Goal: Information Seeking & Learning: Learn about a topic

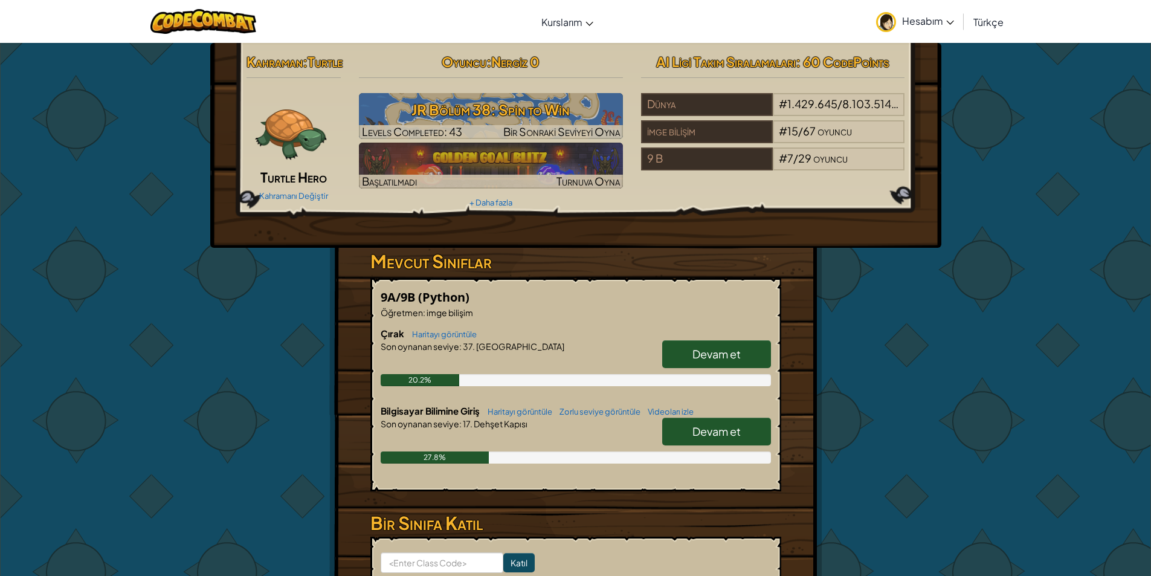
click at [740, 363] on link "Devam et" at bounding box center [716, 354] width 109 height 28
select select "tr"
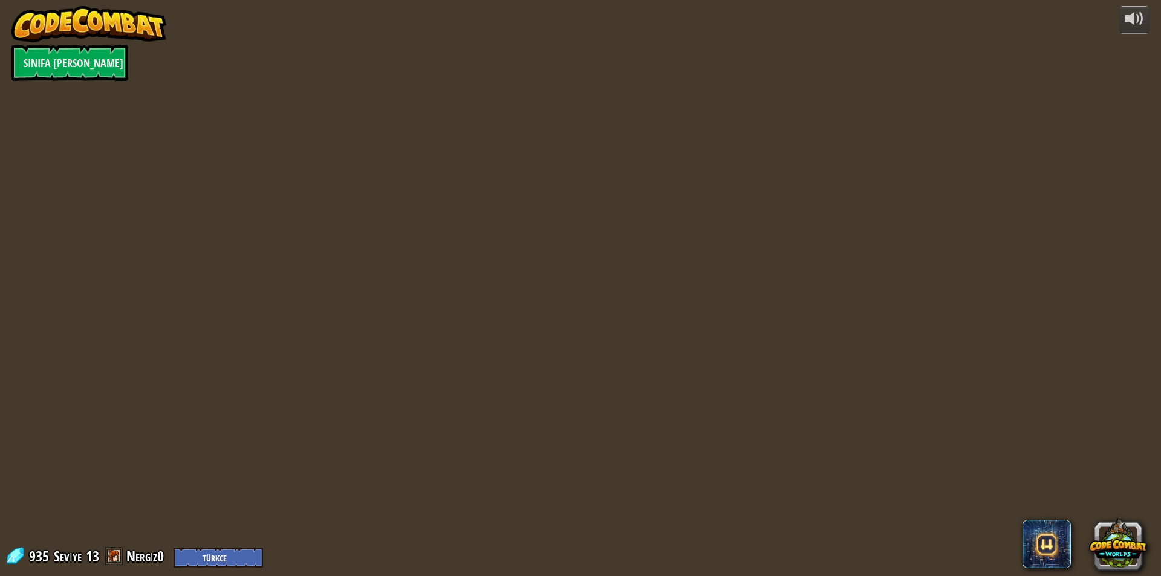
select select "tr"
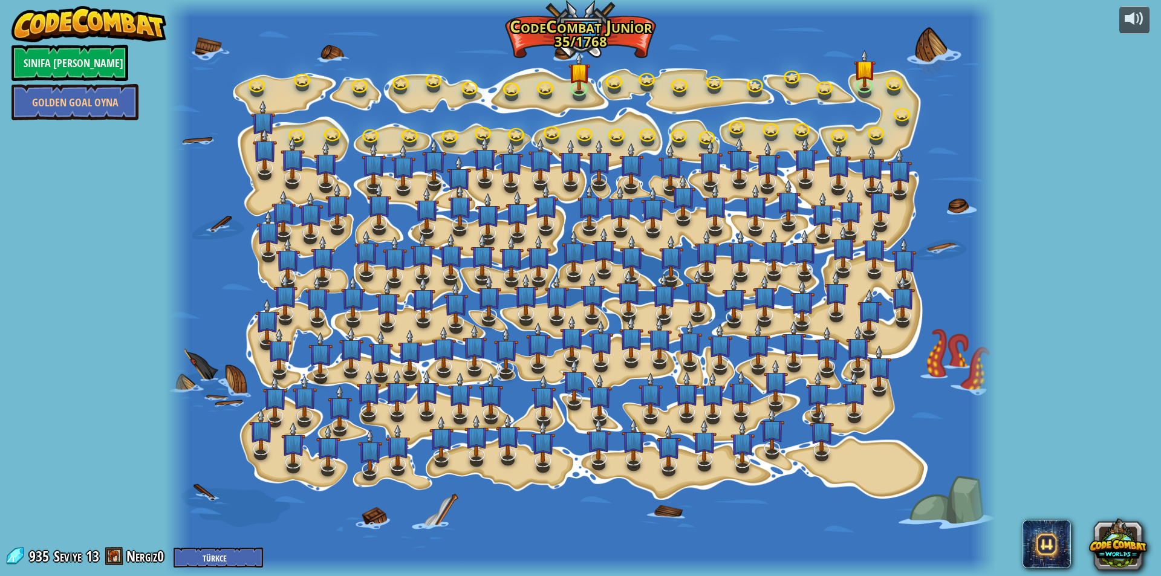
select select "tr"
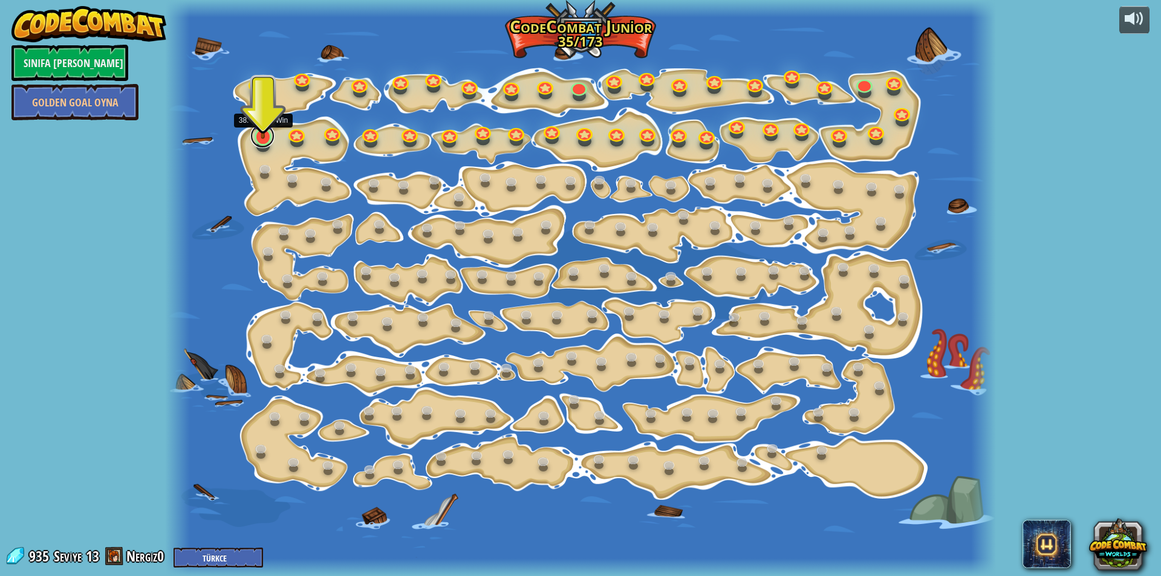
click at [268, 146] on link at bounding box center [262, 136] width 24 height 24
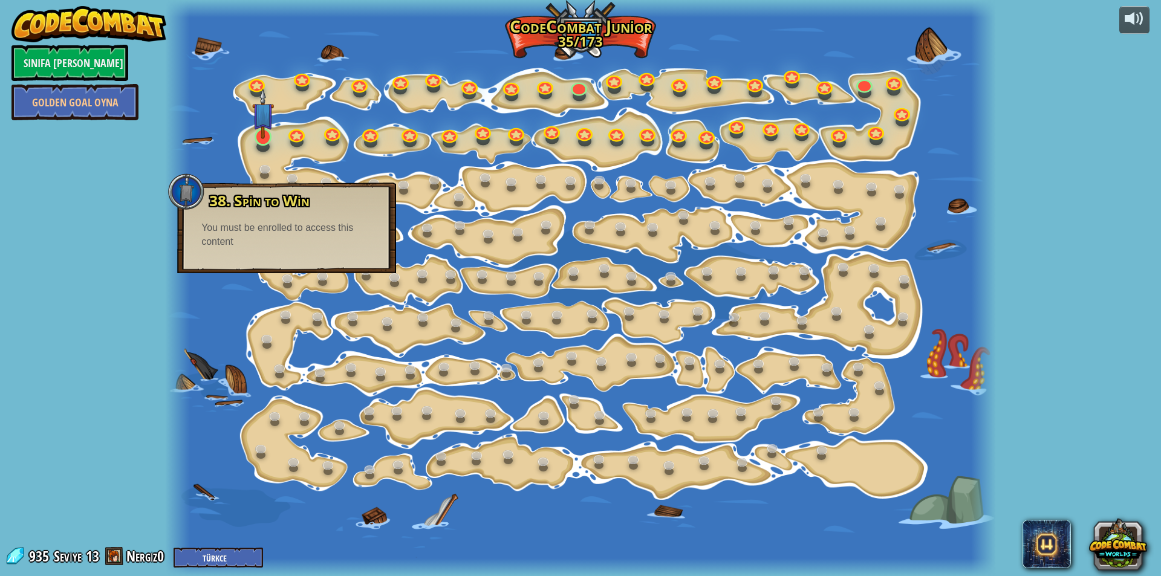
click at [263, 139] on div at bounding box center [262, 137] width 16 height 18
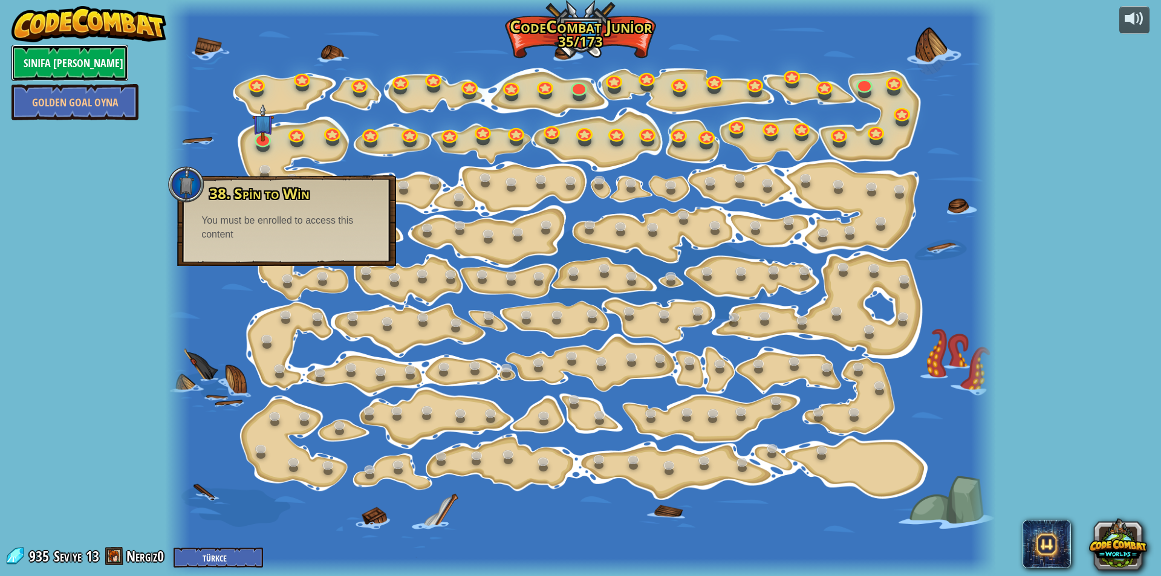
click at [61, 59] on link "Sınıfa [PERSON_NAME]" at bounding box center [69, 63] width 117 height 36
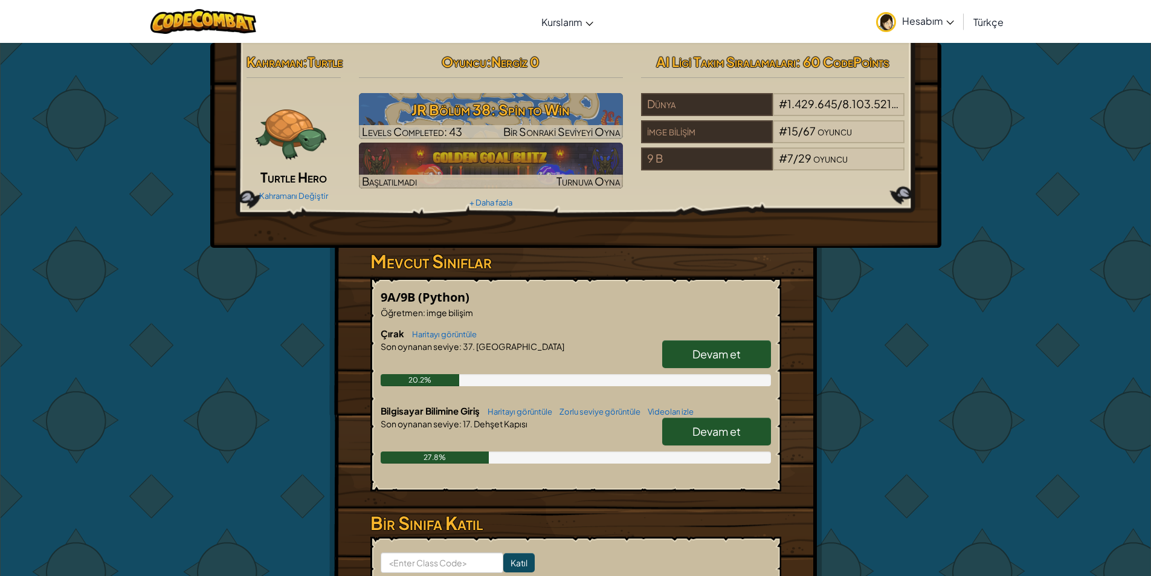
click at [723, 438] on span "Devam et" at bounding box center [717, 431] width 48 height 14
select select "tr"
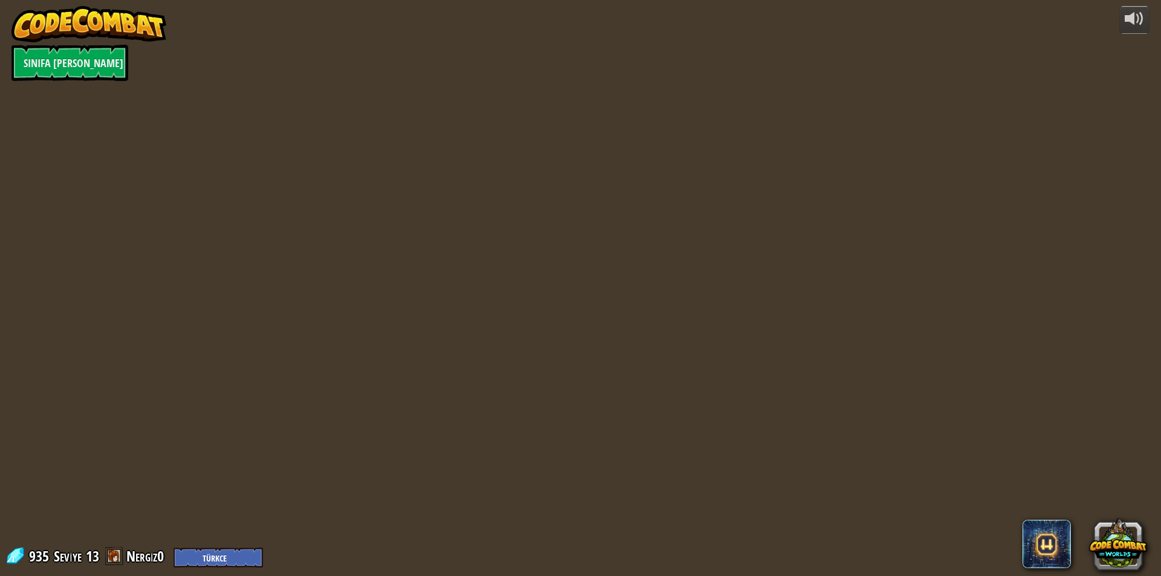
select select "tr"
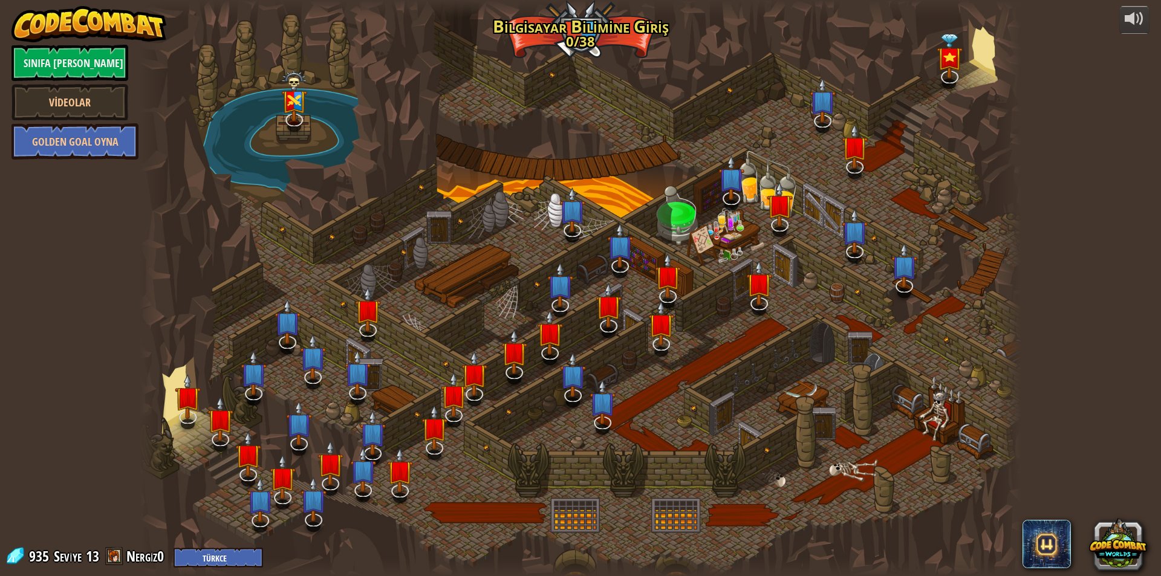
select select "tr"
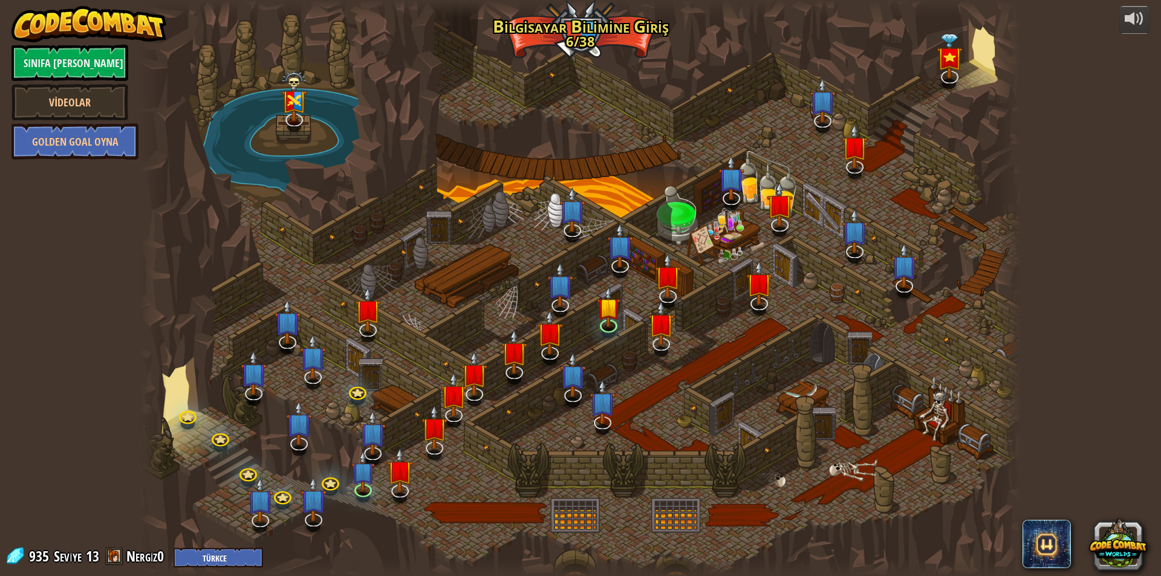
select select "tr"
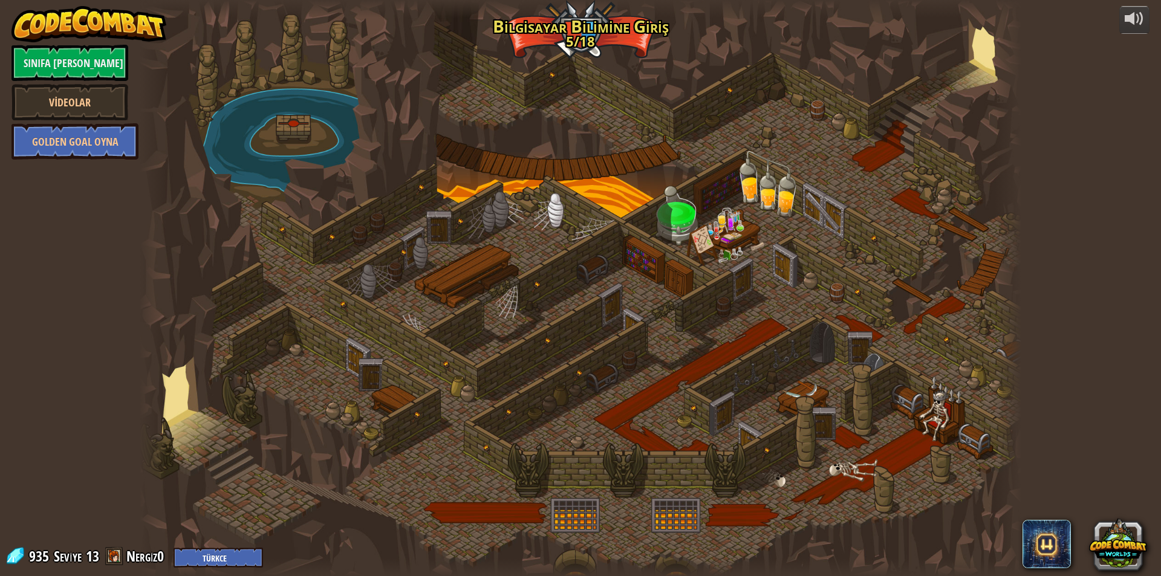
select select "tr"
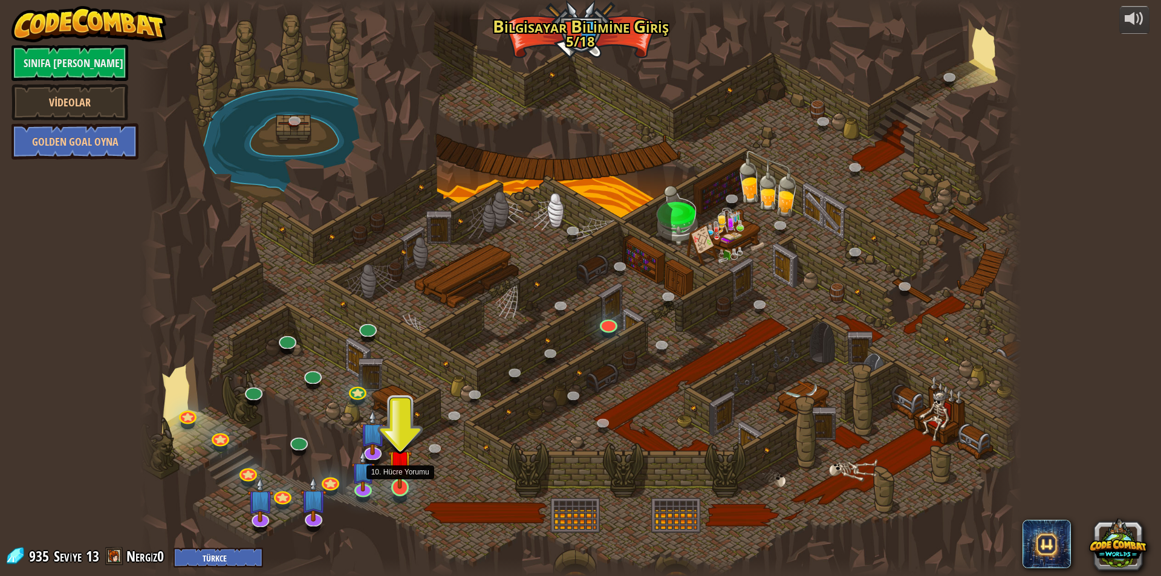
click at [397, 468] on img at bounding box center [400, 462] width 24 height 54
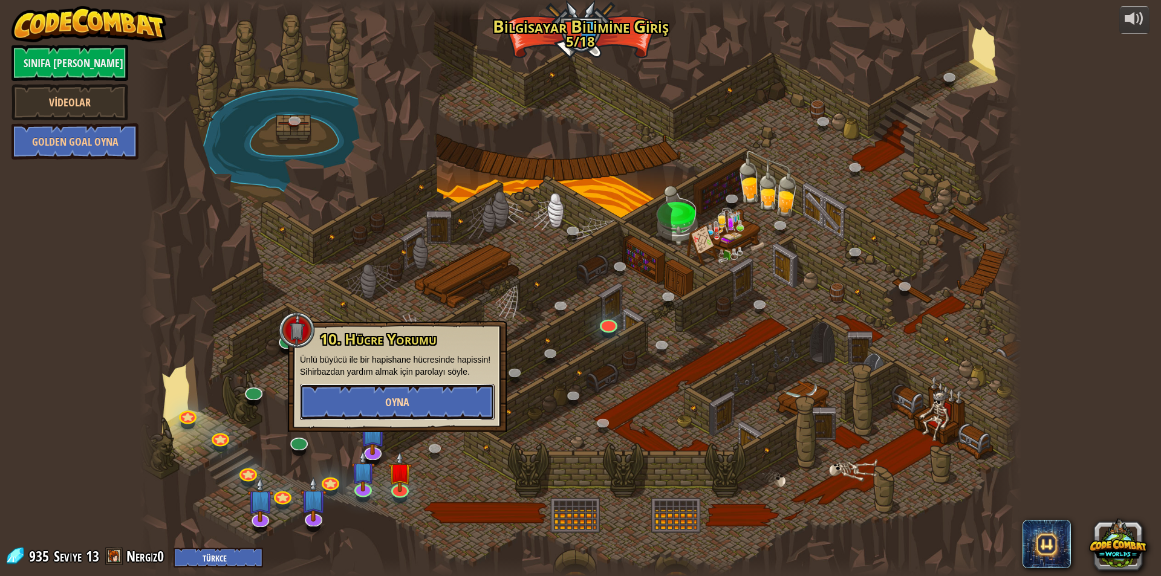
click at [425, 416] on button "Oyna" at bounding box center [397, 402] width 195 height 36
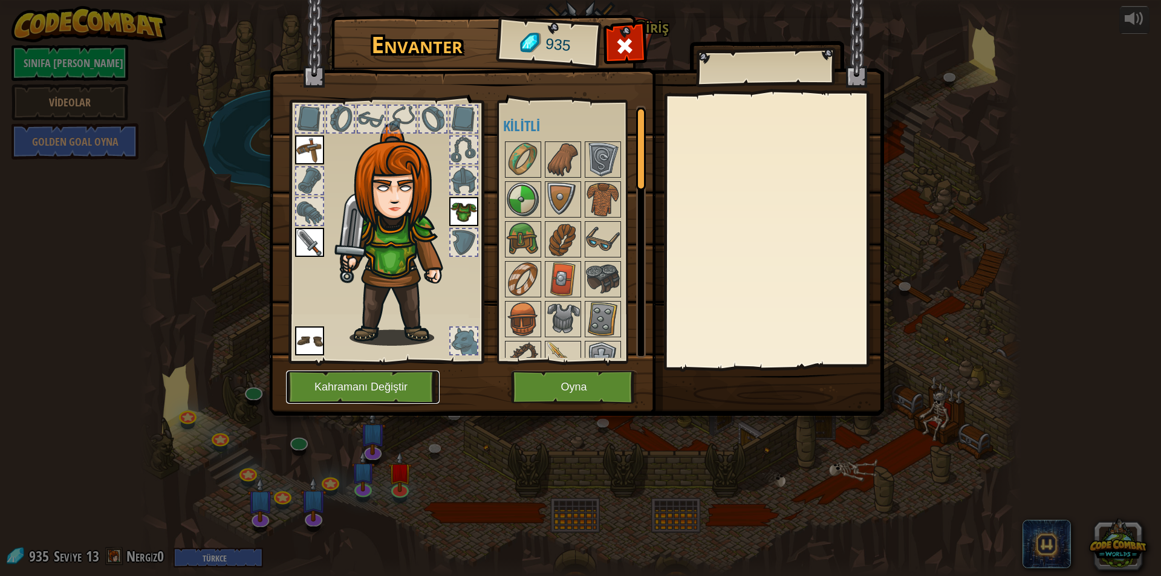
click at [364, 385] on button "Kahramanı Değiştir" at bounding box center [363, 387] width 154 height 33
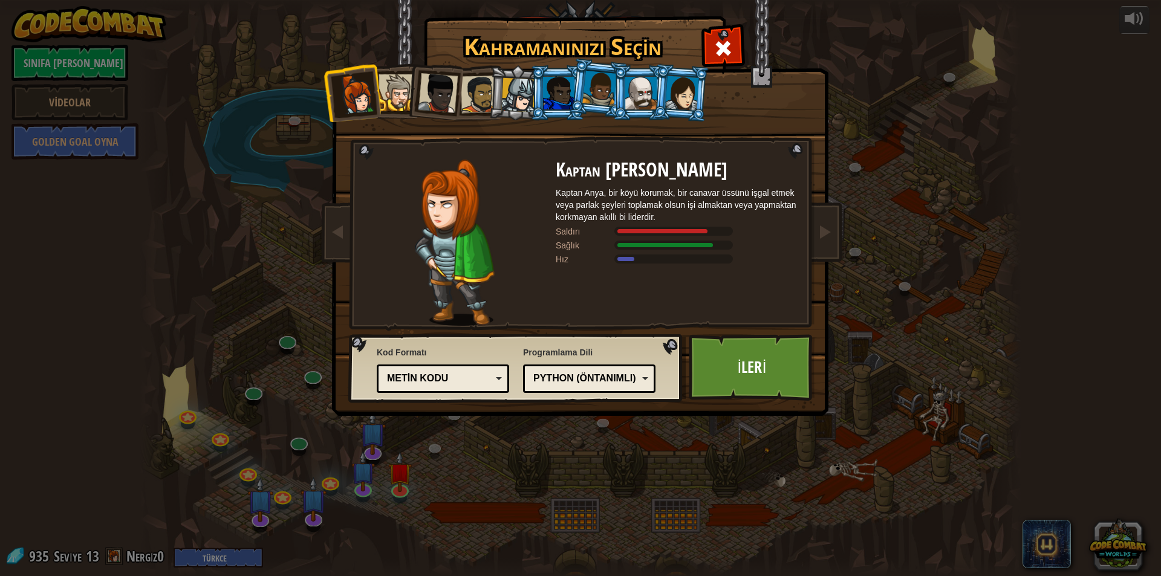
click at [681, 92] on div at bounding box center [682, 93] width 34 height 34
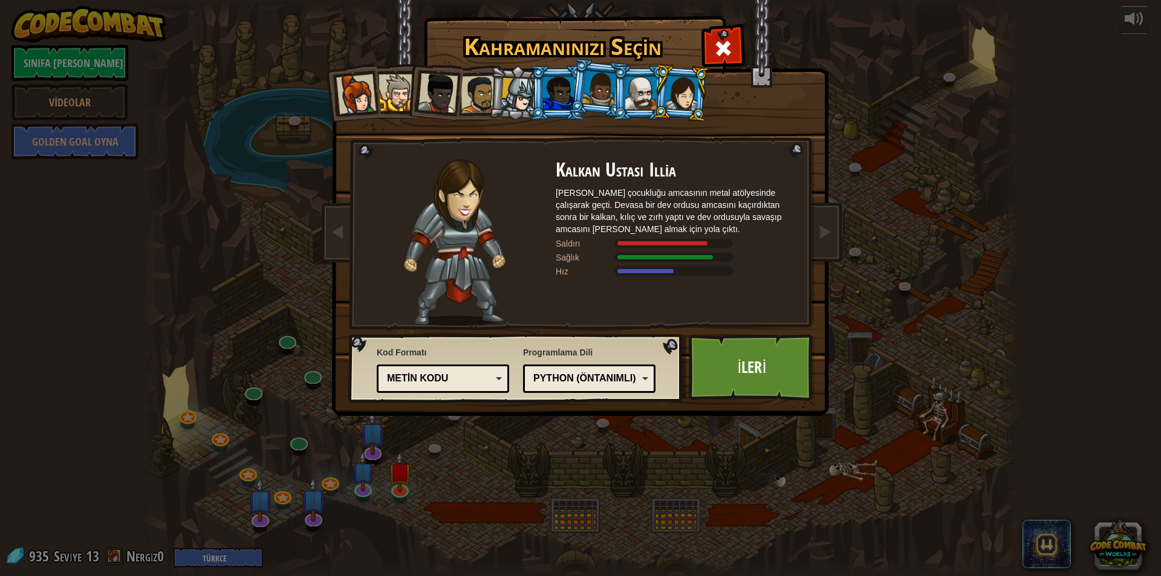
click at [522, 101] on div at bounding box center [518, 95] width 34 height 34
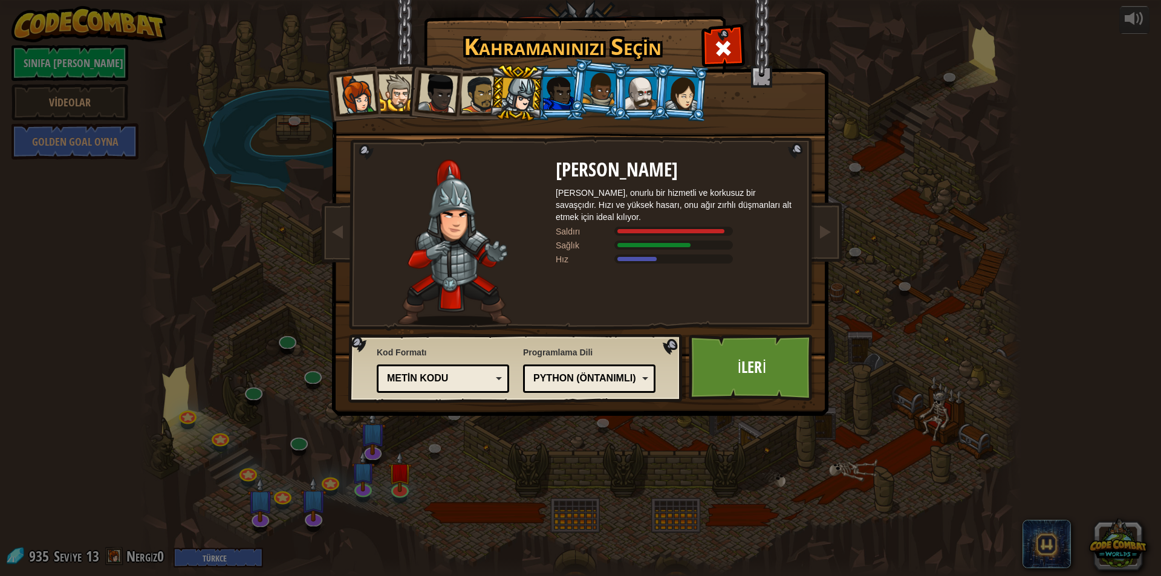
click at [538, 98] on li at bounding box center [516, 93] width 57 height 58
click at [580, 96] on li at bounding box center [598, 88] width 60 height 60
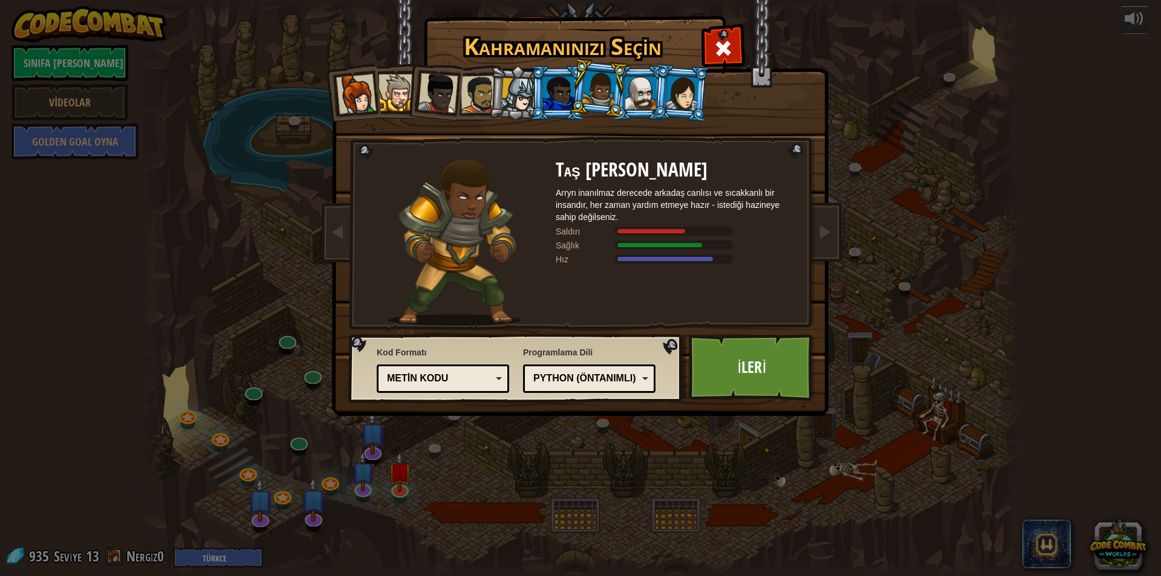
click at [571, 99] on li at bounding box center [598, 88] width 60 height 60
click at [553, 99] on div at bounding box center [558, 93] width 31 height 33
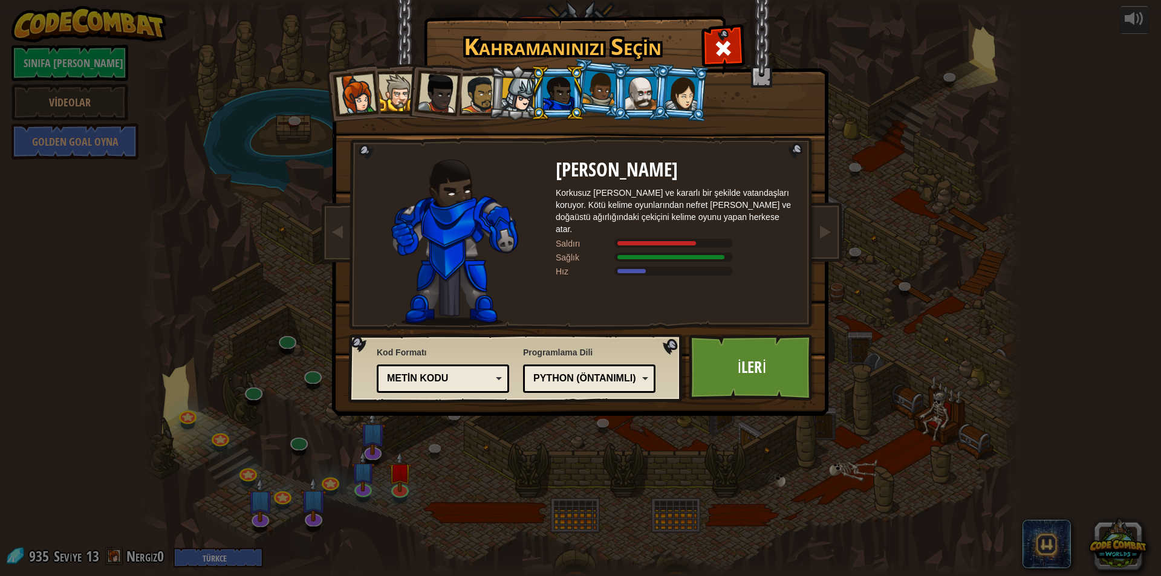
click at [477, 96] on div at bounding box center [479, 94] width 37 height 37
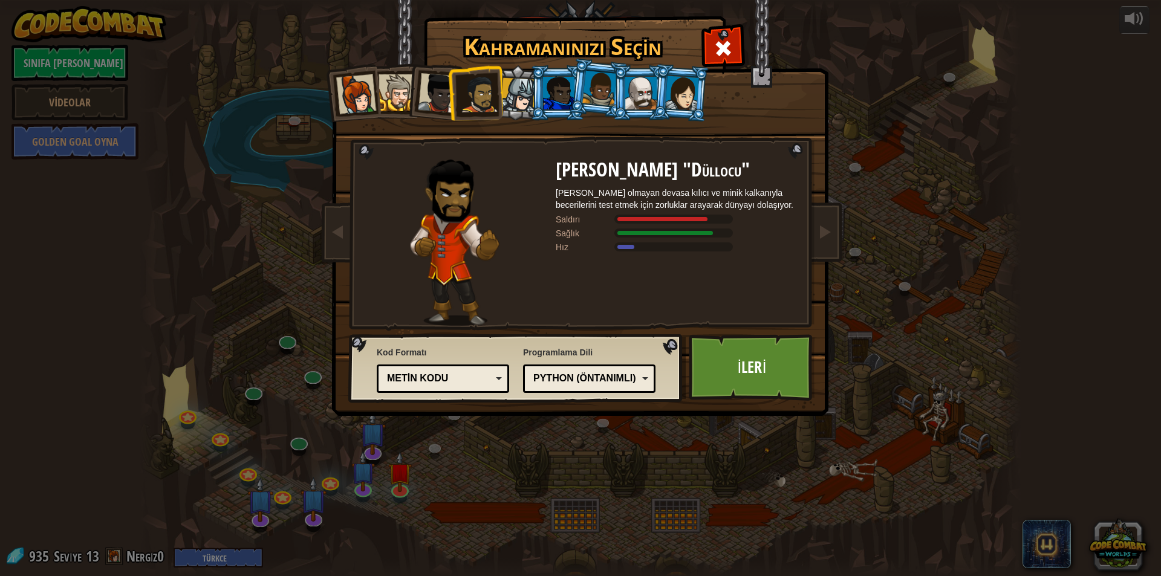
click at [435, 99] on div at bounding box center [438, 93] width 40 height 40
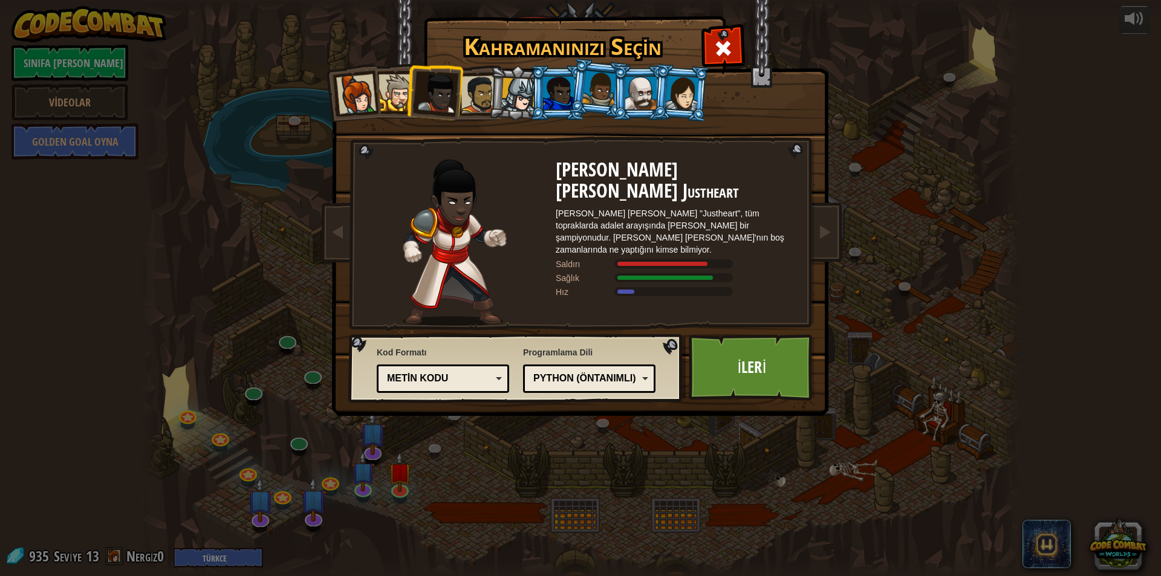
click at [398, 99] on div at bounding box center [396, 92] width 37 height 37
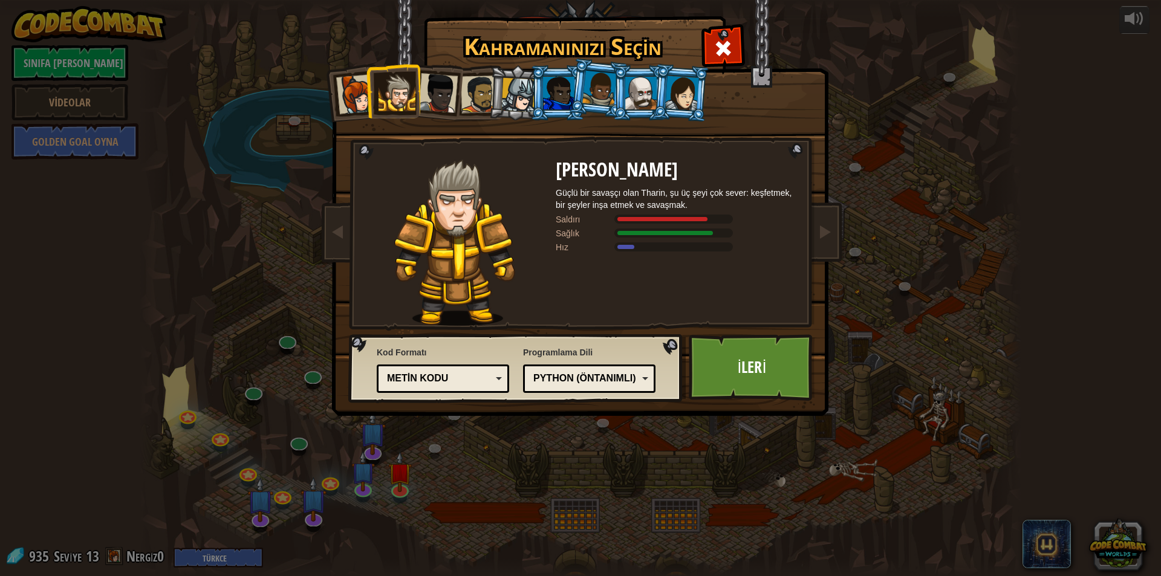
click at [346, 93] on div at bounding box center [356, 94] width 40 height 40
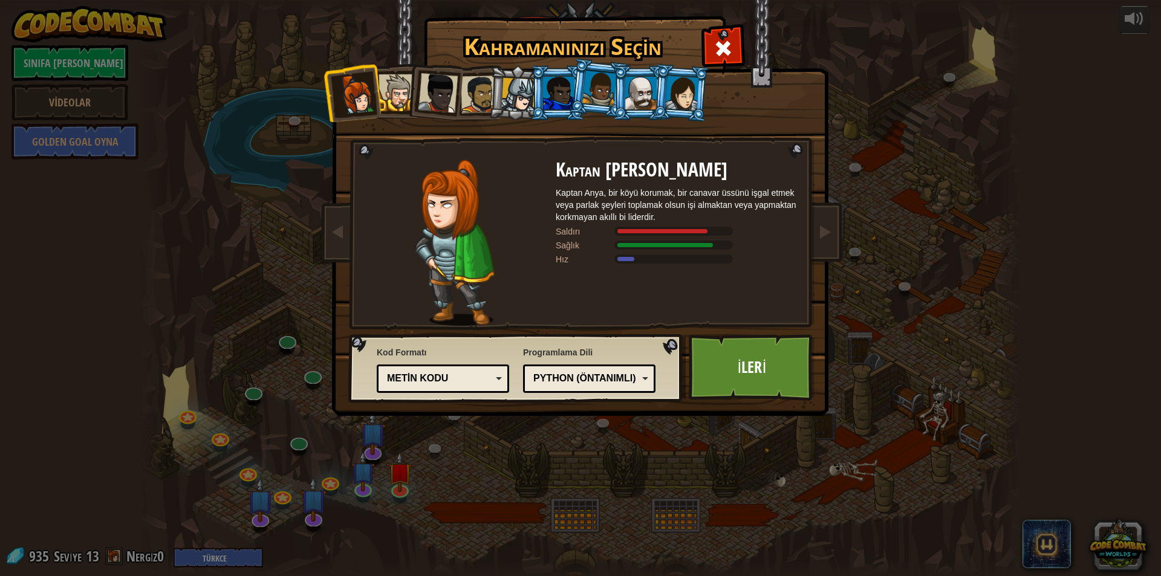
click at [678, 94] on div at bounding box center [682, 93] width 34 height 34
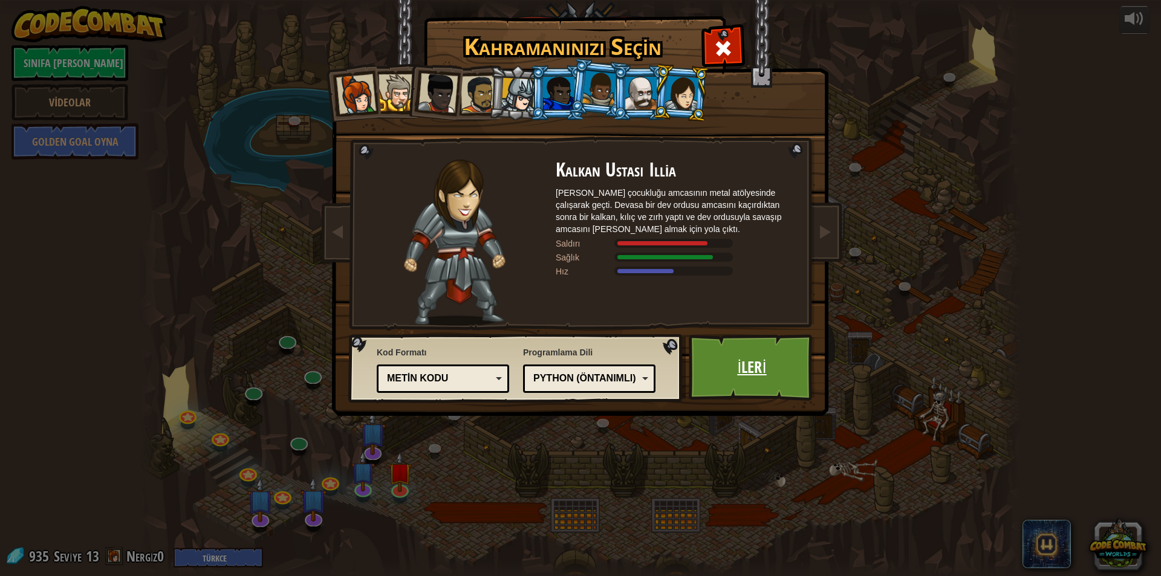
click at [757, 358] on link "İleri" at bounding box center [751, 367] width 126 height 66
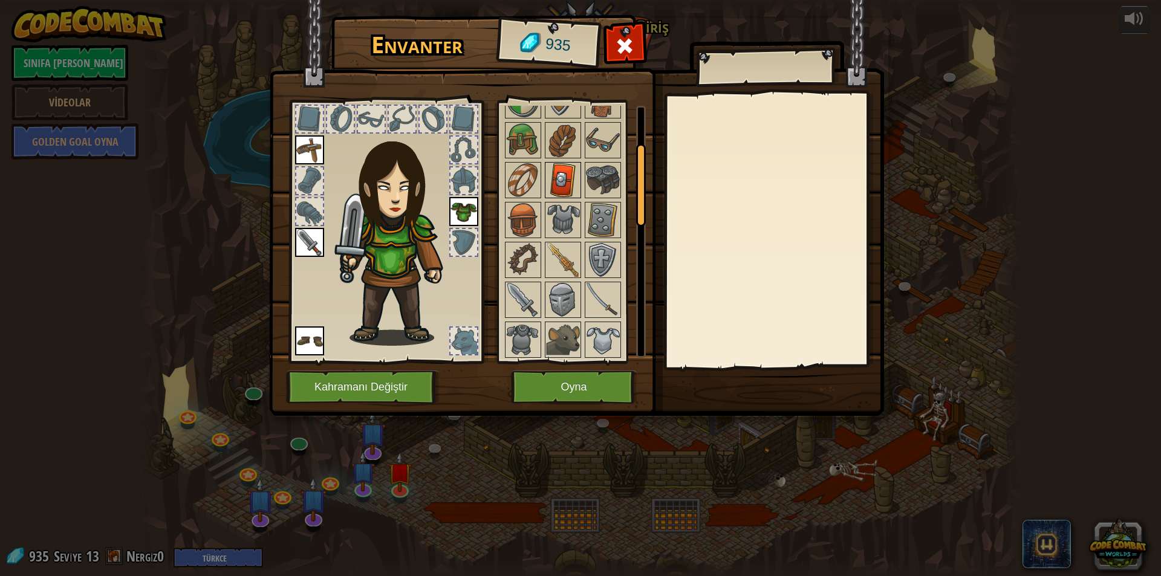
scroll to position [121, 0]
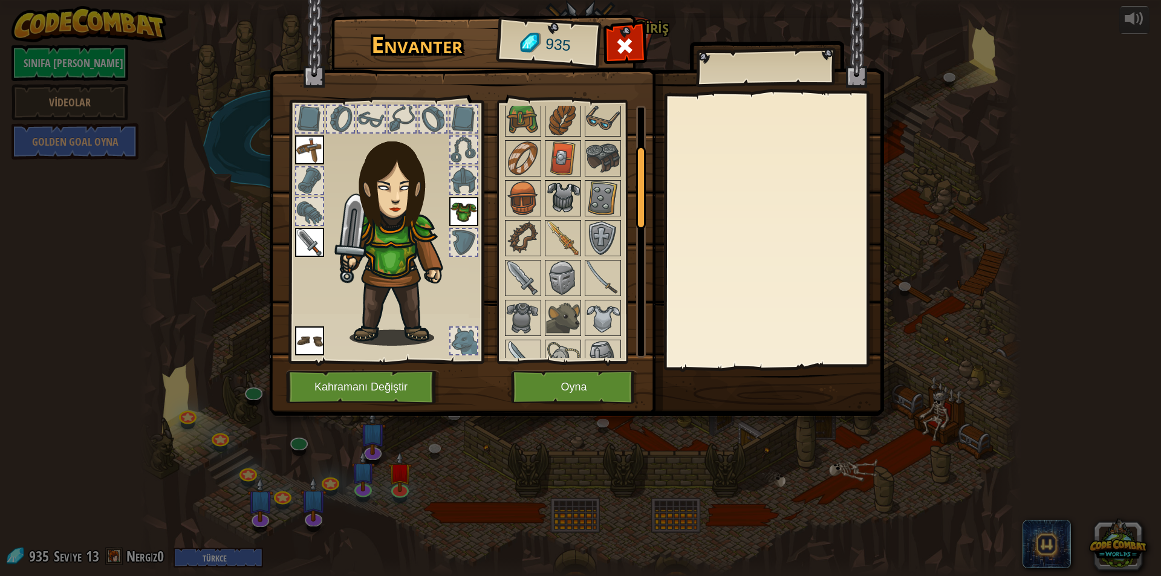
click at [569, 197] on img at bounding box center [563, 198] width 34 height 34
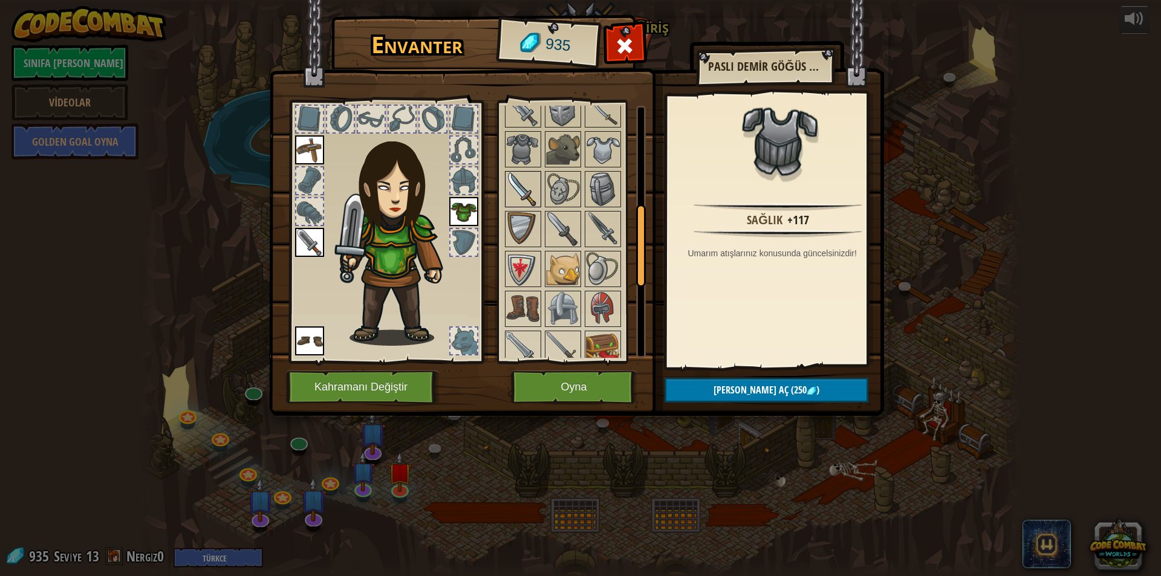
scroll to position [302, 0]
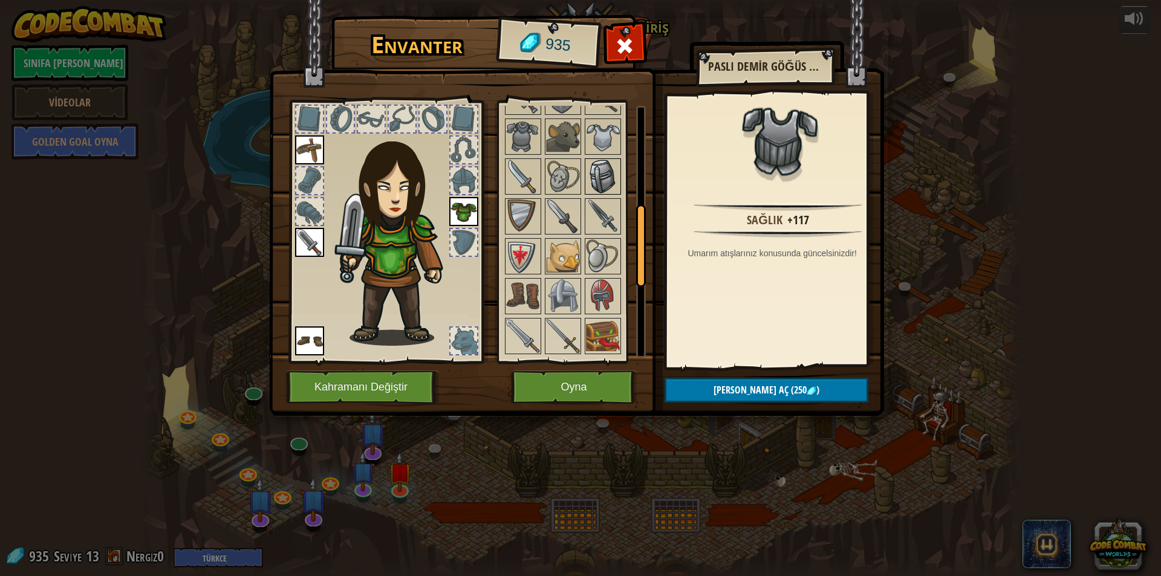
click at [607, 174] on img at bounding box center [603, 177] width 34 height 34
click at [606, 137] on img at bounding box center [603, 137] width 34 height 34
click at [521, 135] on img at bounding box center [523, 137] width 34 height 34
click at [636, 42] on div at bounding box center [625, 49] width 38 height 38
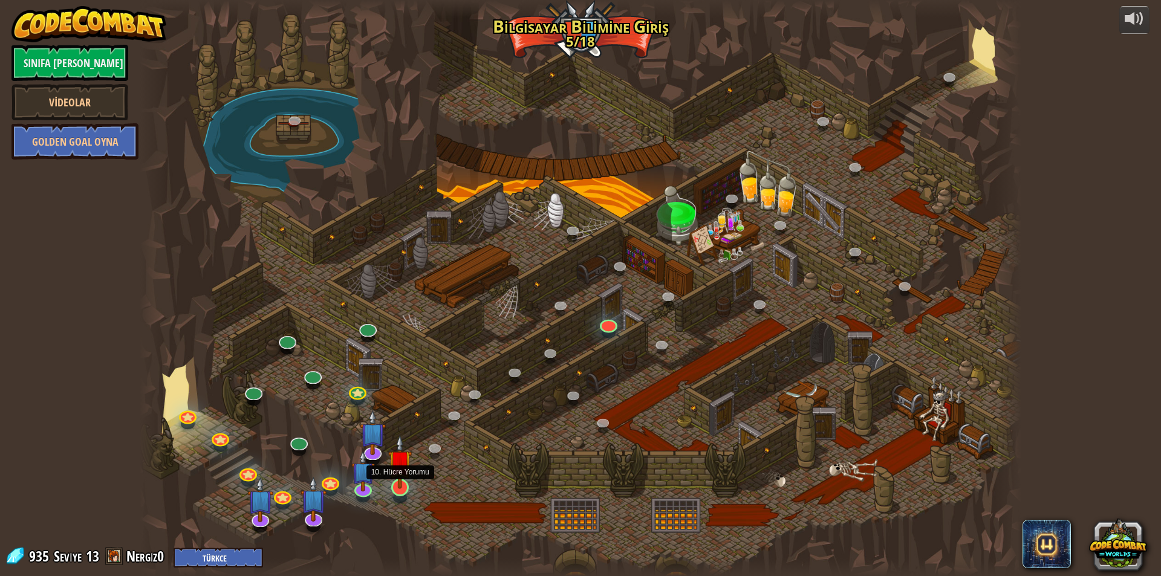
click at [400, 476] on img at bounding box center [400, 462] width 24 height 54
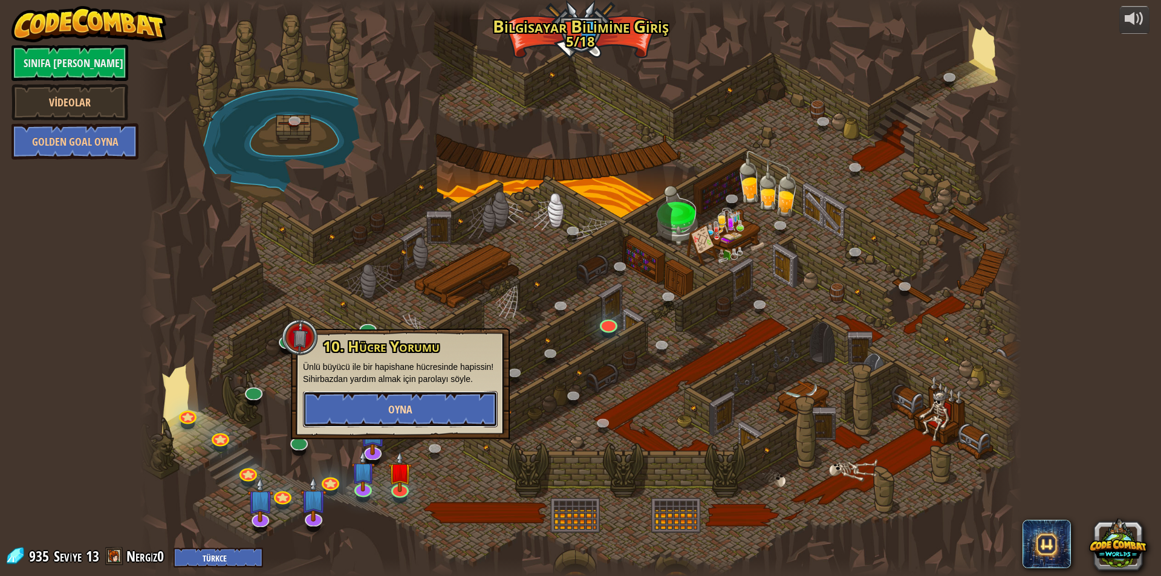
click at [437, 409] on button "Oyna" at bounding box center [400, 409] width 195 height 36
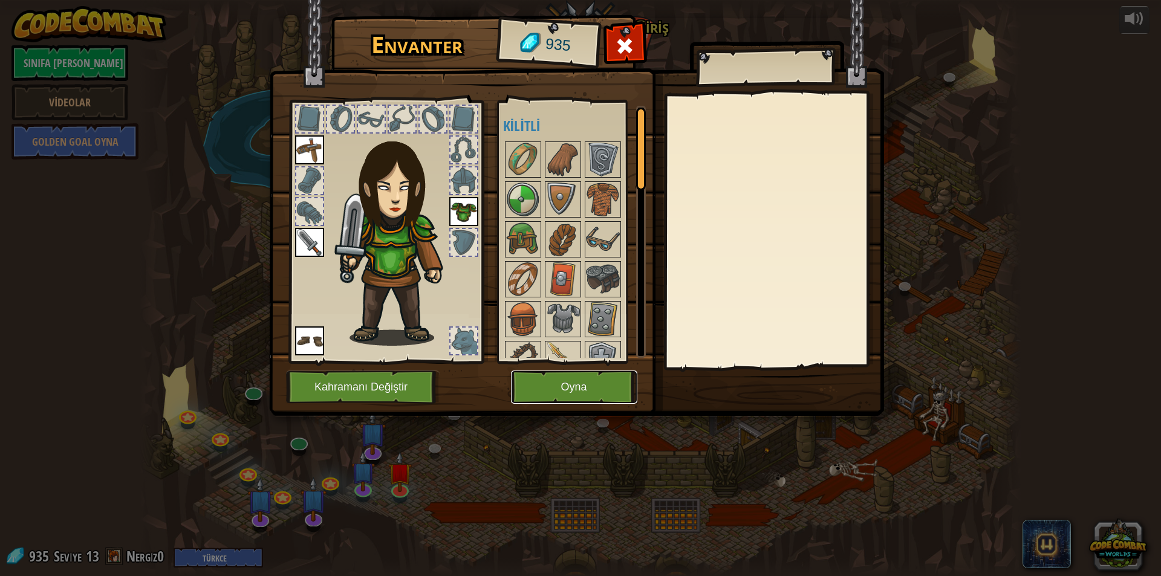
click at [591, 390] on button "Oyna" at bounding box center [574, 387] width 126 height 33
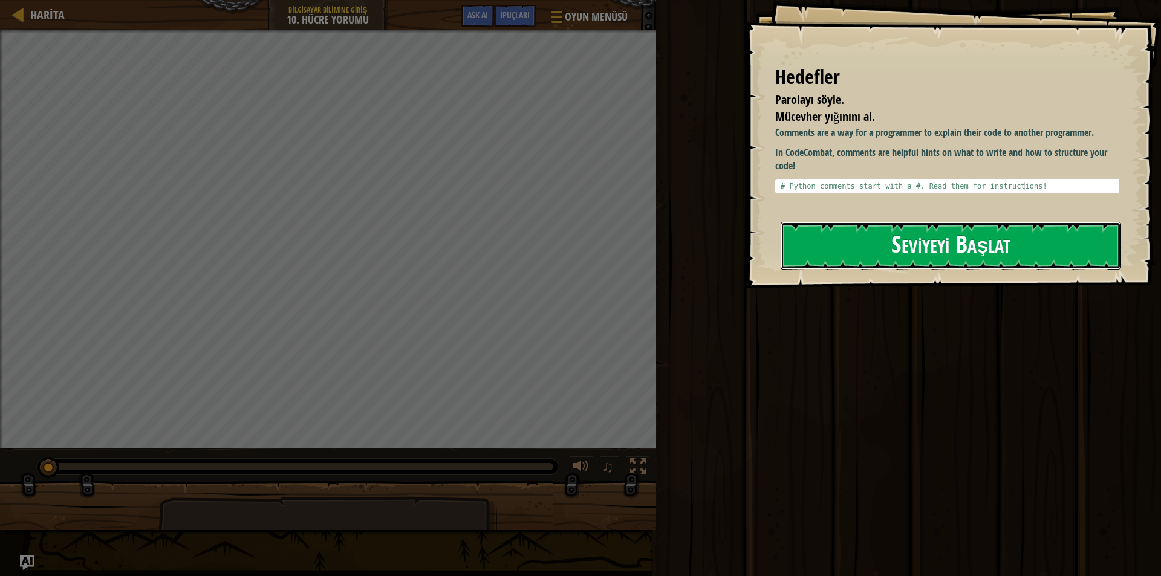
drag, startPoint x: 982, startPoint y: 241, endPoint x: 980, endPoint y: 265, distance: 23.6
click at [982, 241] on button "Seviyeyi Başlat" at bounding box center [950, 246] width 340 height 48
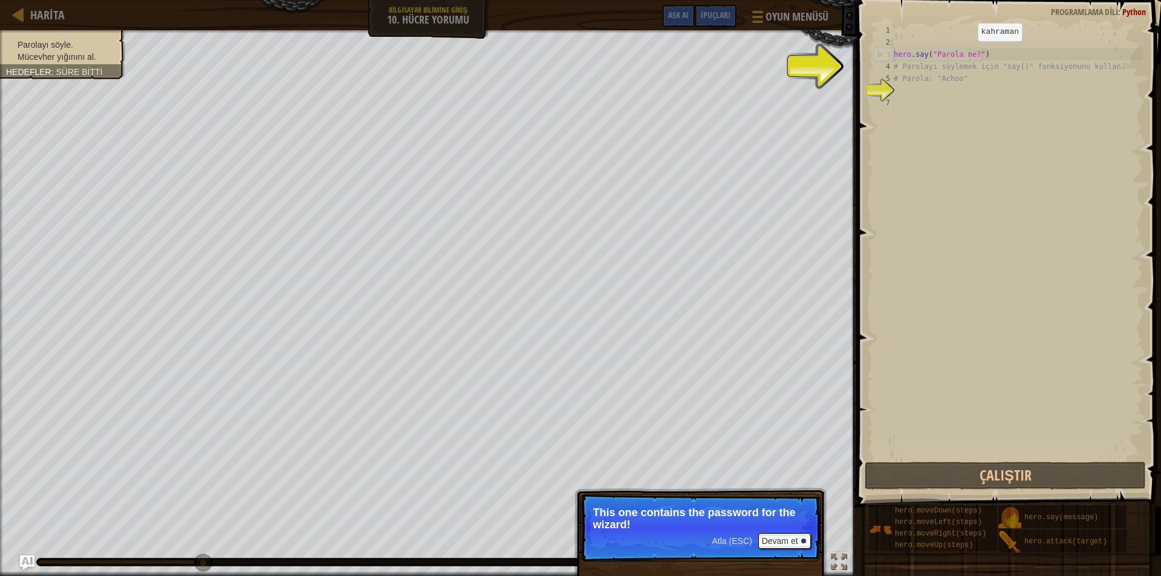
click at [967, 53] on div "hero . say ( "Parola ne?" ) # Parolayı söylemek için "say()" fonksiyonunu kulla…" at bounding box center [1016, 253] width 251 height 459
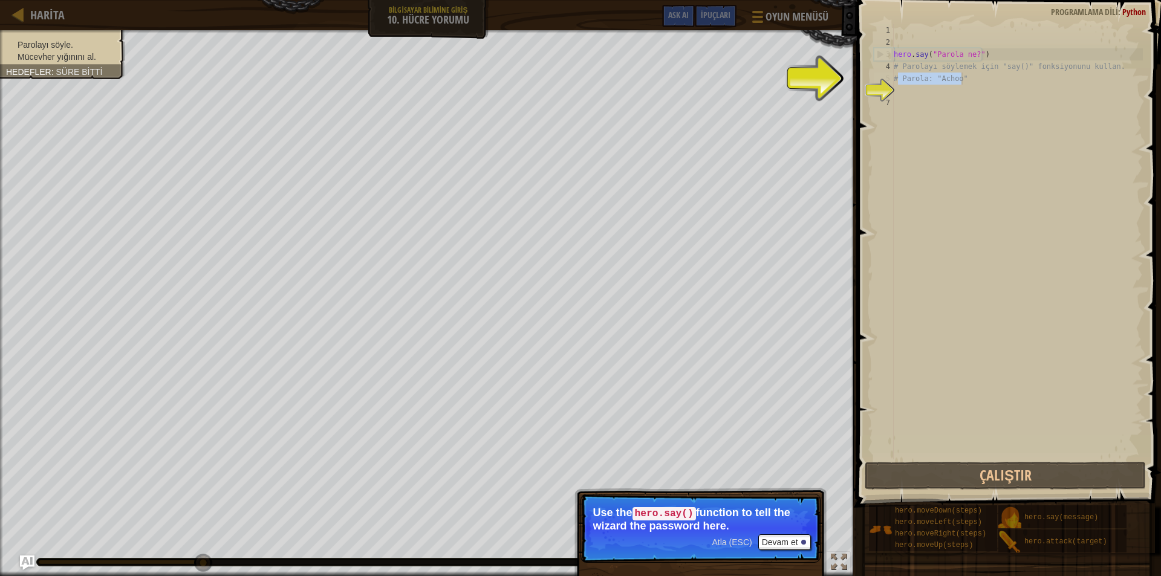
drag, startPoint x: 898, startPoint y: 79, endPoint x: 959, endPoint y: 83, distance: 61.2
click at [959, 83] on div "hero . say ( "Parola ne?" ) # Parolayı söylemek için "say()" fonksiyonunu kulla…" at bounding box center [1016, 253] width 251 height 459
type textarea "# Parola: "Achoo""
click at [963, 150] on div "hero . say ( "Parola ne?" ) # Parolayı söylemek için "say()" fonksiyonunu kulla…" at bounding box center [1016, 253] width 251 height 459
click at [974, 53] on div "hero . say ( "Parola ne?" ) # Parolayı söylemek için "say()" fonksiyonunu kulla…" at bounding box center [1016, 253] width 251 height 459
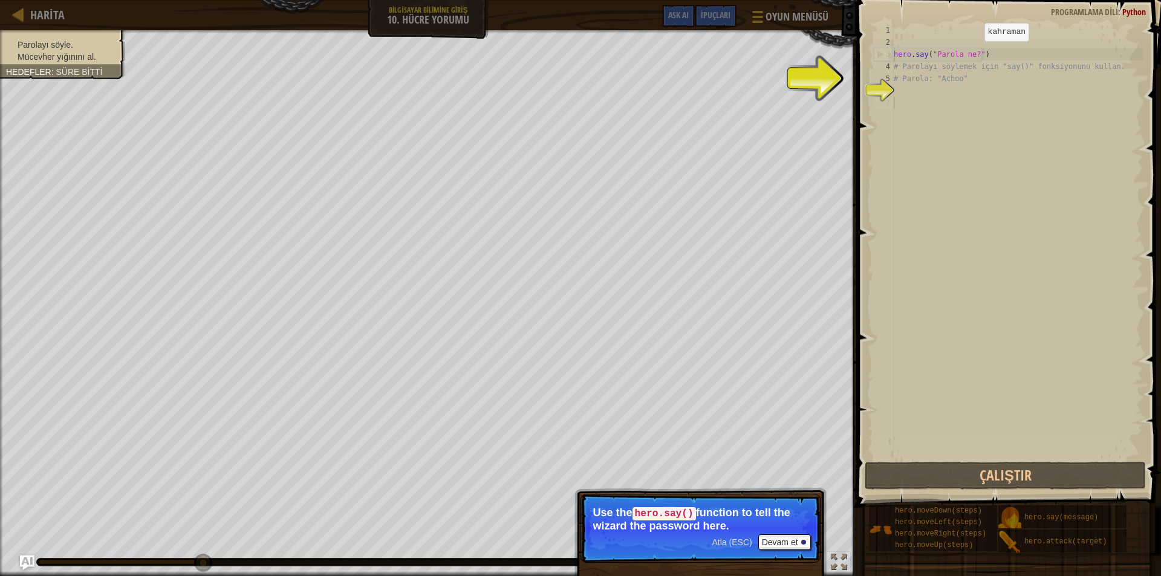
type textarea "hero.say("Parola ne?")"
click at [1005, 54] on div "hero . say ( "Parola ne?" ) # Parolayı söylemek için "say()" fonksiyonunu kulla…" at bounding box center [1016, 253] width 251 height 459
click at [930, 53] on div "hero . say ( "Parola ne?" ) # Parolayı söylemek için "say()" fonksiyonunu kulla…" at bounding box center [1016, 253] width 251 height 459
click at [934, 53] on div "hero . say ( "Parola ne?" ) # Parolayı söylemek için "say()" fonksiyonunu kulla…" at bounding box center [1016, 253] width 251 height 459
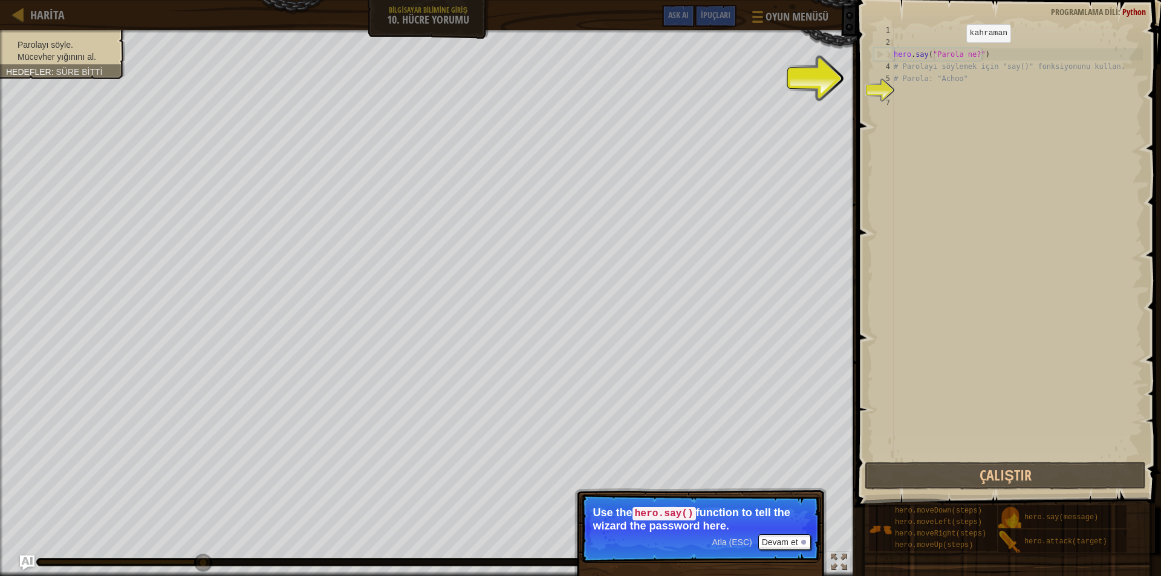
click at [956, 54] on div "hero . say ( "Parola ne?" ) # Parolayı söylemek için "say()" fonksiyonunu kulla…" at bounding box center [1016, 253] width 251 height 459
click at [921, 94] on div "hero . say ( "Parola ne?" ) # Parolayı söylemek için "say()" fonksiyonunu kulla…" at bounding box center [1016, 253] width 251 height 459
click at [785, 546] on button "Devam et" at bounding box center [784, 542] width 53 height 16
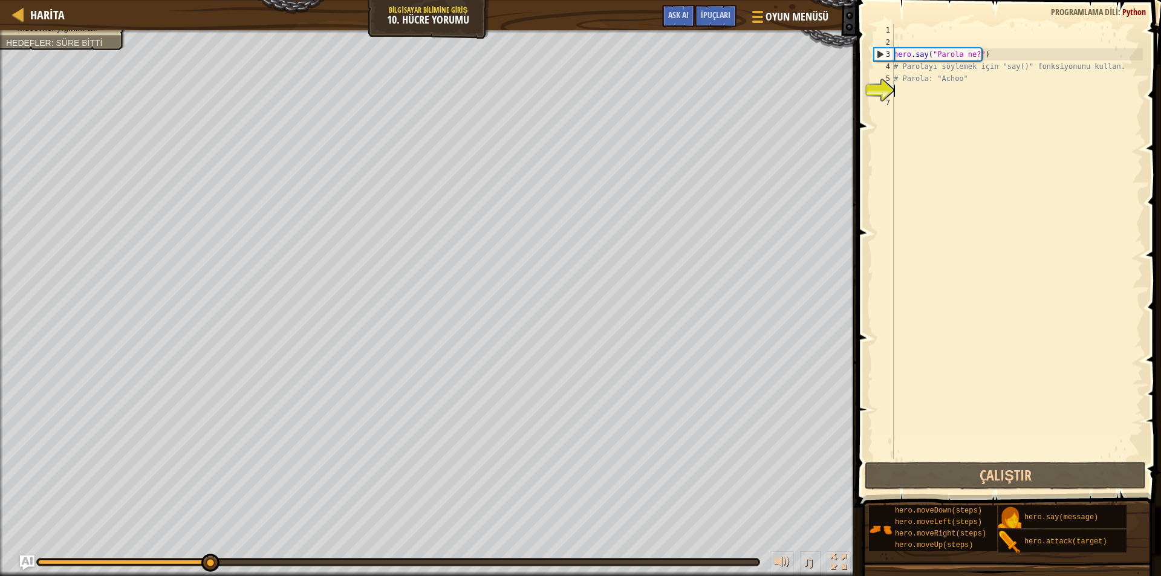
scroll to position [5, 0]
click at [971, 54] on div "hero . say ( "Parola ne?" ) # Parolayı söylemek için "say()" fonksiyonunu kulla…" at bounding box center [1016, 253] width 251 height 459
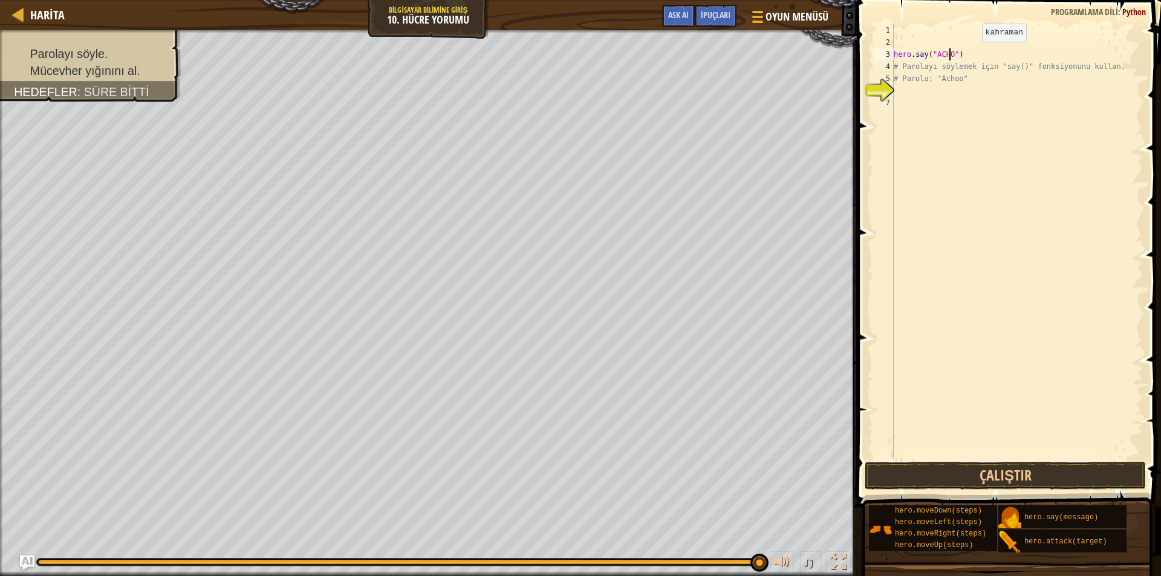
scroll to position [5, 5]
click at [1011, 484] on button "Çalıştır" at bounding box center [1004, 476] width 281 height 28
type textarea "hero.say("Achoo")"
click at [1020, 476] on button "Çalıştır" at bounding box center [1004, 476] width 281 height 28
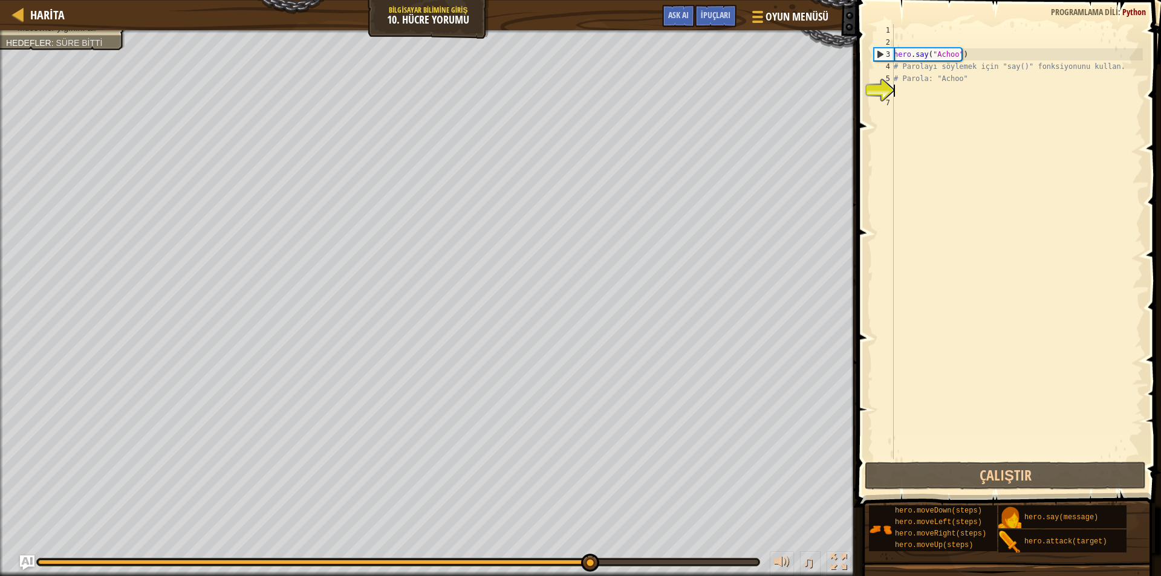
click at [904, 96] on div "hero . say ( "Achoo" ) # Parolayı söylemek için "say()" fonksiyonunu kullan. # …" at bounding box center [1016, 253] width 251 height 459
drag, startPoint x: 927, startPoint y: 83, endPoint x: 983, endPoint y: 77, distance: 56.5
click at [983, 77] on div "hero . say ( "Achoo" ) # Parolayı söylemek için "say()" fonksiyonunu kullan. # …" at bounding box center [1016, 253] width 251 height 459
type textarea "# Parola: "Achoo""
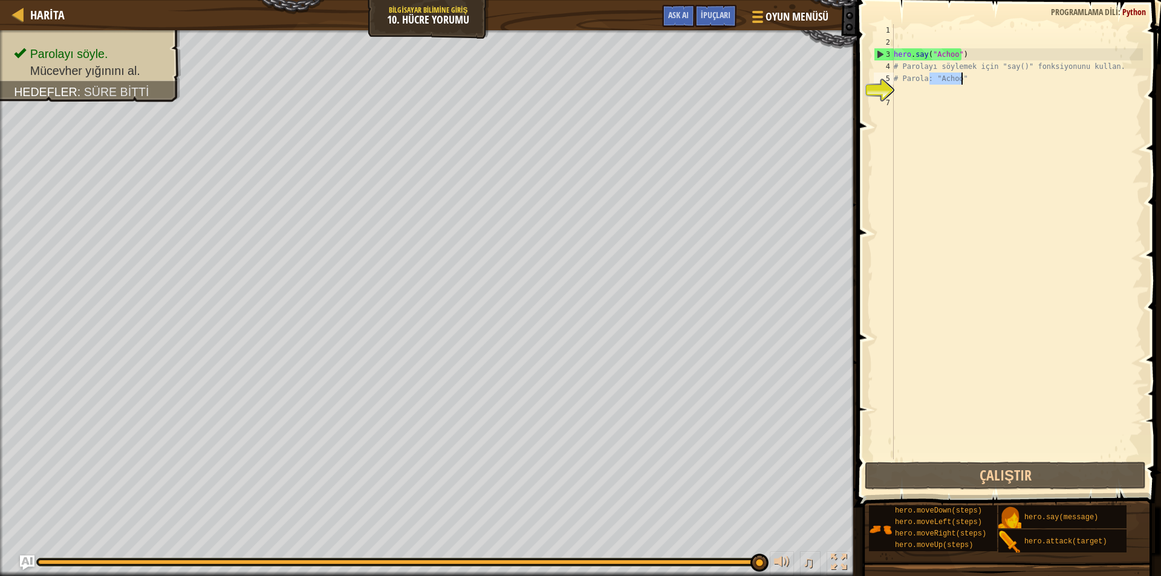
click at [905, 100] on div "hero . say ( "Achoo" ) # Parolayı söylemek için "say()" fonksiyonunu kullan. # …" at bounding box center [1016, 253] width 251 height 459
click at [905, 91] on div "hero . say ( "Achoo" ) # Parolayı söylemek için "say()" fonksiyonunu kullan. # …" at bounding box center [1016, 253] width 251 height 459
type textarea "r"
type textarea "h"
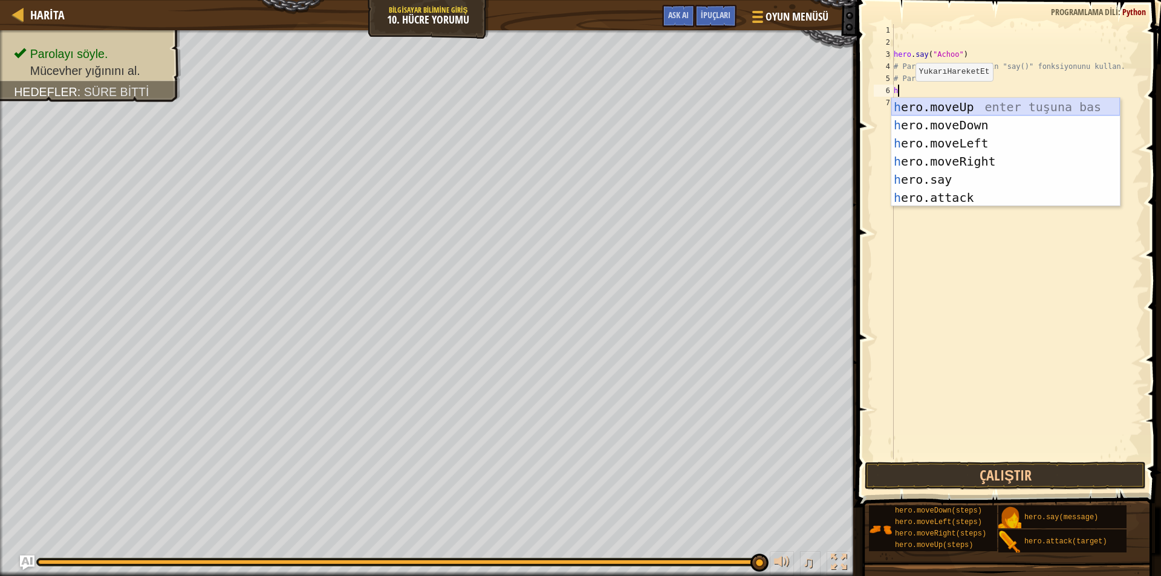
click at [959, 105] on div "h ero.moveUp enter tuşuna bas h ero.moveDown enter tuşuna bas h ero.moveLeft en…" at bounding box center [1005, 170] width 228 height 145
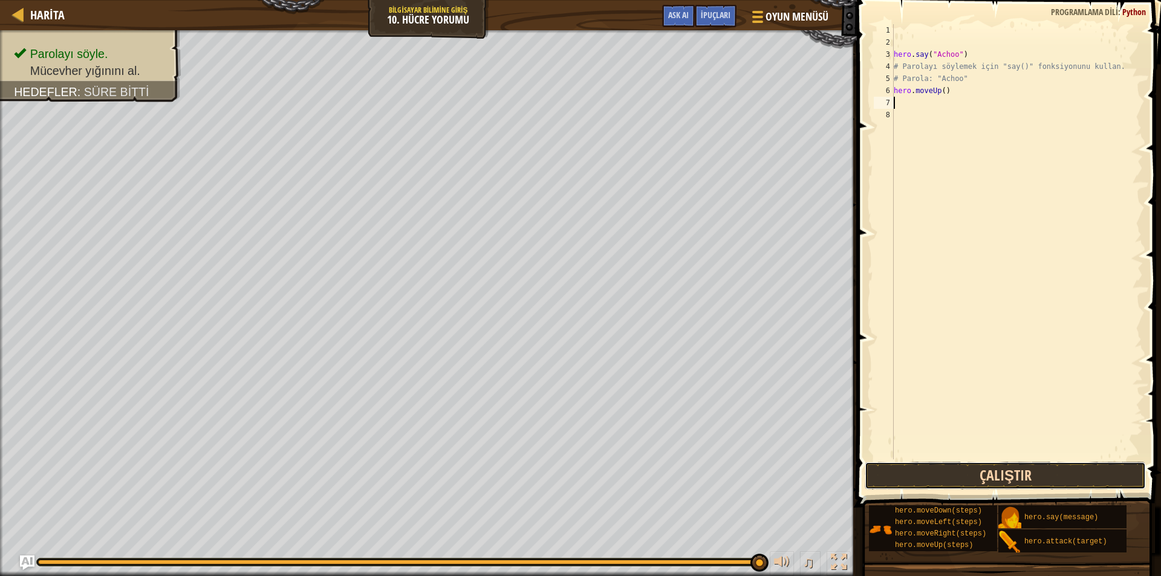
click at [1037, 474] on button "Çalıştır" at bounding box center [1004, 476] width 281 height 28
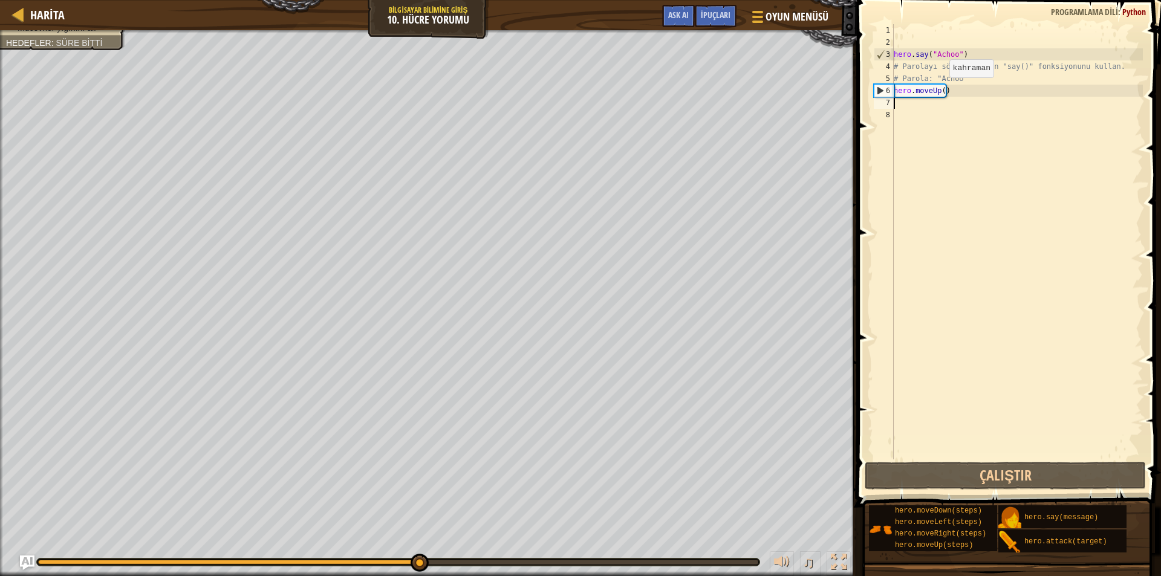
click at [939, 89] on div "hero . say ( "Achoo" ) # Parolayı söylemek için "say()" fonksiyonunu kullan. # …" at bounding box center [1016, 253] width 251 height 459
click at [940, 96] on div "hero . say ( "Achoo" ) # Parolayı söylemek için "say()" fonksiyonunu kullan. # …" at bounding box center [1016, 253] width 251 height 459
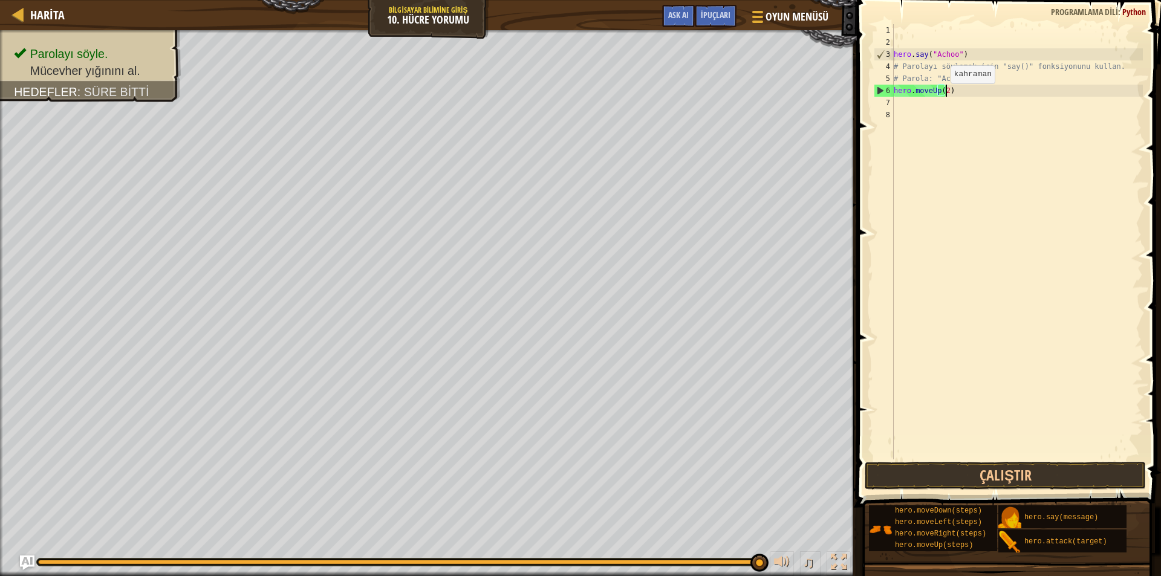
scroll to position [5, 4]
type textarea "hero.moveUp(2)"
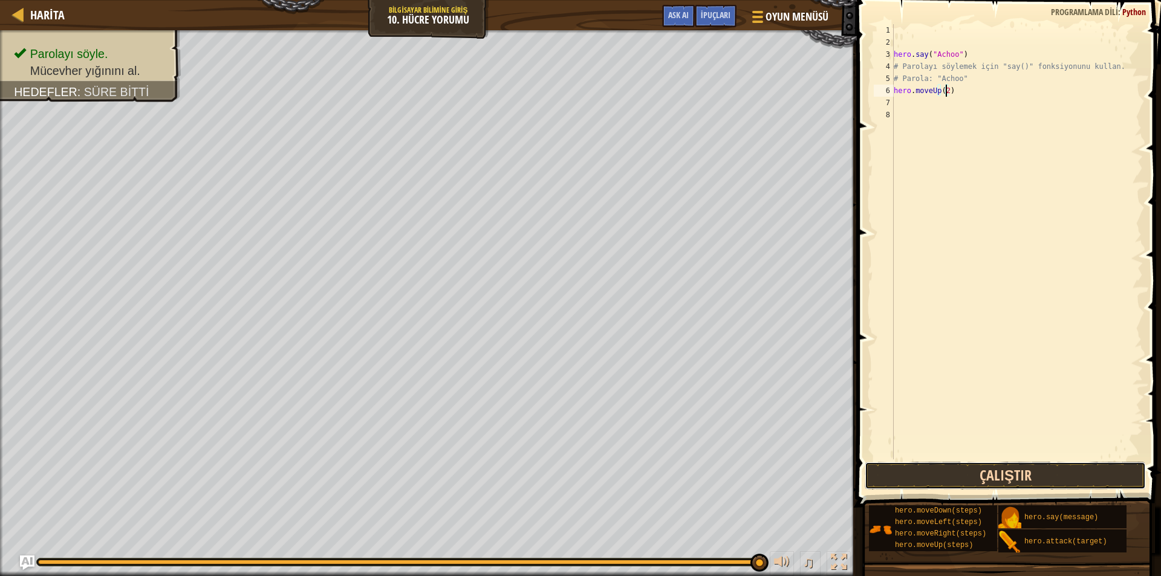
click at [938, 470] on button "Çalıştır" at bounding box center [1004, 476] width 281 height 28
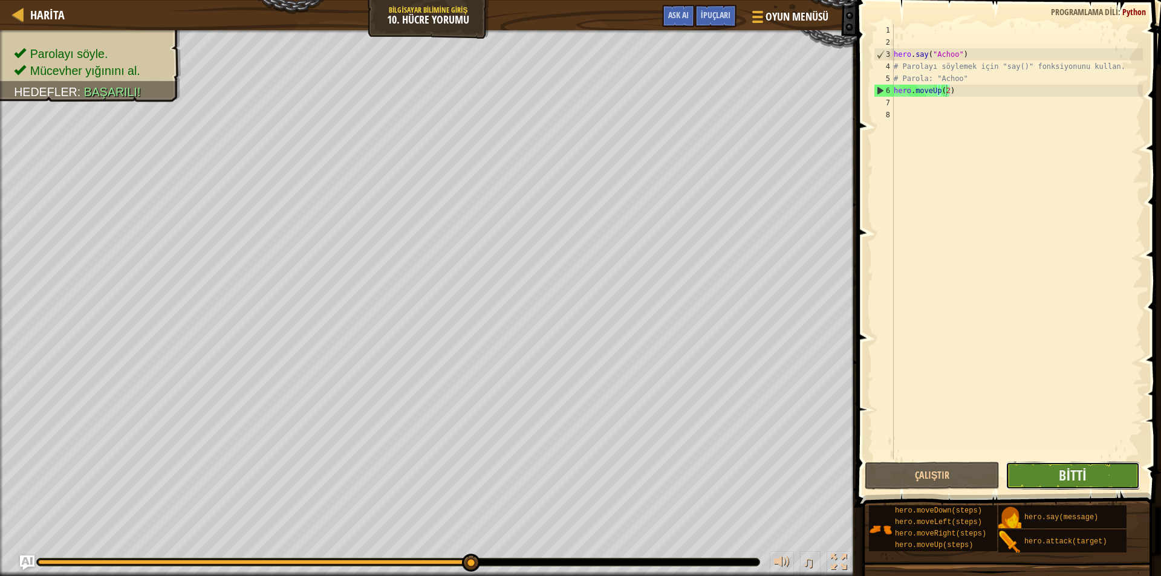
click at [1097, 476] on button "Bitti" at bounding box center [1072, 476] width 135 height 28
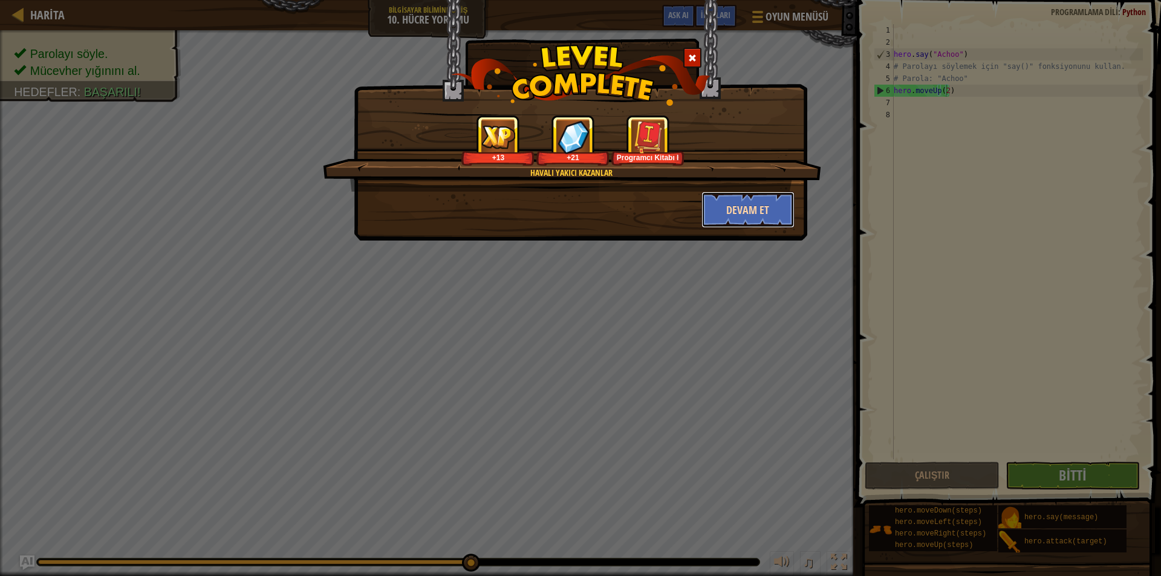
click at [756, 203] on button "Devam et" at bounding box center [748, 210] width 94 height 36
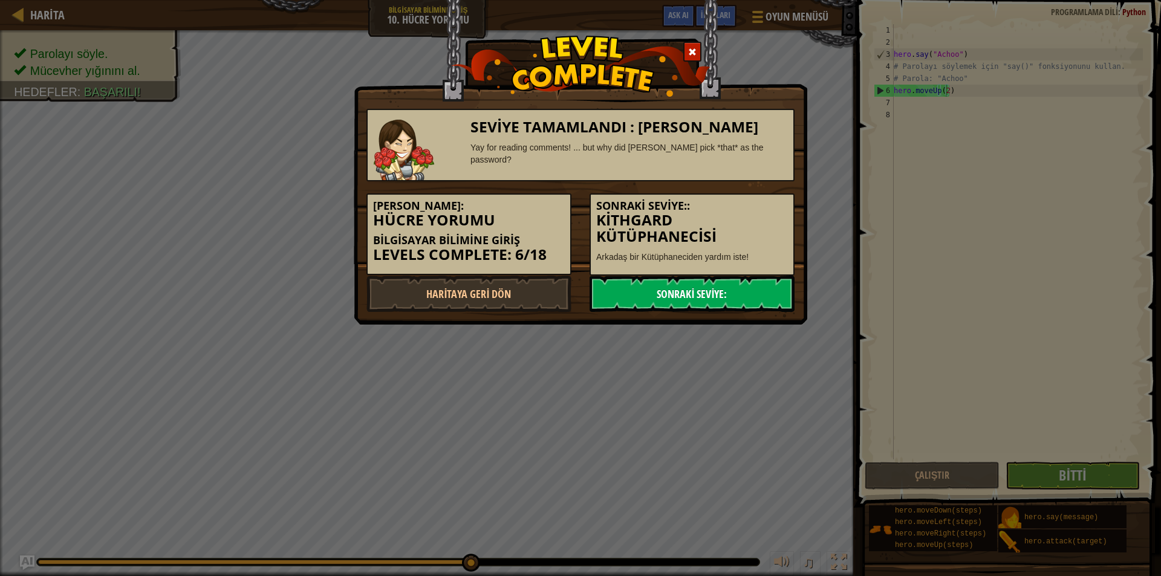
click at [607, 286] on link "Sonraki Seviye:" at bounding box center [691, 294] width 205 height 36
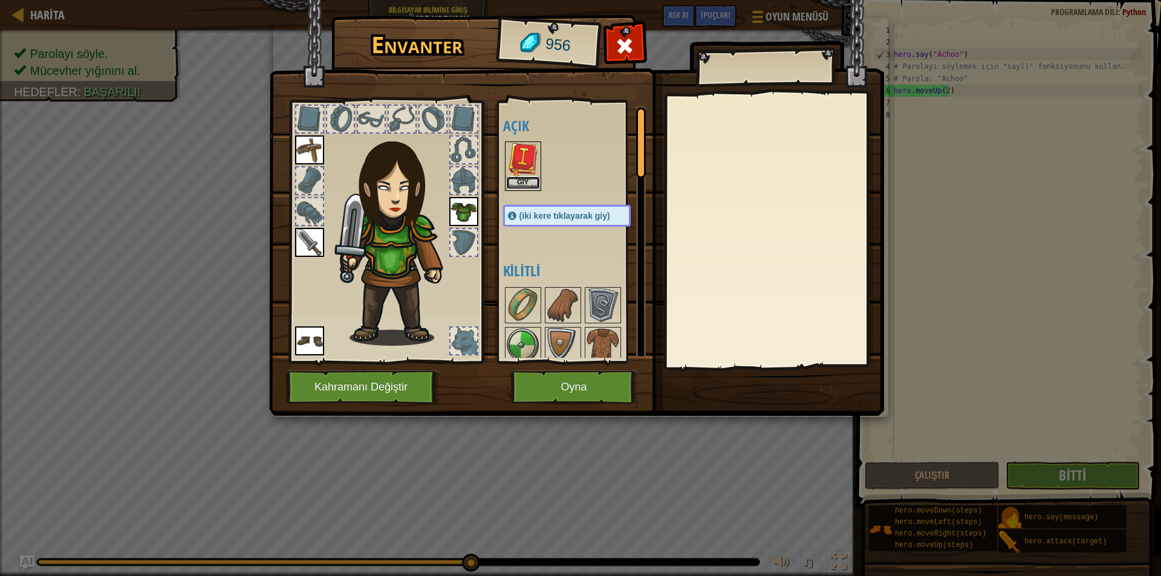
click at [518, 177] on button "Giy" at bounding box center [523, 183] width 34 height 13
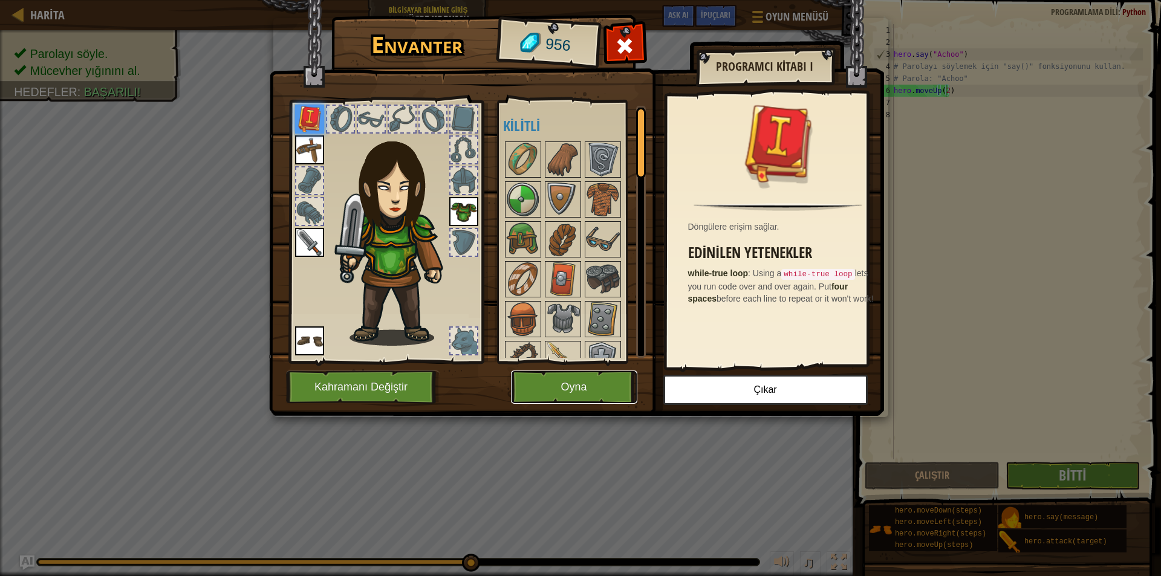
click at [517, 386] on button "Oyna" at bounding box center [574, 387] width 126 height 33
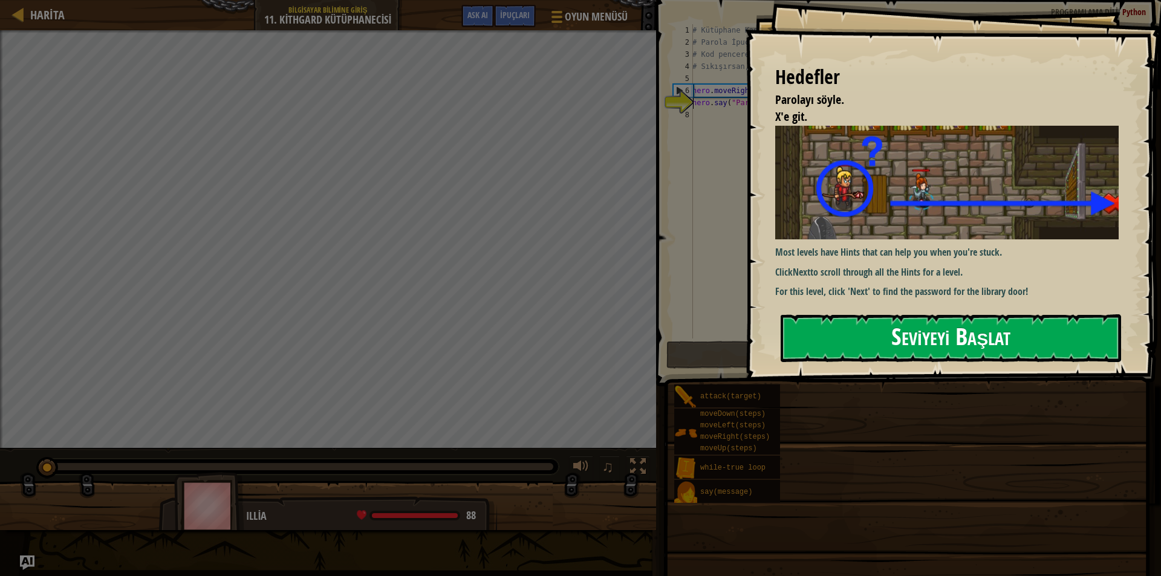
click at [896, 320] on button "Seviyeyi Başlat" at bounding box center [950, 338] width 340 height 48
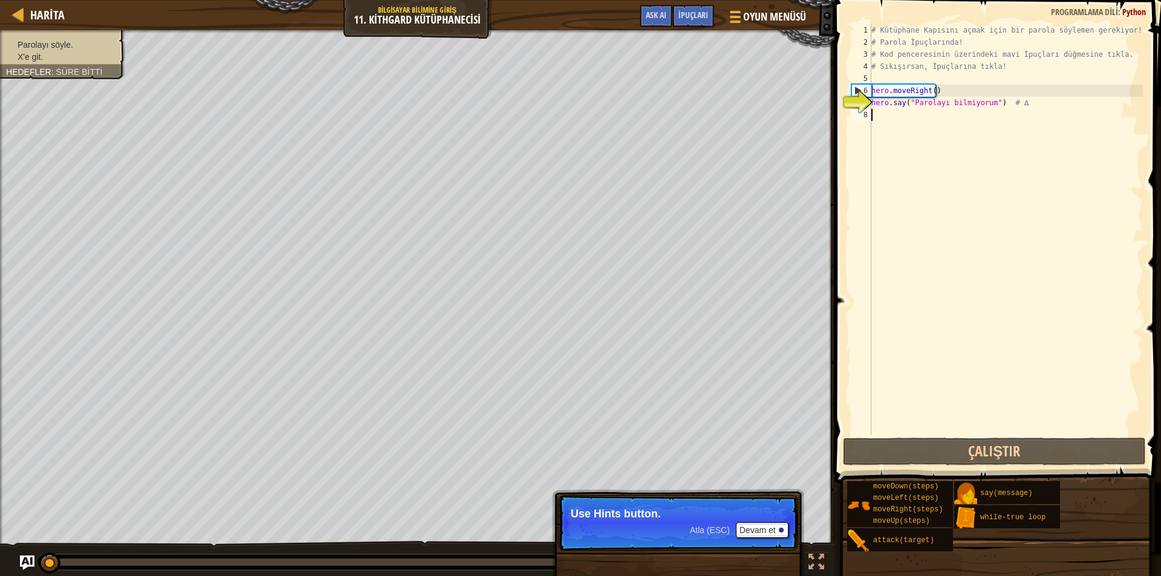
click at [869, 117] on div "8" at bounding box center [861, 115] width 20 height 12
type textarea "h"
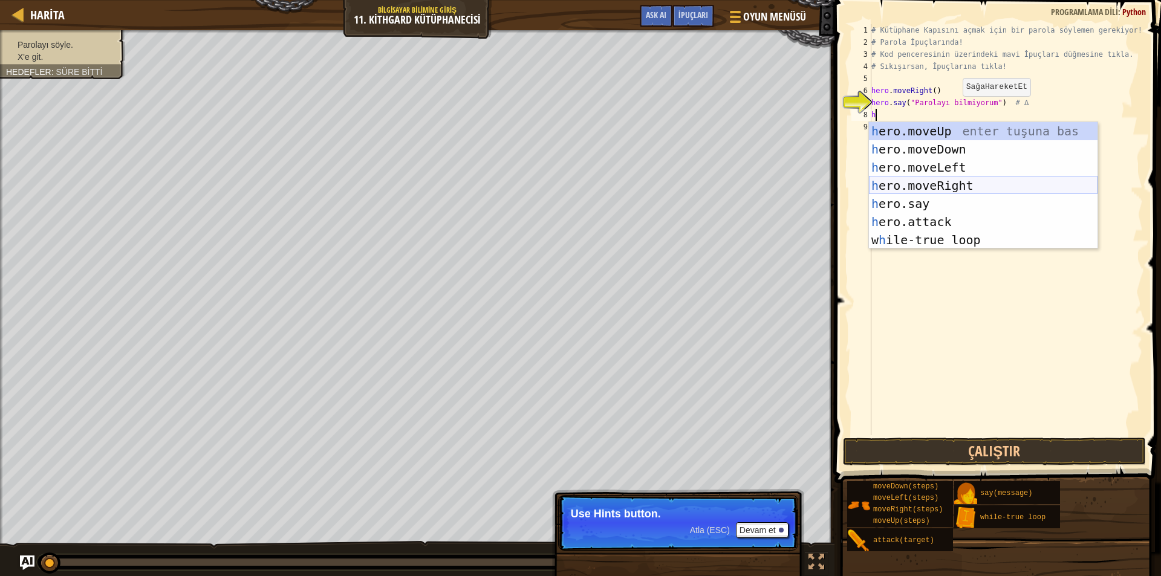
click at [957, 185] on div "h ero.moveUp enter tuşuna bas h ero.moveDown enter tuşuna bas h ero.moveLeft en…" at bounding box center [983, 203] width 228 height 163
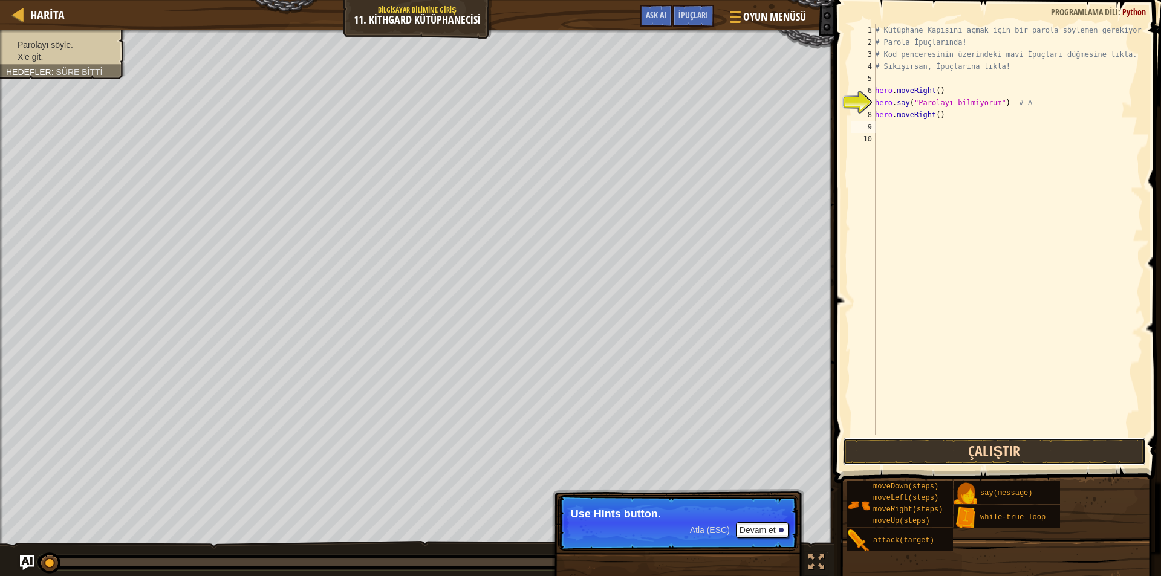
click at [935, 452] on button "Çalıştır" at bounding box center [994, 452] width 303 height 28
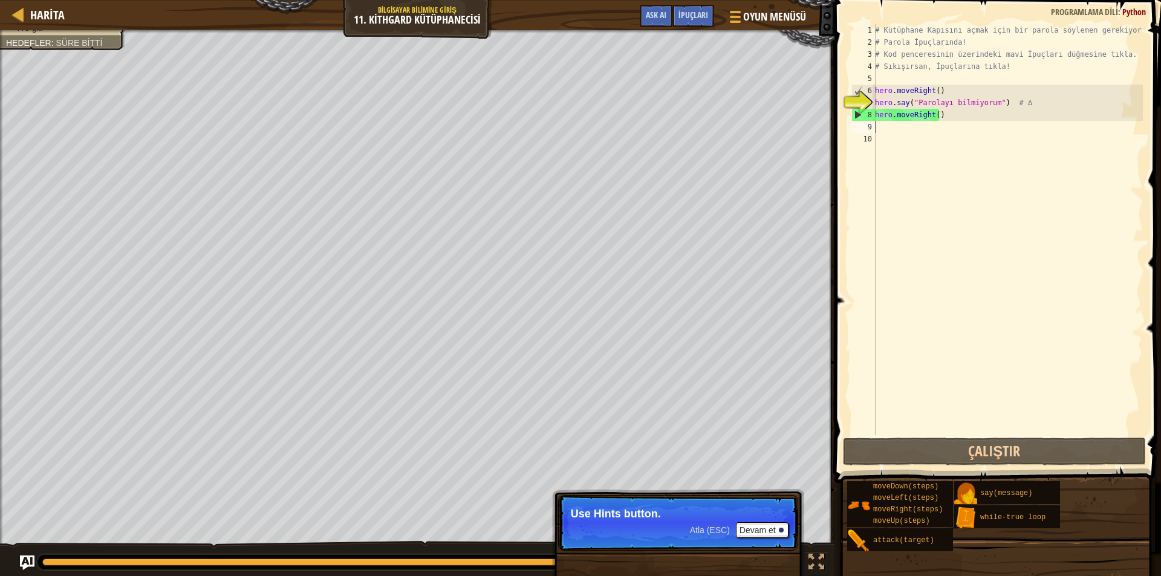
click at [947, 121] on div "# Kütüphane Kapısını açmak için bir parola söylemen gerekiyor! # Parola İpuçlar…" at bounding box center [1007, 241] width 270 height 435
click at [947, 111] on div "# Kütüphane Kapısını açmak için bir parola söylemen gerekiyor! # Parola İpuçlar…" at bounding box center [1007, 241] width 270 height 435
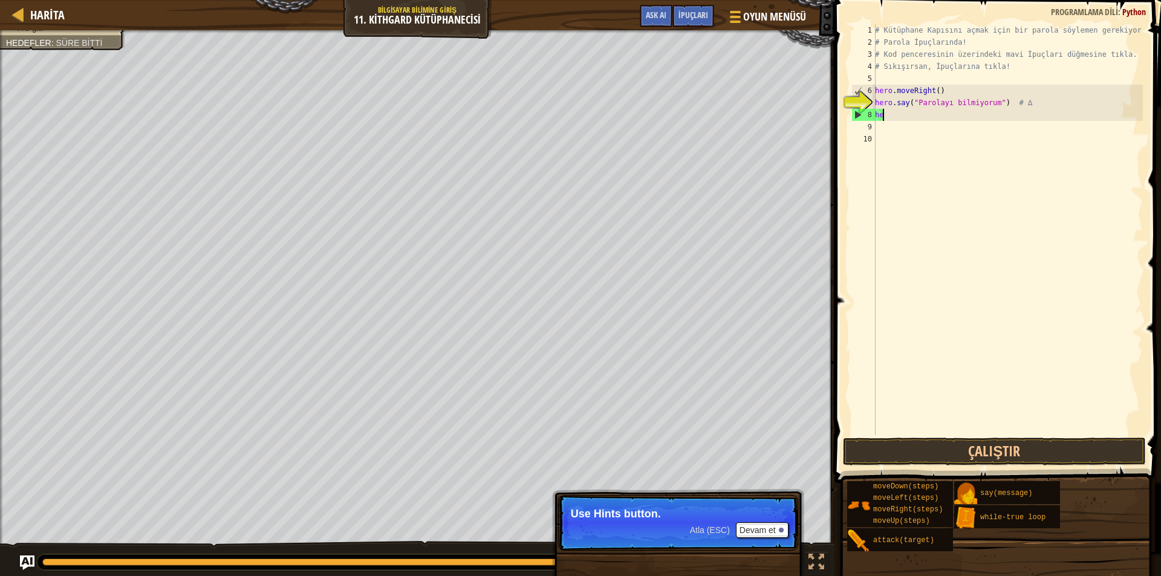
type textarea "h"
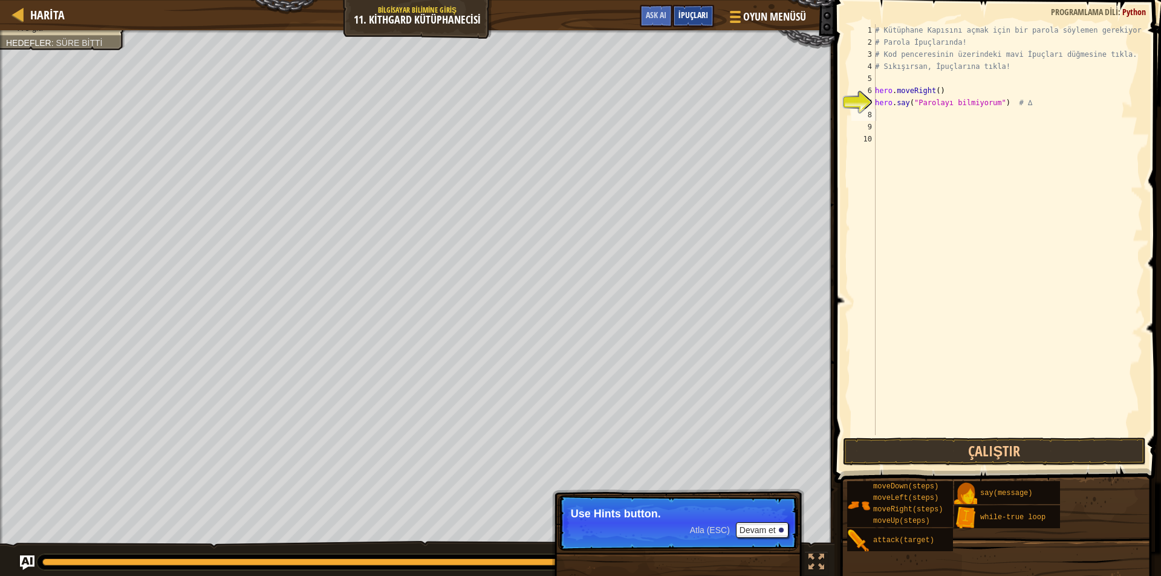
click at [699, 7] on div "İpuçları" at bounding box center [693, 16] width 42 height 22
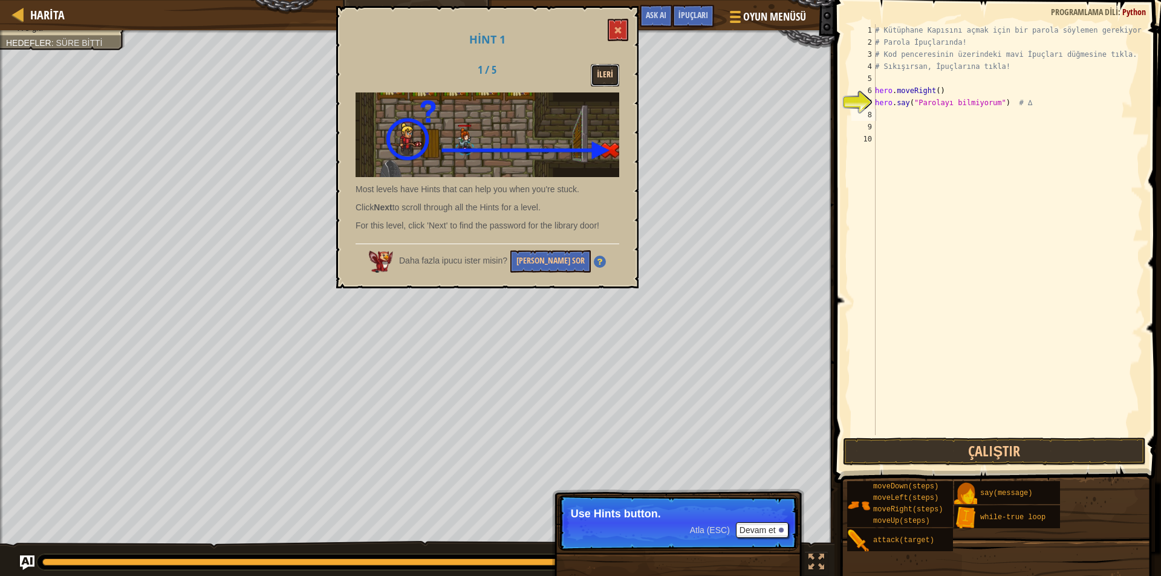
click at [602, 64] on button "İleri" at bounding box center [605, 75] width 28 height 22
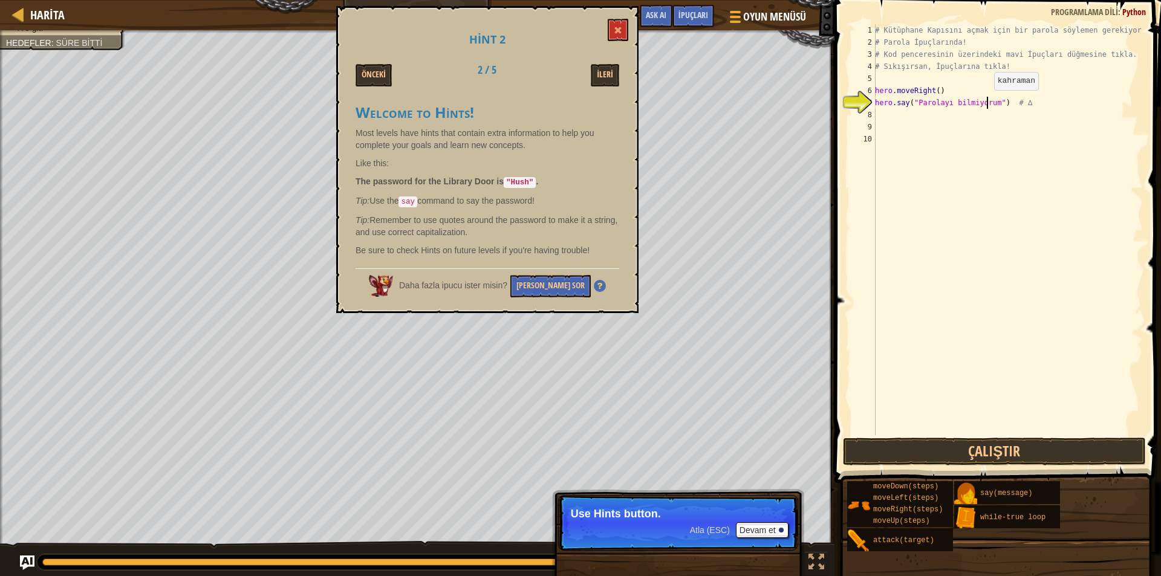
click at [987, 102] on div "# Kütüphane Kapısını açmak için bir parola söylemen gerekiyor! # Parola İpuçlar…" at bounding box center [1007, 241] width 270 height 435
click at [992, 102] on div "# Kütüphane Kapısını açmak için bir parola söylemen gerekiyor! # Parola İpuçlar…" at bounding box center [1007, 241] width 270 height 435
type textarea "hero.say("Hush") # ∆"
click at [1054, 456] on button "Çalıştır" at bounding box center [994, 452] width 303 height 28
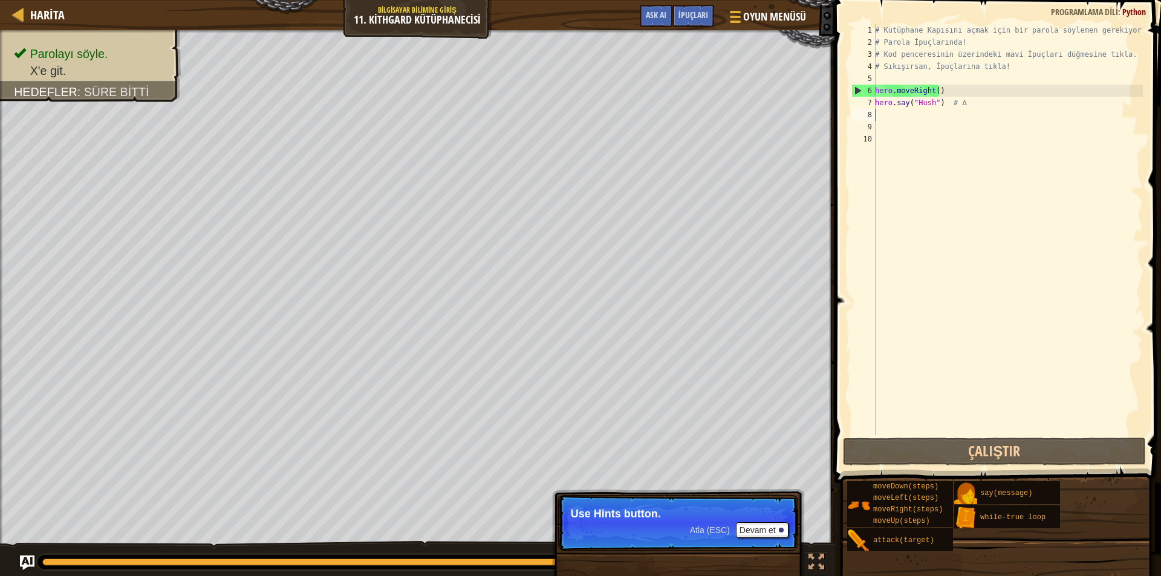
click at [888, 113] on div "# Kütüphane Kapısını açmak için bir parola söylemen gerekiyor! # Parola İpuçlar…" at bounding box center [1007, 241] width 270 height 435
type textarea "h"
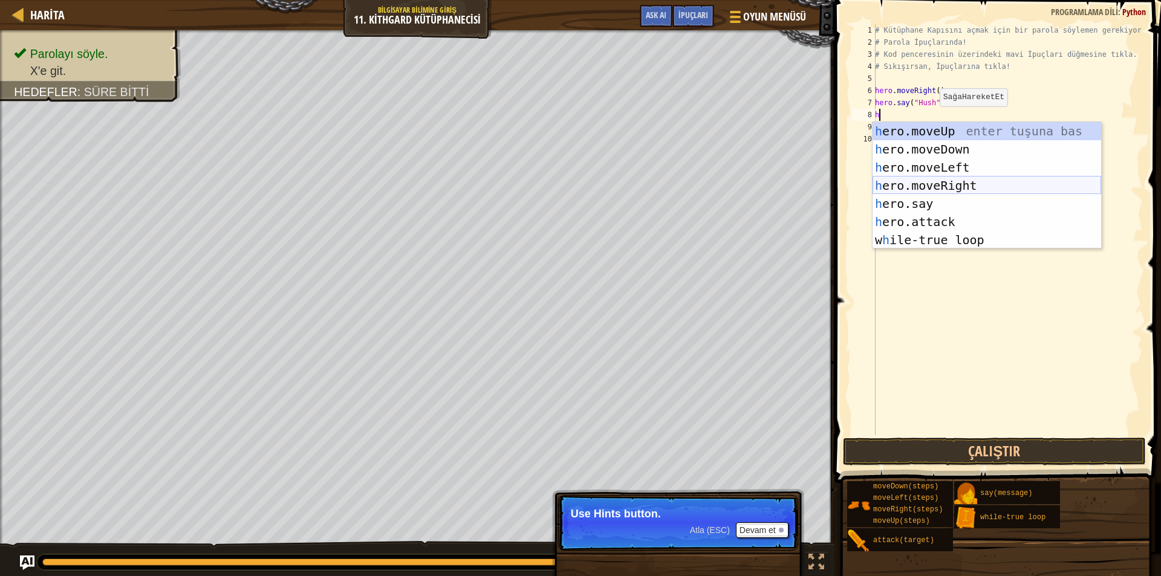
click at [951, 183] on div "h ero.moveUp enter tuşuna bas h ero.moveDown enter tuşuna bas h ero.moveLeft en…" at bounding box center [986, 203] width 228 height 163
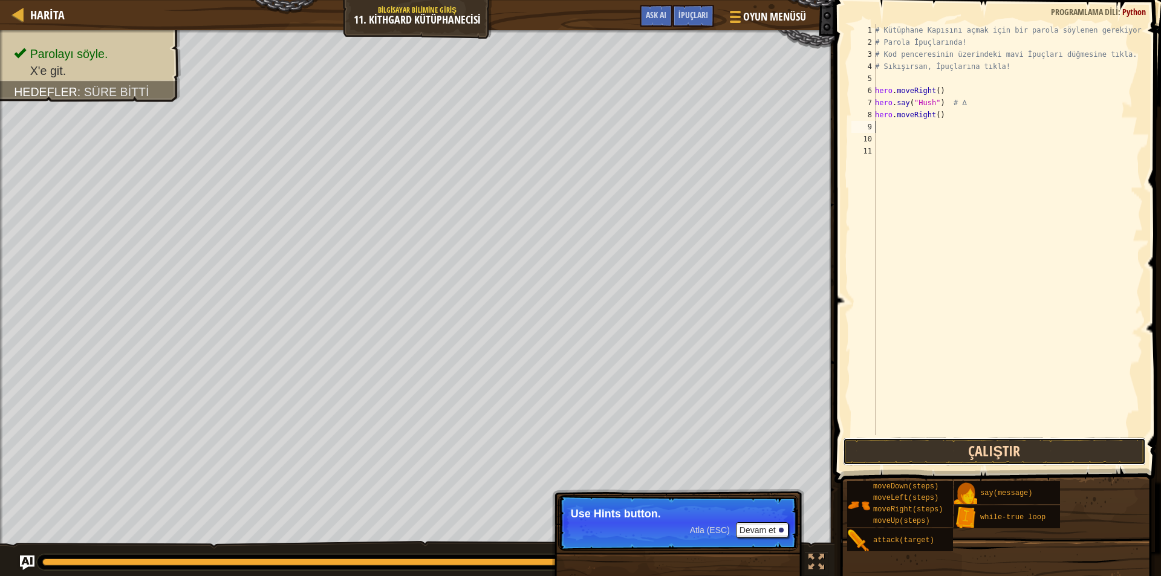
click at [901, 441] on button "Çalıştır" at bounding box center [994, 452] width 303 height 28
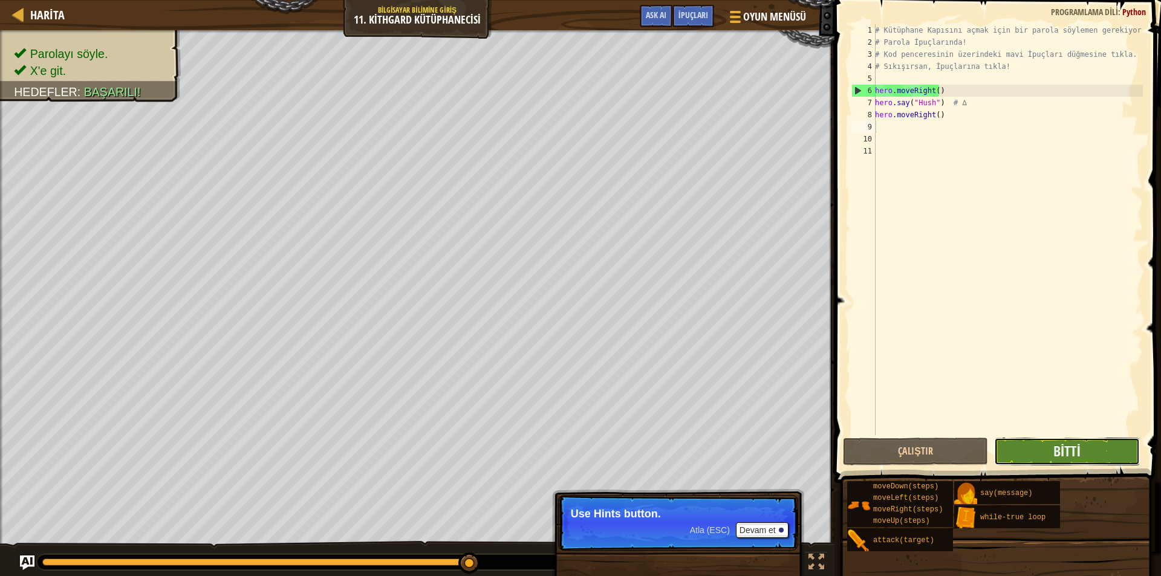
click at [1089, 447] on button "Bitti" at bounding box center [1066, 452] width 145 height 28
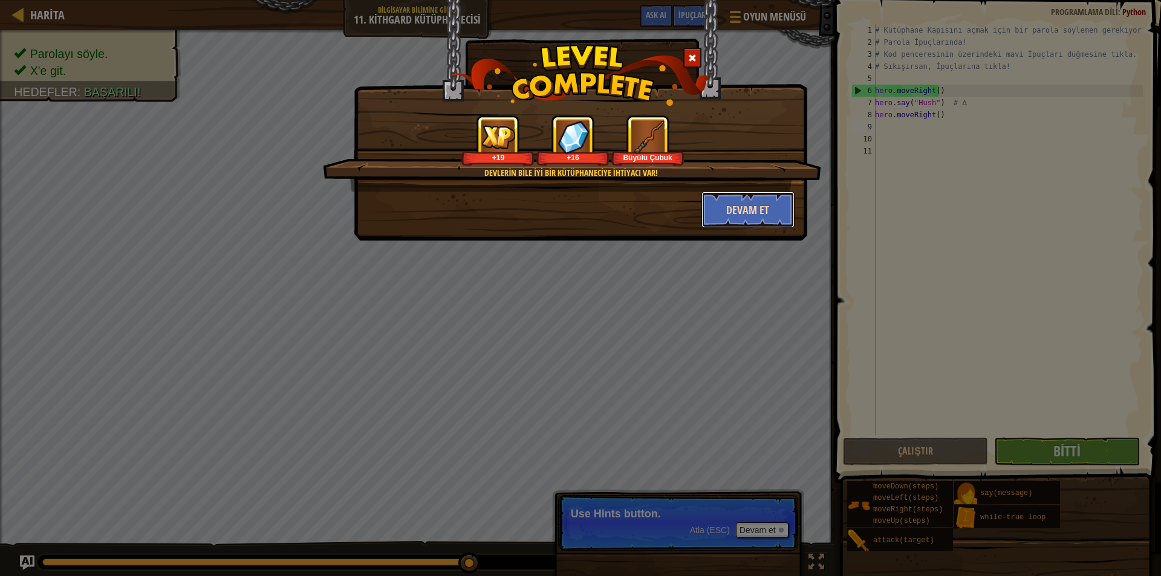
click at [734, 212] on button "Devam et" at bounding box center [748, 210] width 94 height 36
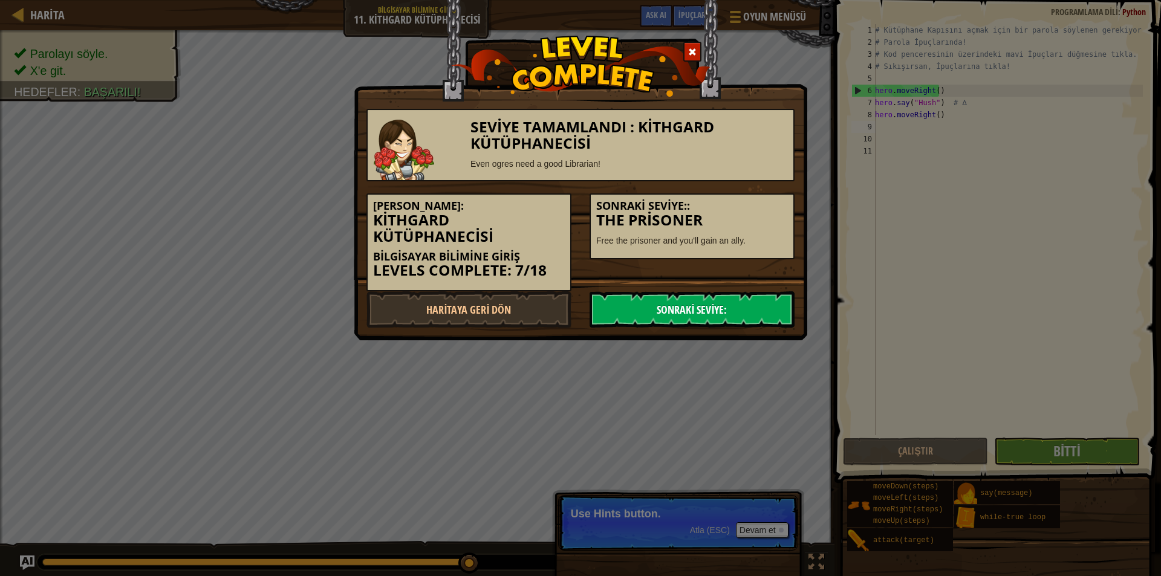
click at [712, 319] on link "Sonraki Seviye:" at bounding box center [691, 309] width 205 height 36
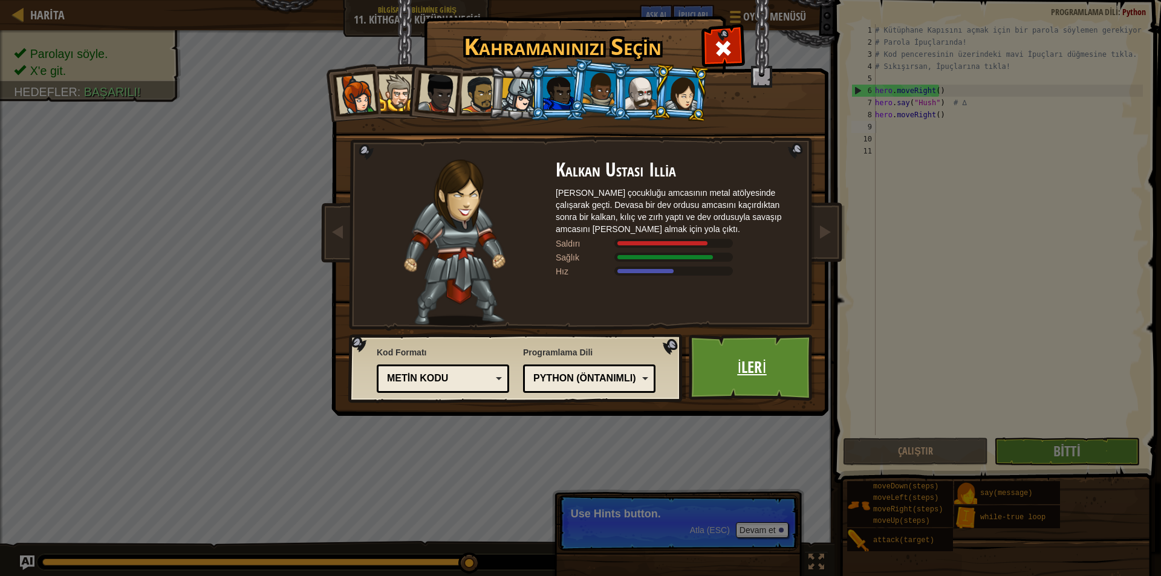
click at [788, 362] on link "İleri" at bounding box center [751, 367] width 126 height 66
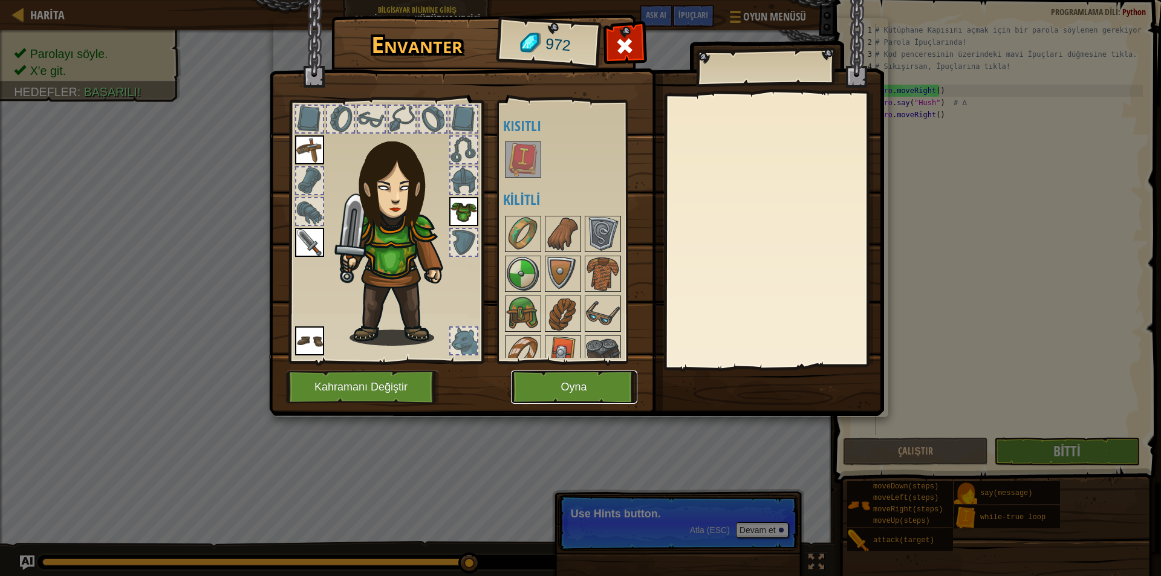
click at [547, 387] on button "Oyna" at bounding box center [574, 387] width 126 height 33
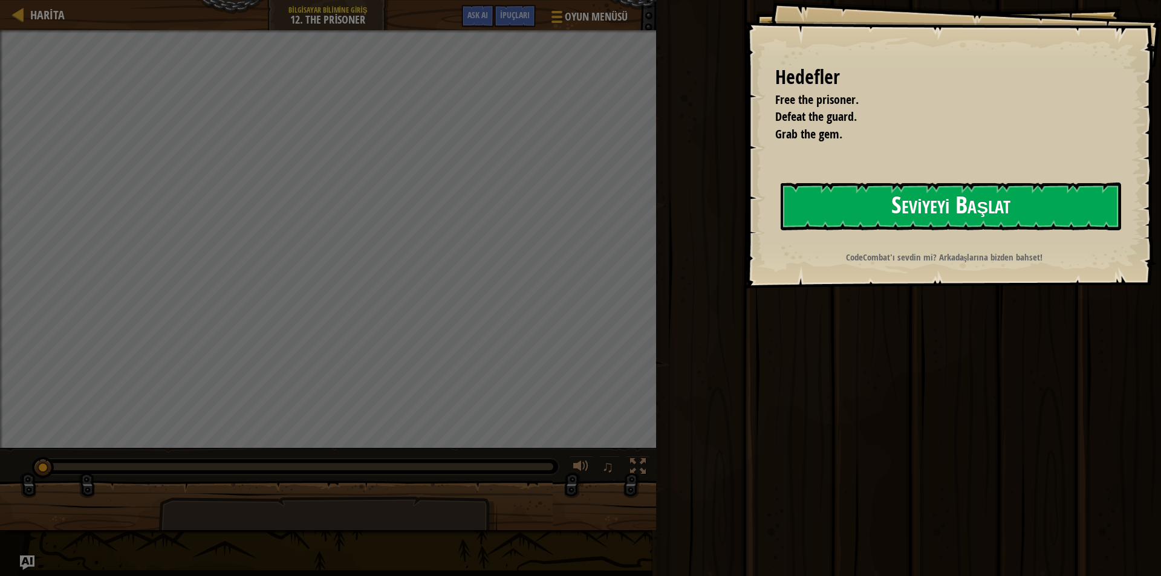
click at [816, 197] on button "Seviyeyi Başlat" at bounding box center [950, 207] width 340 height 48
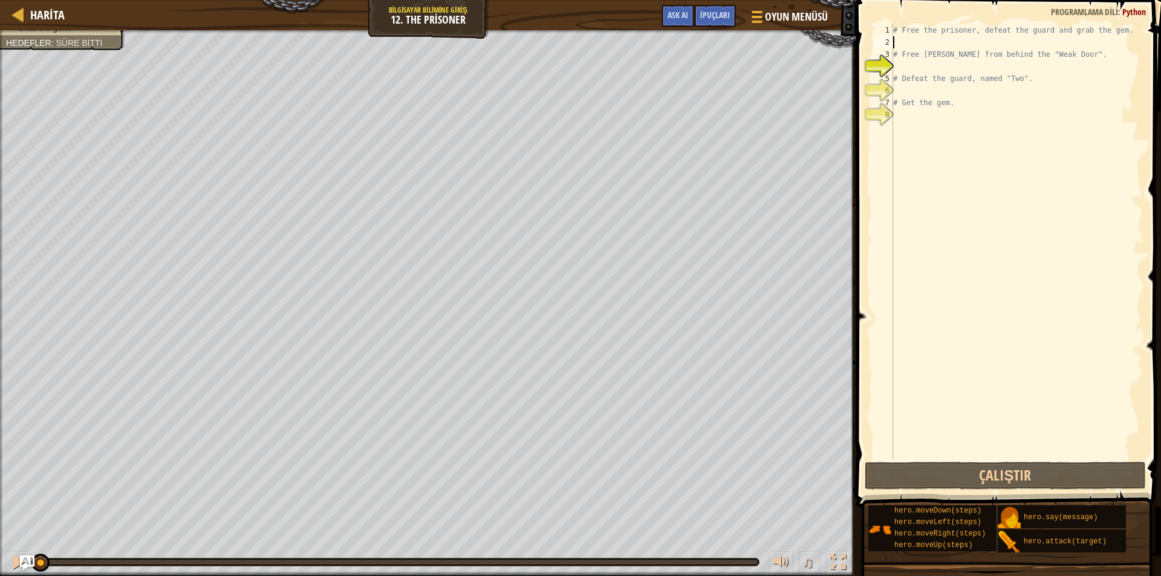
click at [896, 44] on div "# Free the prisoner, defeat the guard and grab the gem. # Free [PERSON_NAME] fr…" at bounding box center [1016, 253] width 252 height 459
click at [895, 73] on div "# Free the prisoner, defeat the guard and grab the gem. # Free [PERSON_NAME] fr…" at bounding box center [1016, 253] width 252 height 459
type textarea "# Defeat the guard, named "Two"."
click at [895, 71] on div "# Free the prisoner, defeat the guard and grab the gem. # Free [PERSON_NAME] fr…" at bounding box center [1016, 253] width 252 height 459
click at [897, 87] on div "# Free the prisoner, defeat the guard and grab the gem. # Free [PERSON_NAME] fr…" at bounding box center [1016, 253] width 252 height 459
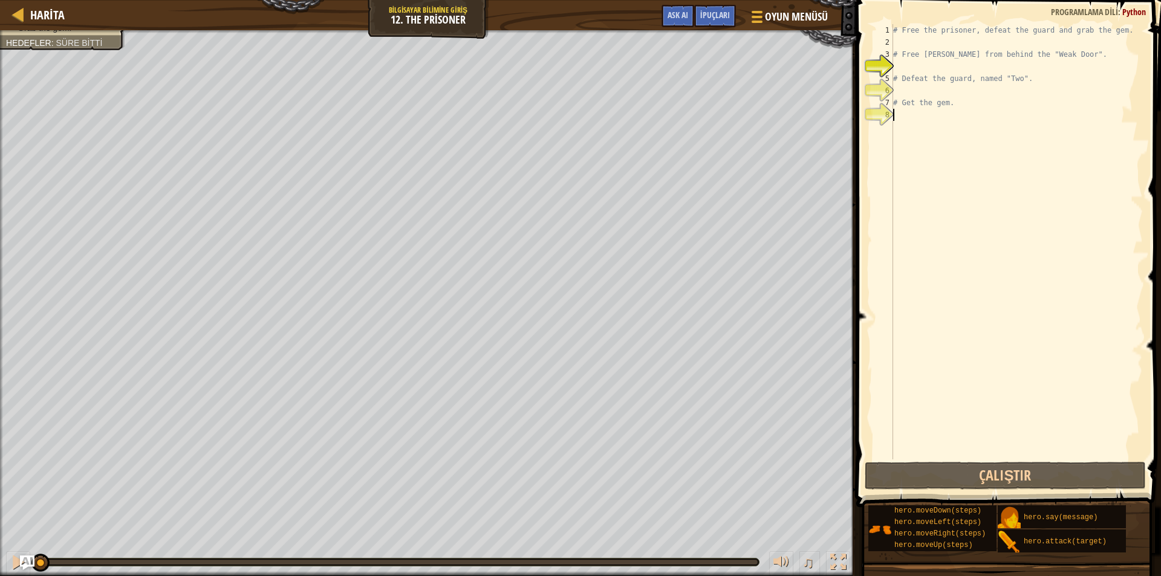
click at [893, 113] on div "8" at bounding box center [883, 115] width 20 height 12
click at [893, 37] on div "# Free the prisoner, defeat the guard and grab the gem. # Free [PERSON_NAME] fr…" at bounding box center [1016, 253] width 252 height 459
type textarea "h"
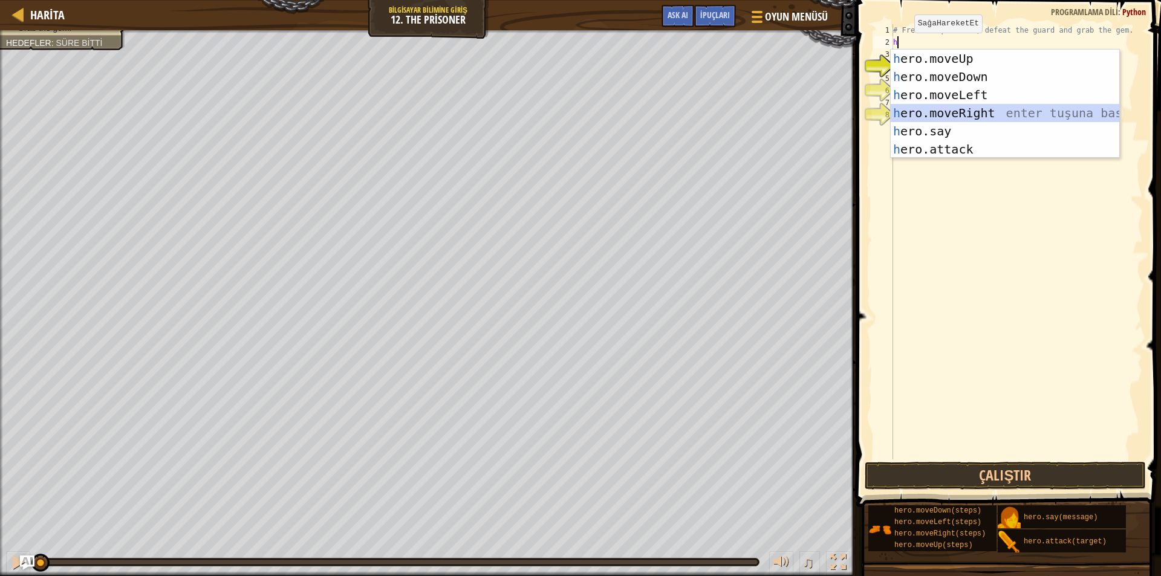
click at [910, 119] on div "h ero.moveUp enter tuşuna bas h ero.moveDown enter tuşuna bas h ero.moveLeft en…" at bounding box center [1004, 122] width 228 height 145
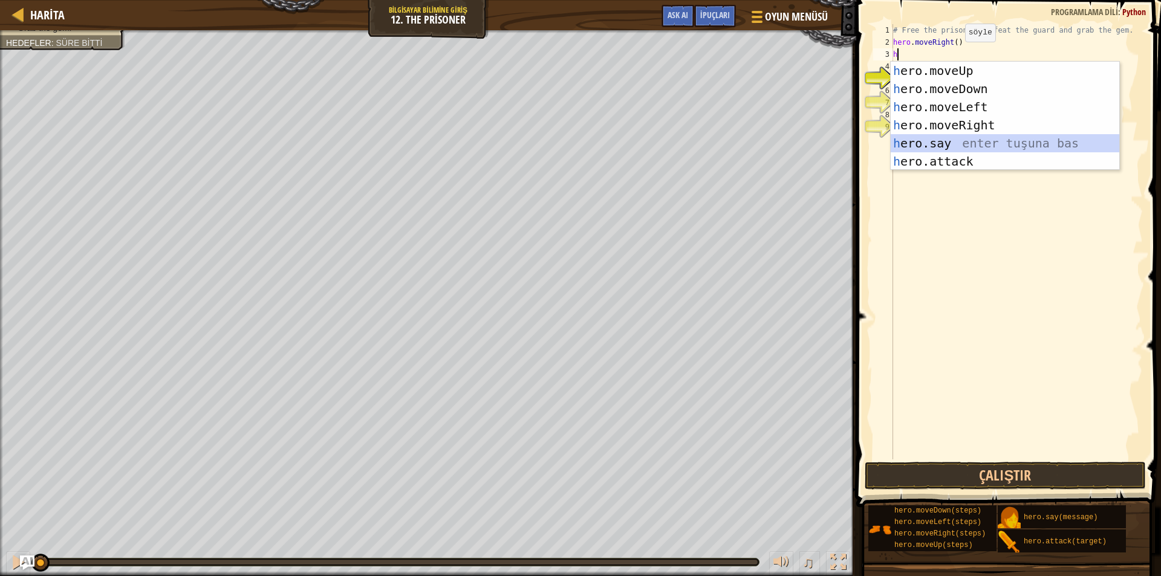
click at [950, 138] on div "h ero.moveUp enter tuşuna bas h ero.moveDown enter tuşuna bas h ero.moveLeft en…" at bounding box center [1004, 134] width 228 height 145
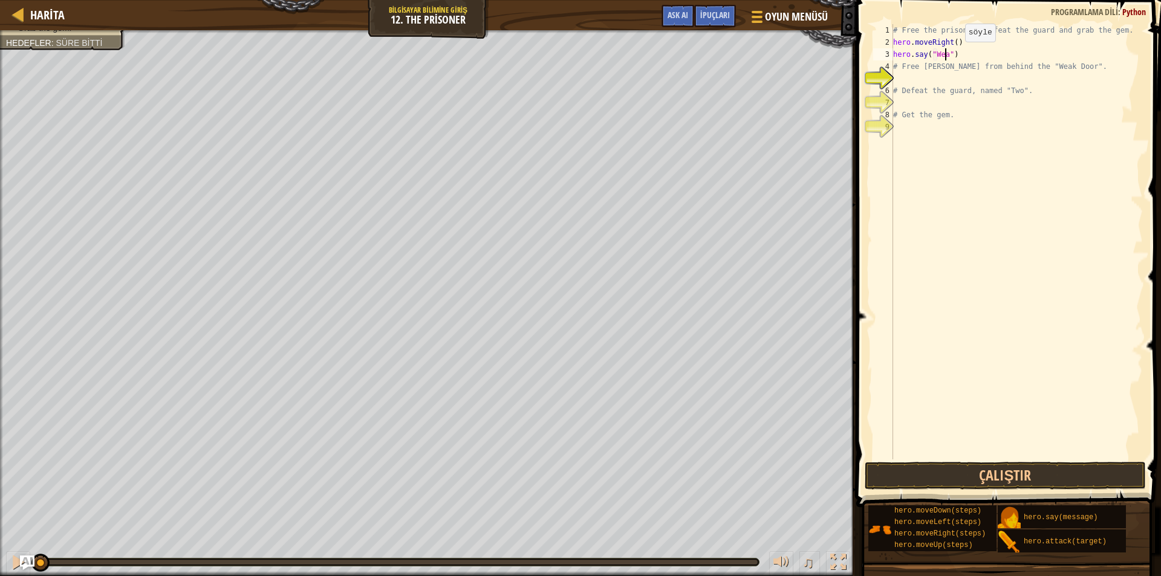
scroll to position [5, 4]
type textarea "hero.say("Weak")"
click at [1008, 477] on button "Çalıştır" at bounding box center [1005, 476] width 282 height 28
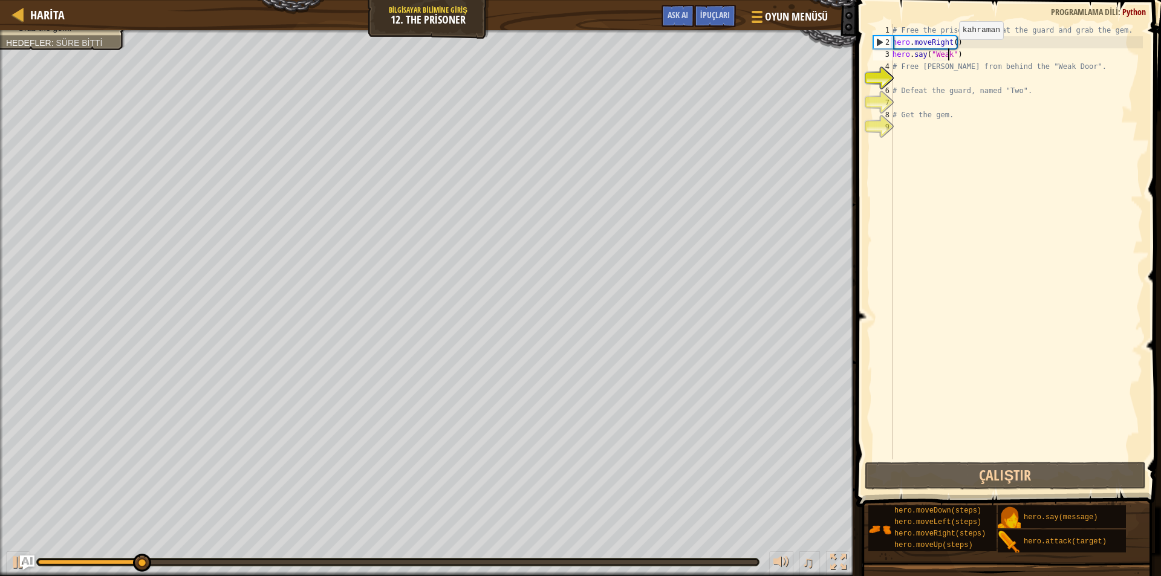
click at [948, 51] on div "# Free the prisoner, defeat the guard and grab the gem. hero . moveRight ( ) he…" at bounding box center [1016, 253] width 253 height 459
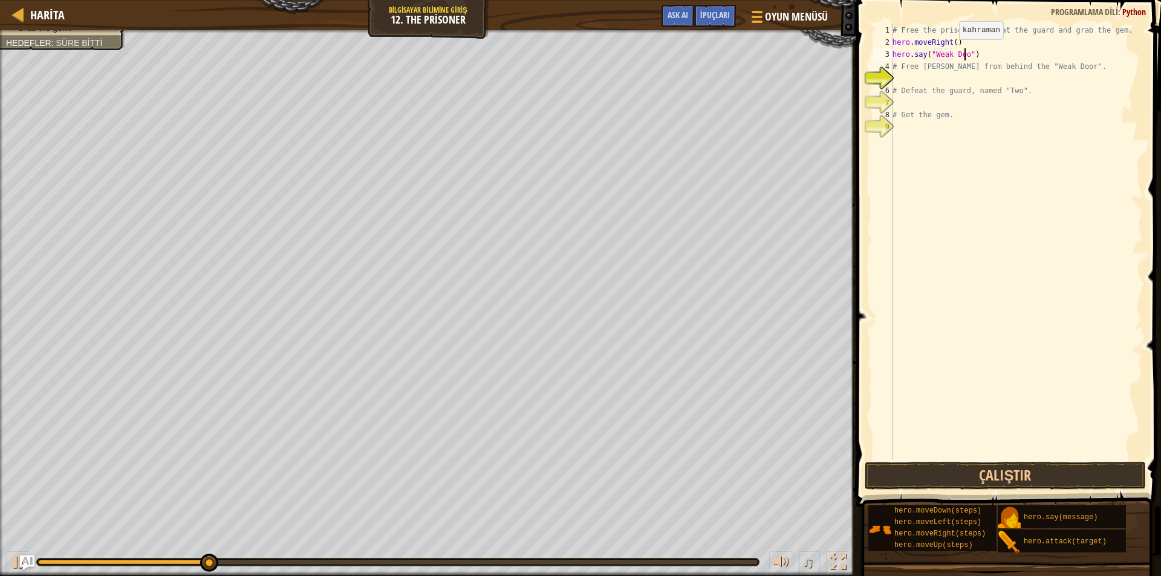
scroll to position [5, 6]
click at [1103, 470] on button "Çalıştır" at bounding box center [1005, 476] width 282 height 28
click at [942, 56] on div "# Free the prisoner, defeat the guard and grab the gem. hero . moveRight ( ) he…" at bounding box center [1016, 253] width 253 height 459
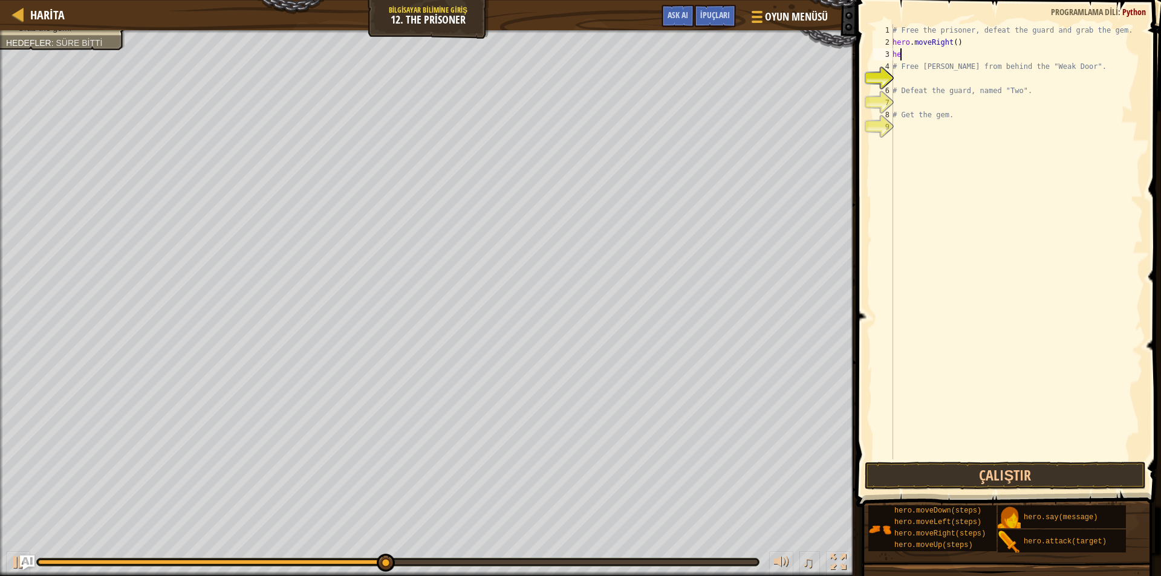
type textarea "h"
click at [927, 74] on div "# Free the prisoner, defeat the guard and grab the gem. hero . moveRight ( ) # …" at bounding box center [1016, 253] width 253 height 459
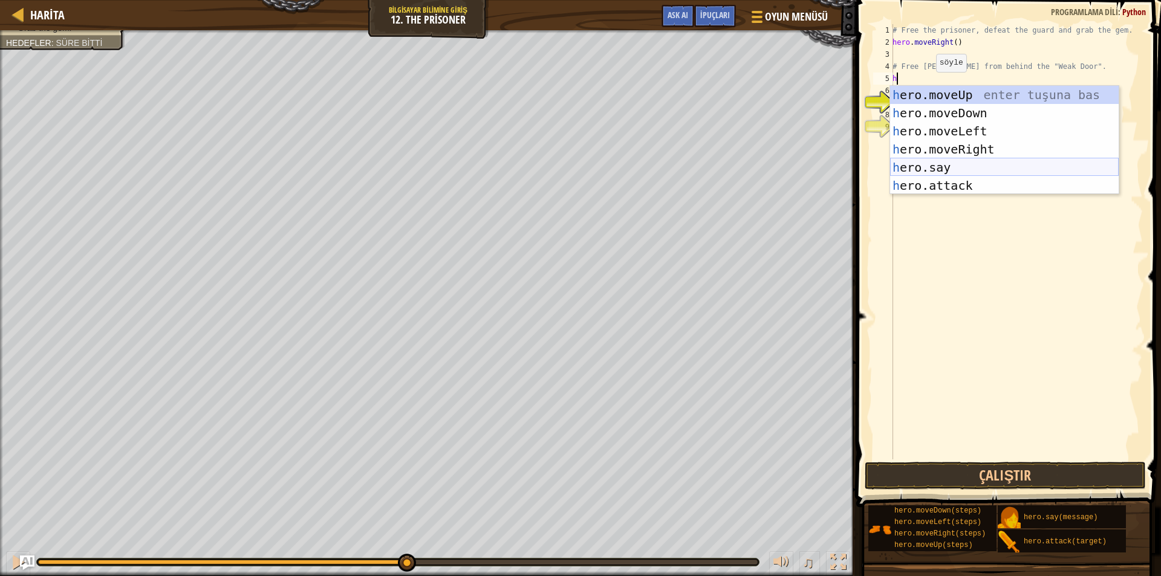
click at [929, 176] on div "h ero.moveUp enter tuşuna bas h ero.moveDown enter tuşuna bas h ero.moveLeft en…" at bounding box center [1004, 158] width 228 height 145
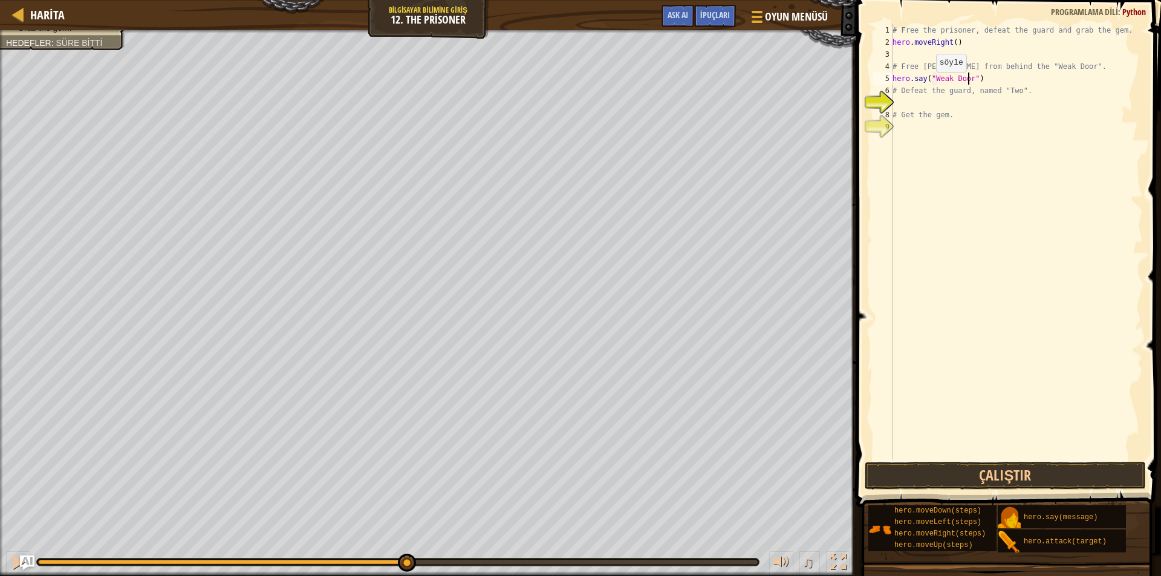
scroll to position [5, 6]
click at [978, 484] on button "Çalıştır" at bounding box center [1005, 476] width 282 height 28
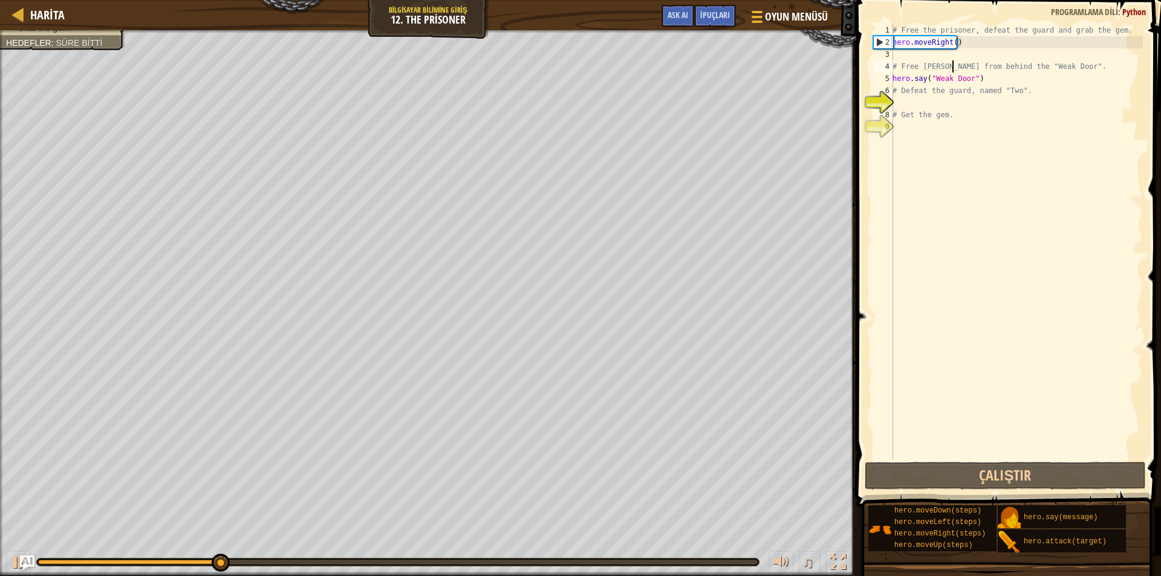
click at [950, 63] on div "# Free the prisoner, defeat the guard and grab the gem. hero . moveRight ( ) # …" at bounding box center [1016, 253] width 253 height 459
type textarea "# Free [PERSON_NAME] from behind the "Weak Door"."
click at [959, 54] on div "# Free the prisoner, defeat the guard and grab the gem. hero . moveRight ( ) # …" at bounding box center [1016, 253] width 253 height 459
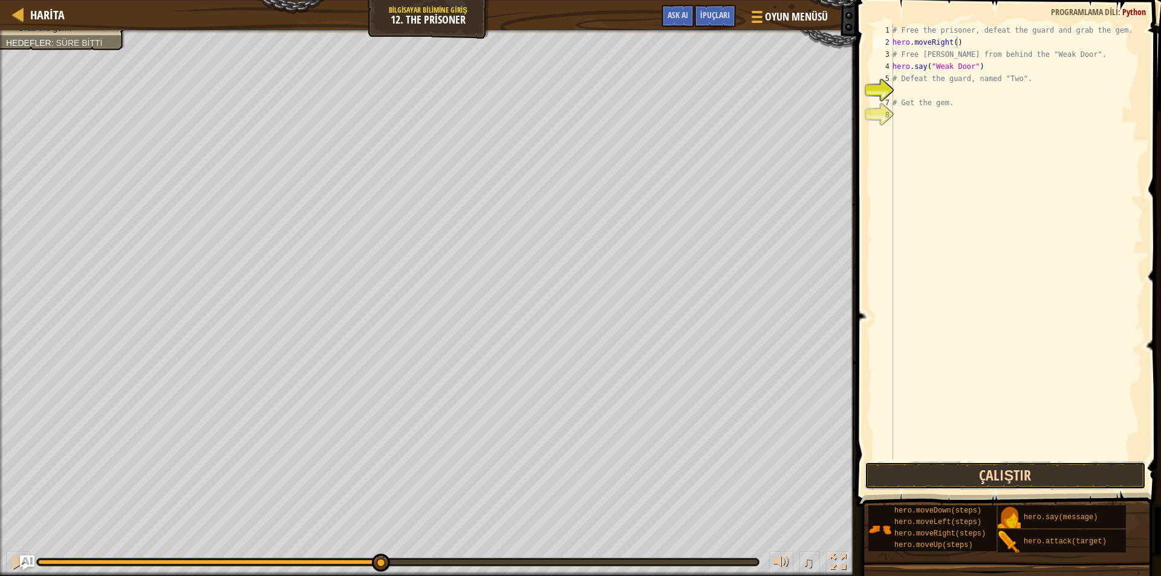
click at [977, 464] on button "Çalıştır" at bounding box center [1005, 476] width 282 height 28
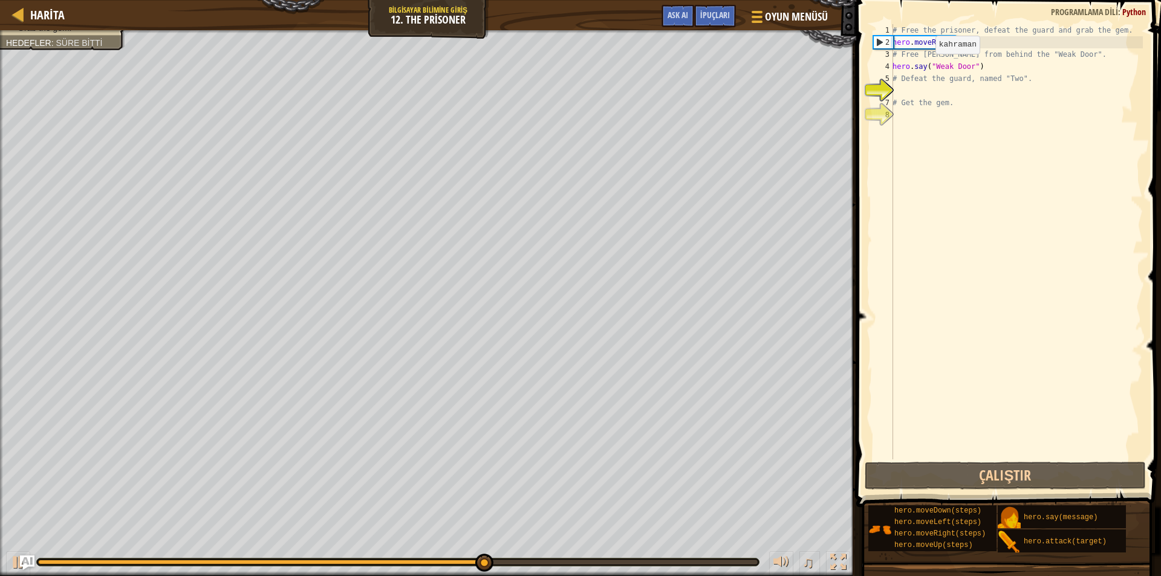
click at [924, 66] on div "# Free the prisoner, defeat the guard and grab the gem. hero . moveRight ( ) # …" at bounding box center [1016, 253] width 253 height 459
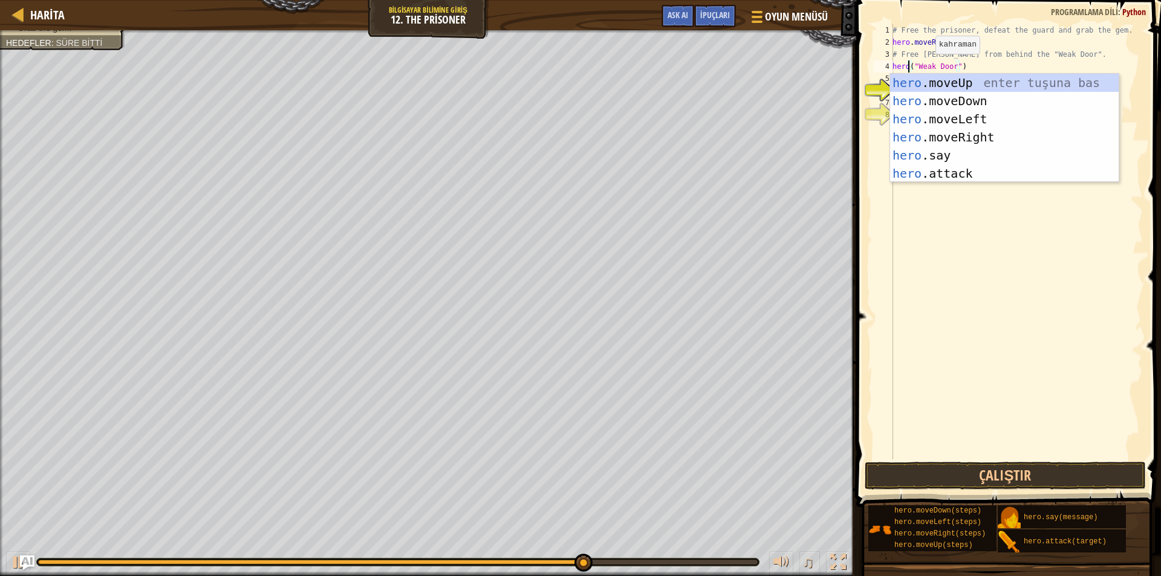
scroll to position [5, 1]
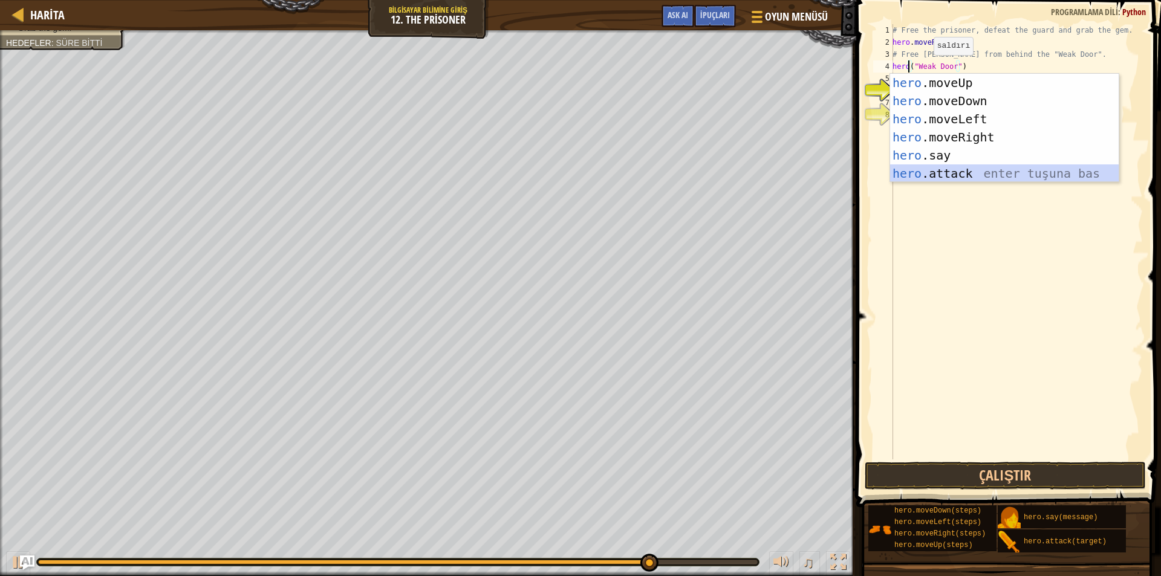
click at [979, 169] on div "hero .moveUp enter tuşuna bas hero .moveDown enter tuşuna bas hero .moveLeft en…" at bounding box center [1004, 146] width 228 height 145
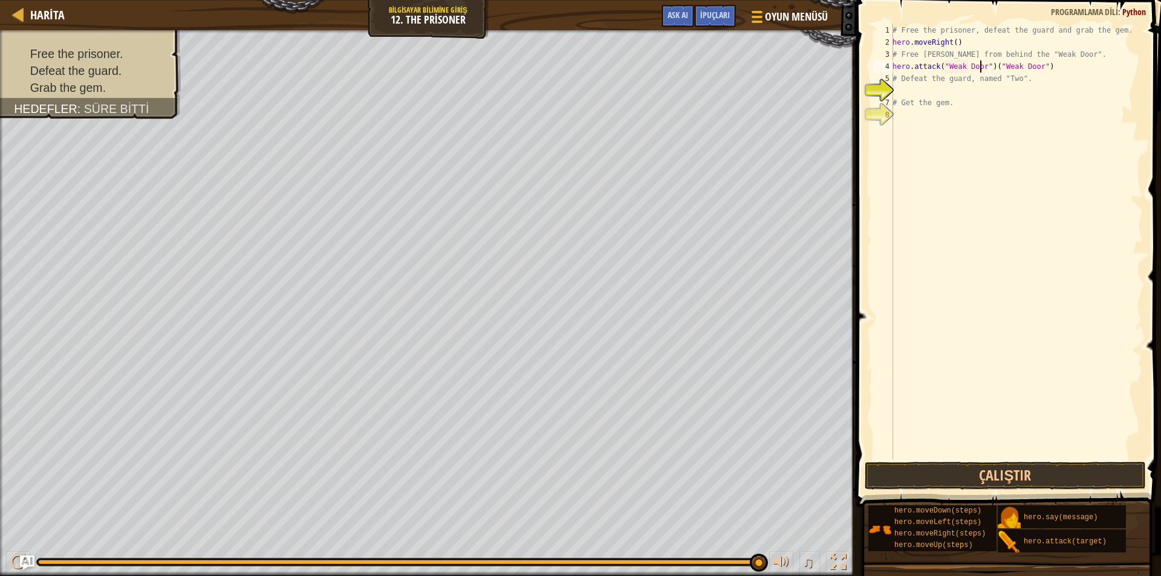
scroll to position [5, 7]
click at [1052, 69] on div "# Free the prisoner, defeat the guard and grab the gem. hero . moveRight ( ) # …" at bounding box center [1016, 253] width 253 height 459
type textarea "hero.attack("Weak Door")"
click at [895, 481] on button "Çalıştır" at bounding box center [1005, 476] width 282 height 28
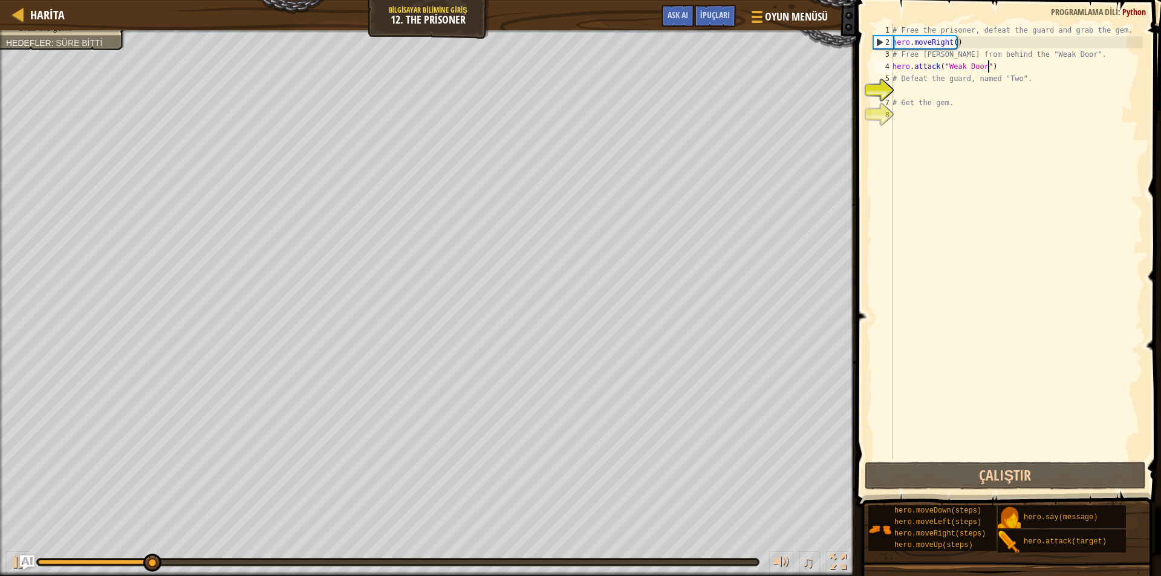
click at [897, 85] on div "# Free the prisoner, defeat the guard and grab the gem. hero . moveRight ( ) # …" at bounding box center [1016, 253] width 253 height 459
type textarea "h"
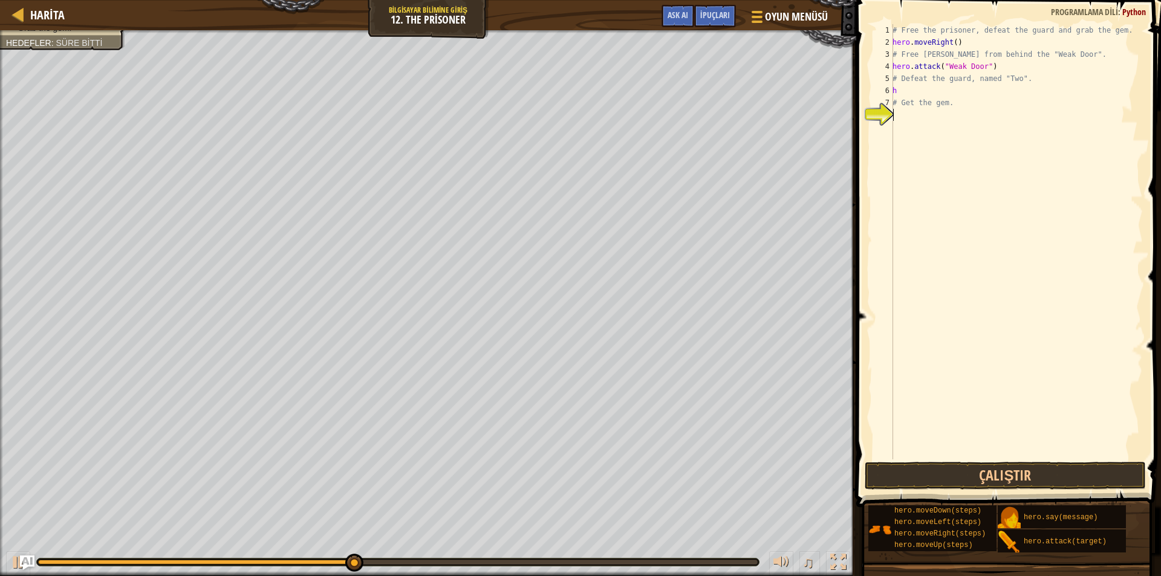
click at [993, 379] on div "# Free the prisoner, defeat the guard and grab the gem. hero . moveRight ( ) # …" at bounding box center [1016, 253] width 253 height 459
click at [910, 85] on div "# Free the prisoner, defeat the guard and grab the gem. hero . moveRight ( ) # …" at bounding box center [1016, 253] width 253 height 459
type textarea "h"
type textarea "# Defeat the guard, named "Two"."
click at [753, 11] on span at bounding box center [755, 11] width 11 height 2
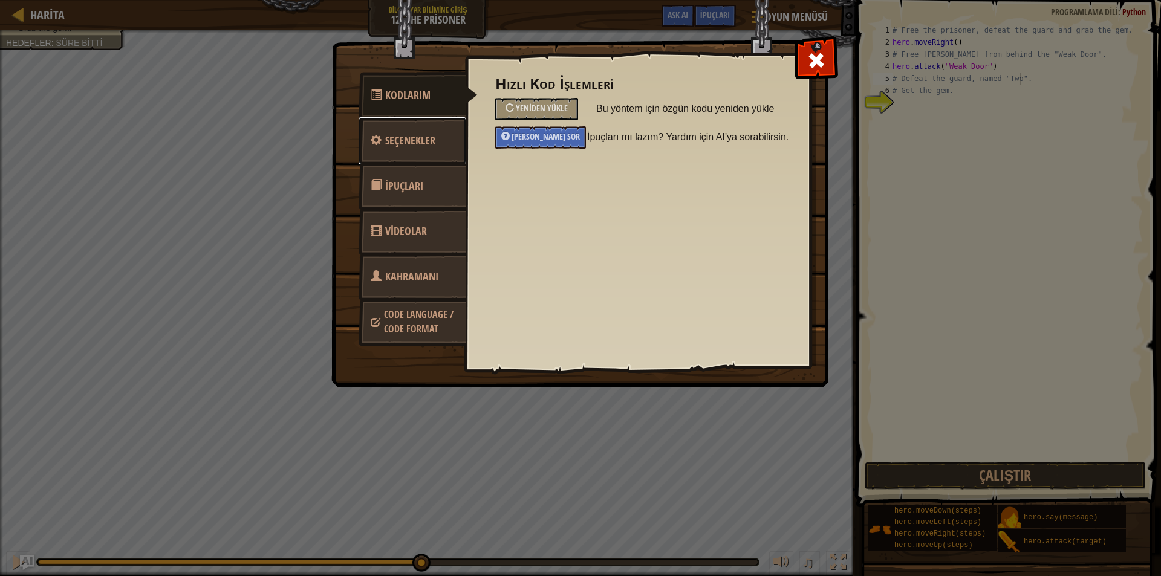
click at [381, 137] on span at bounding box center [376, 139] width 11 height 11
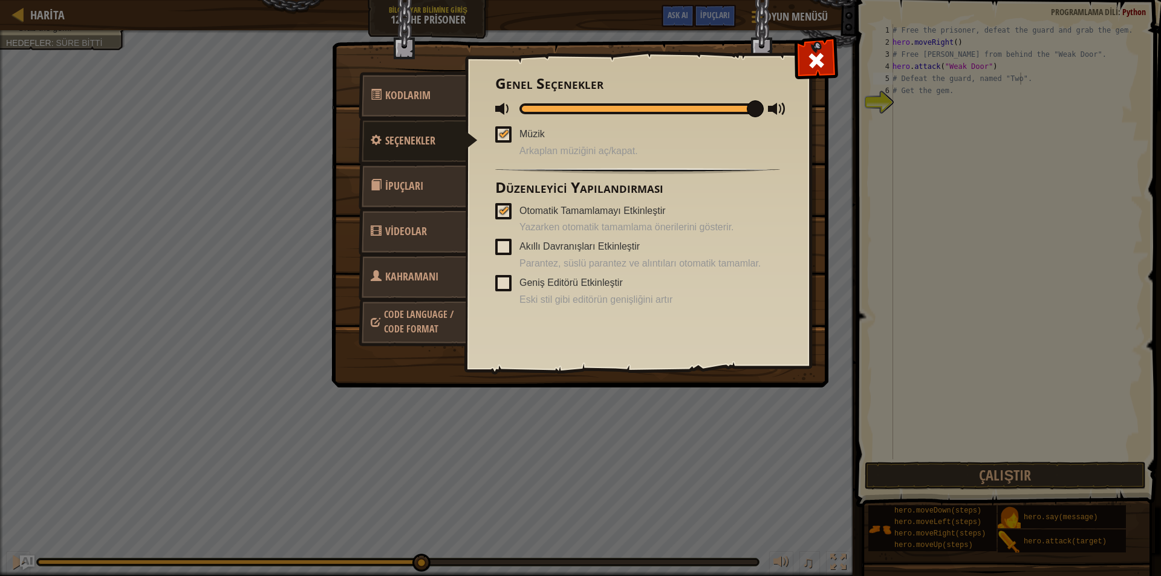
click at [392, 184] on span "İpuçları" at bounding box center [404, 185] width 38 height 15
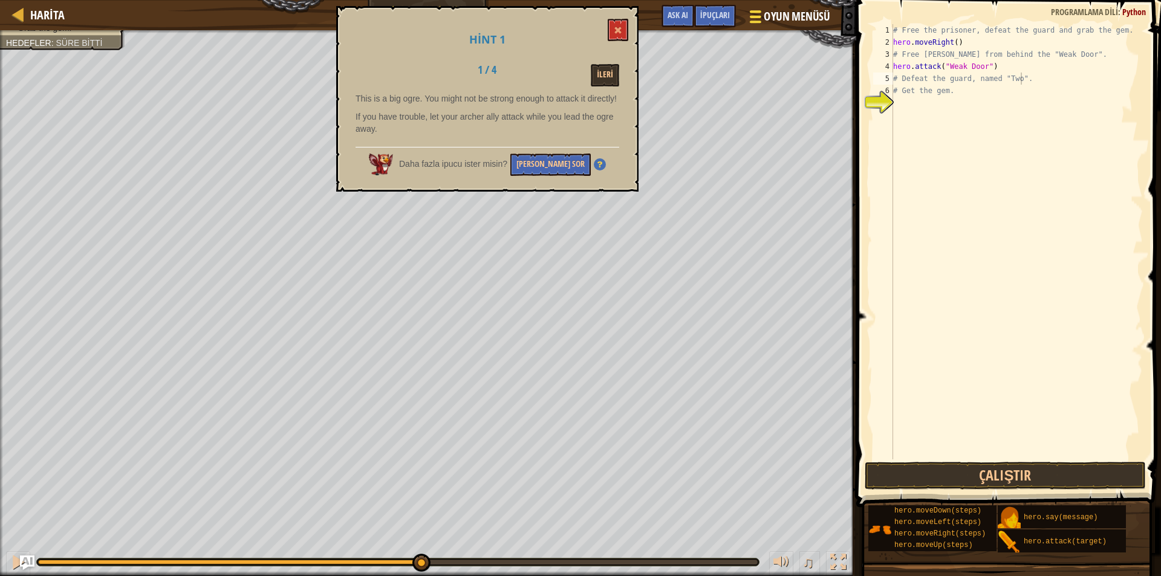
click at [770, 23] on span "Oyun Menüsü" at bounding box center [796, 16] width 66 height 16
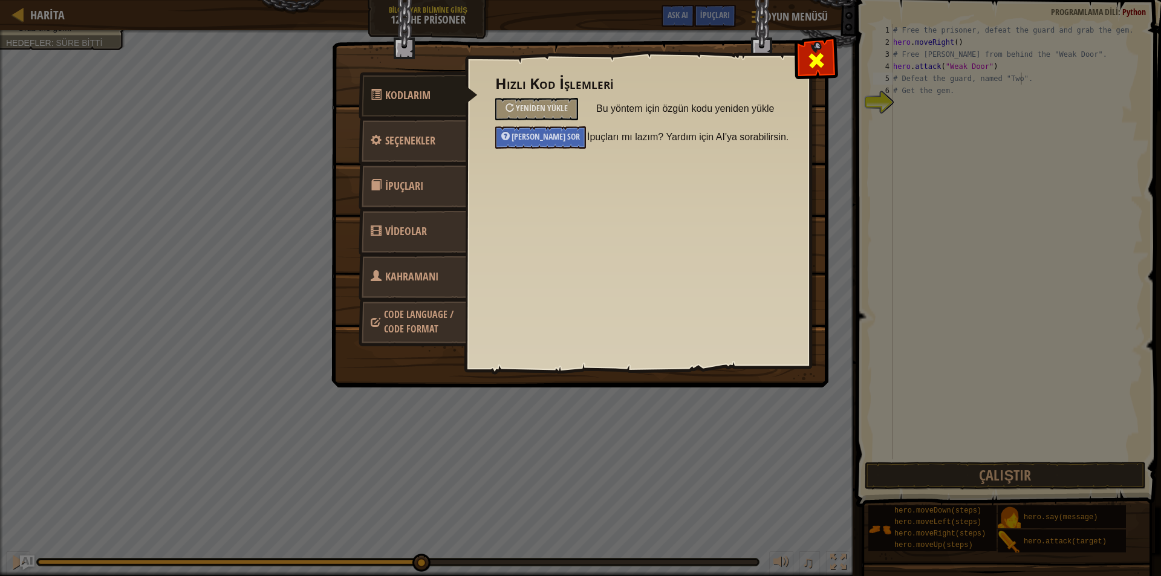
click at [809, 44] on div at bounding box center [816, 58] width 38 height 38
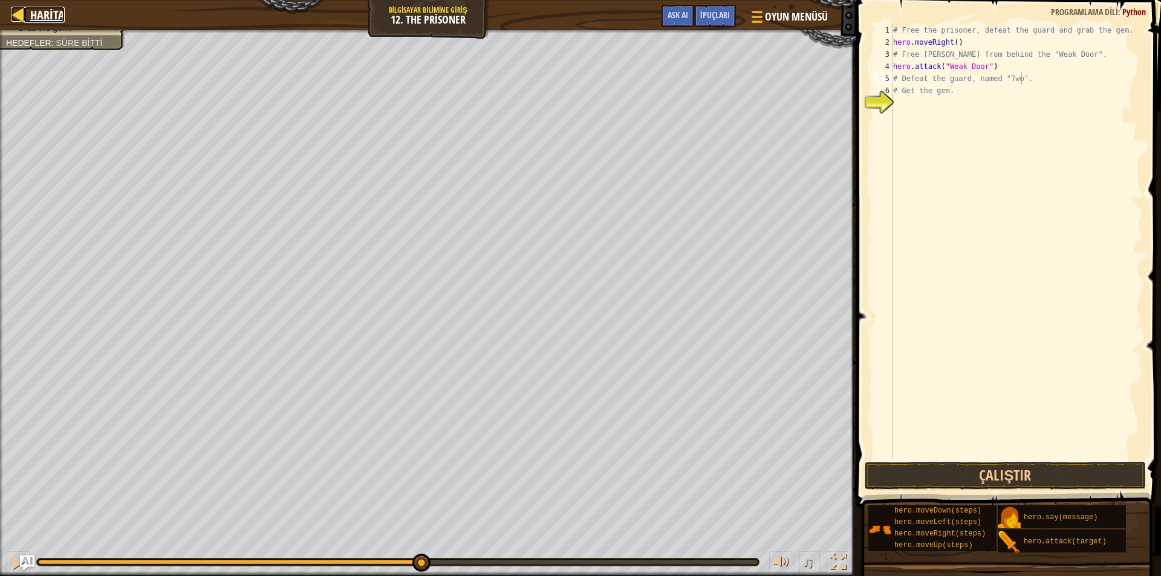
click at [34, 9] on span "Harita" at bounding box center [47, 15] width 34 height 16
select select "tr"
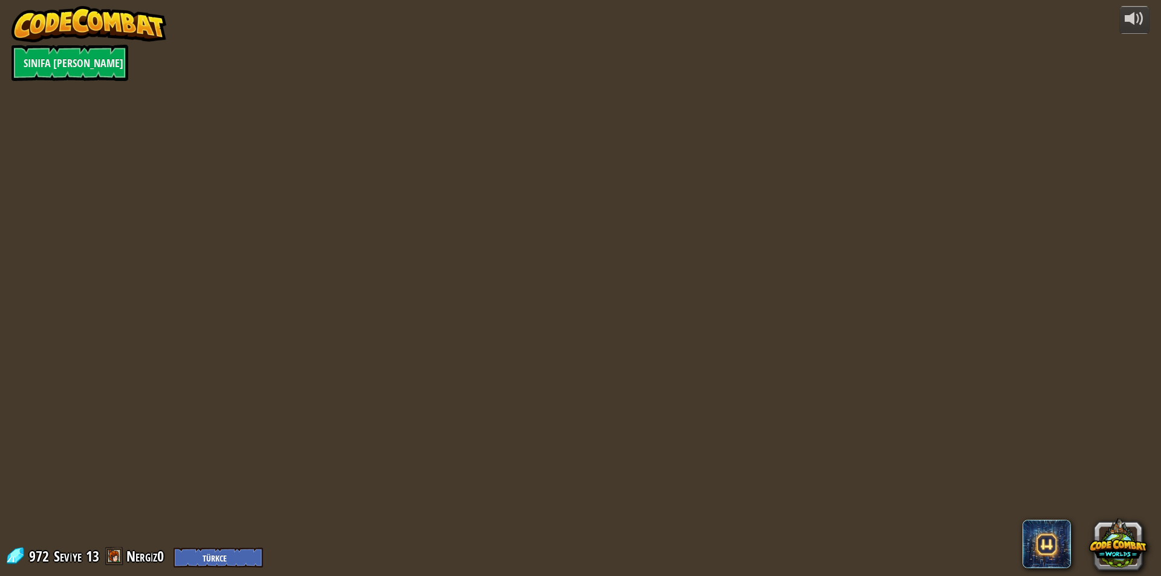
select select "tr"
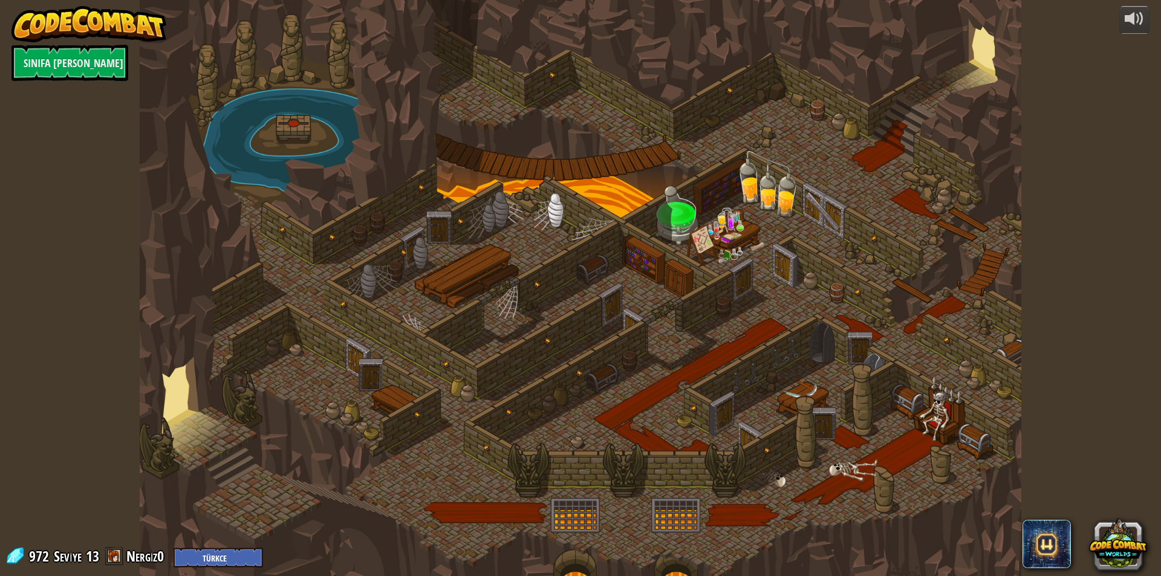
select select "tr"
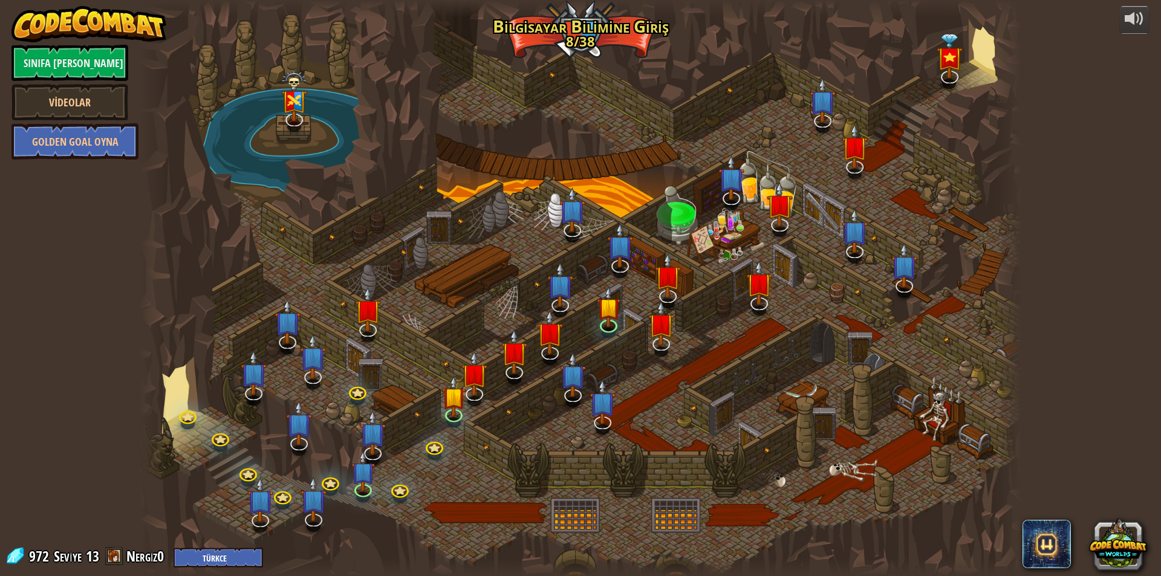
select select "tr"
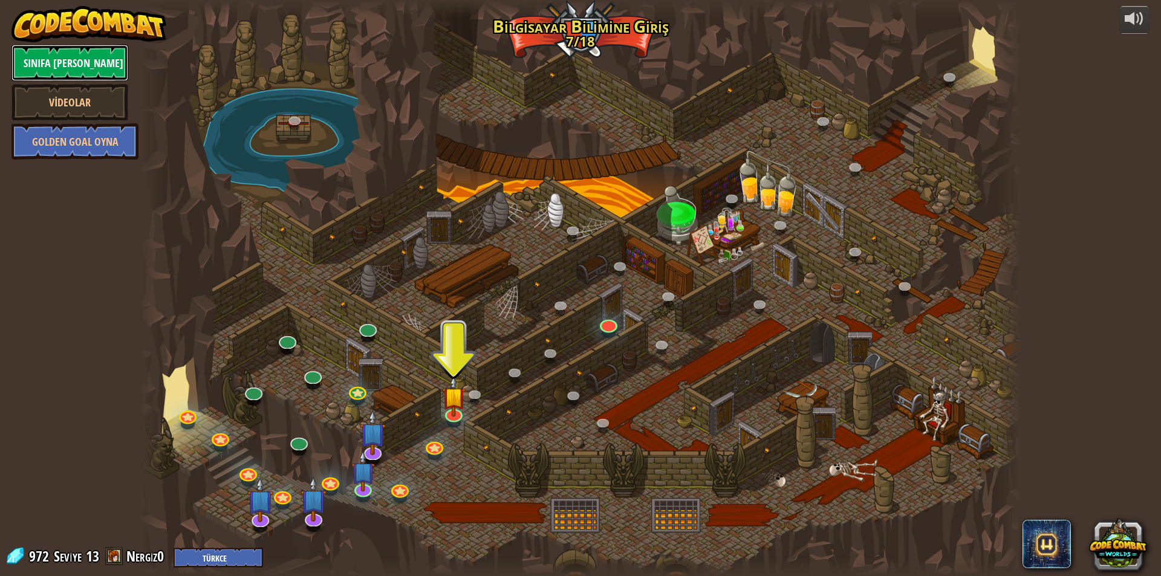
click at [89, 71] on link "Sınıfa [PERSON_NAME]" at bounding box center [69, 63] width 117 height 36
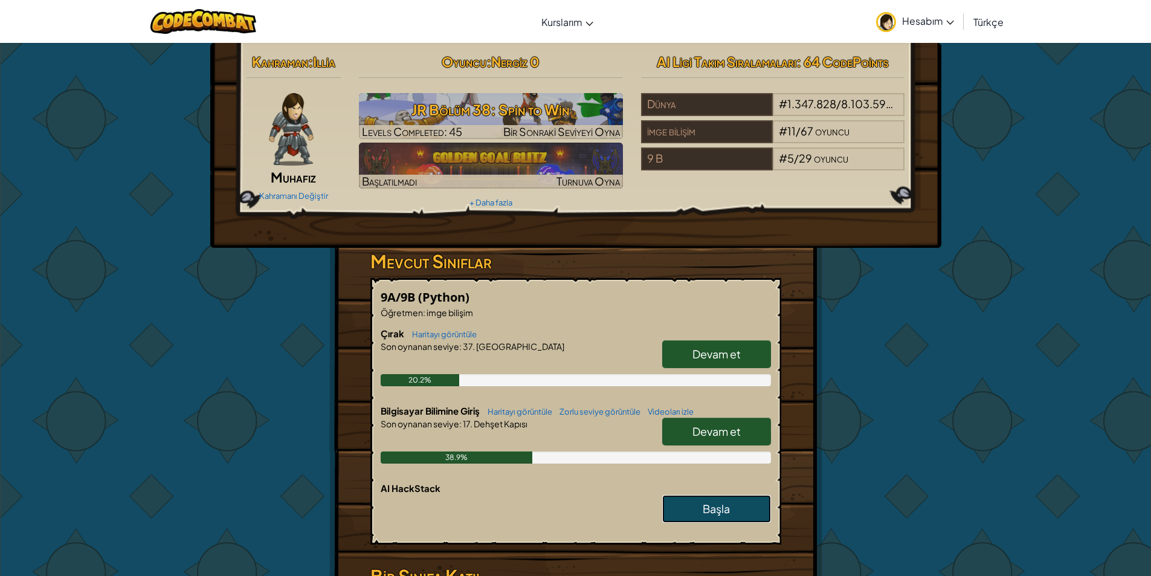
click at [727, 514] on span "Başla" at bounding box center [716, 509] width 27 height 14
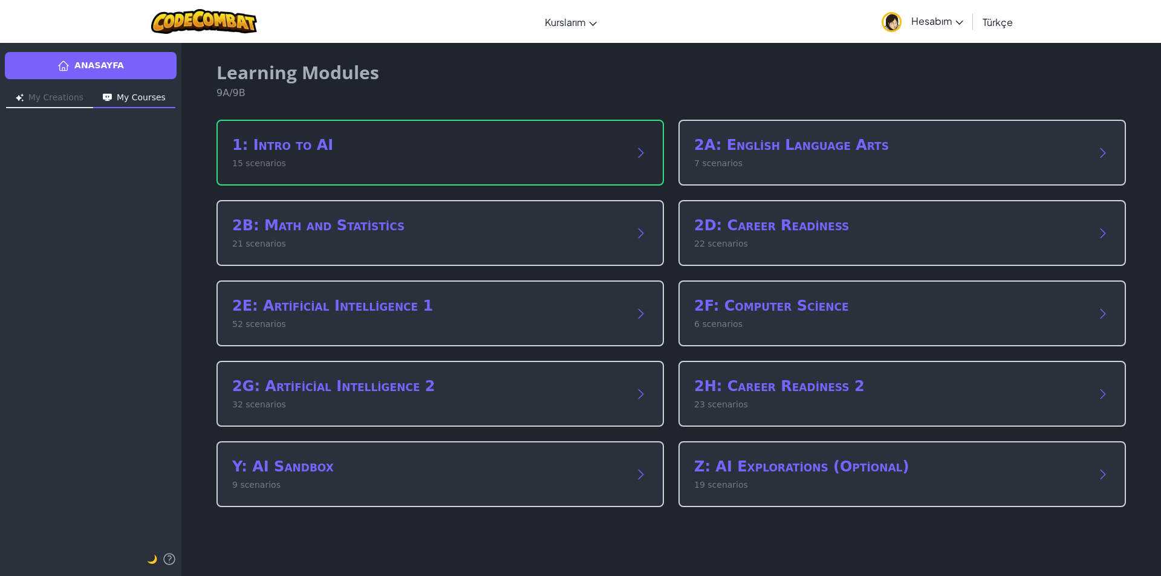
click at [440, 149] on h2 "1: Intro to AI" at bounding box center [428, 144] width 392 height 19
click at [420, 144] on h2 "1: Intro to AI" at bounding box center [428, 144] width 392 height 19
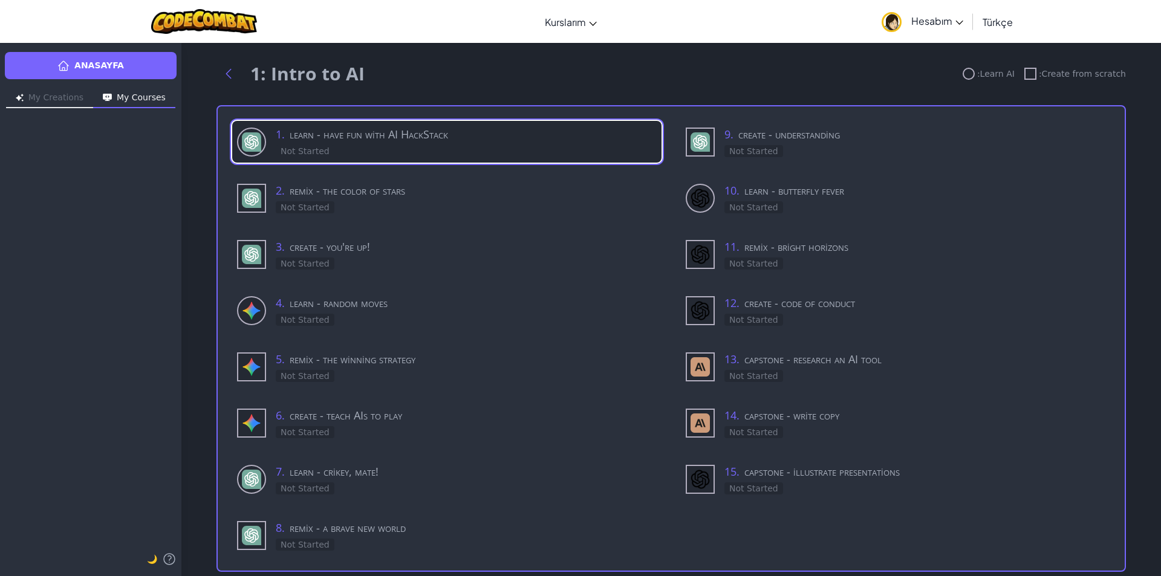
click at [450, 135] on h3 "1 . learn - have fun with AI HackStack" at bounding box center [466, 134] width 381 height 17
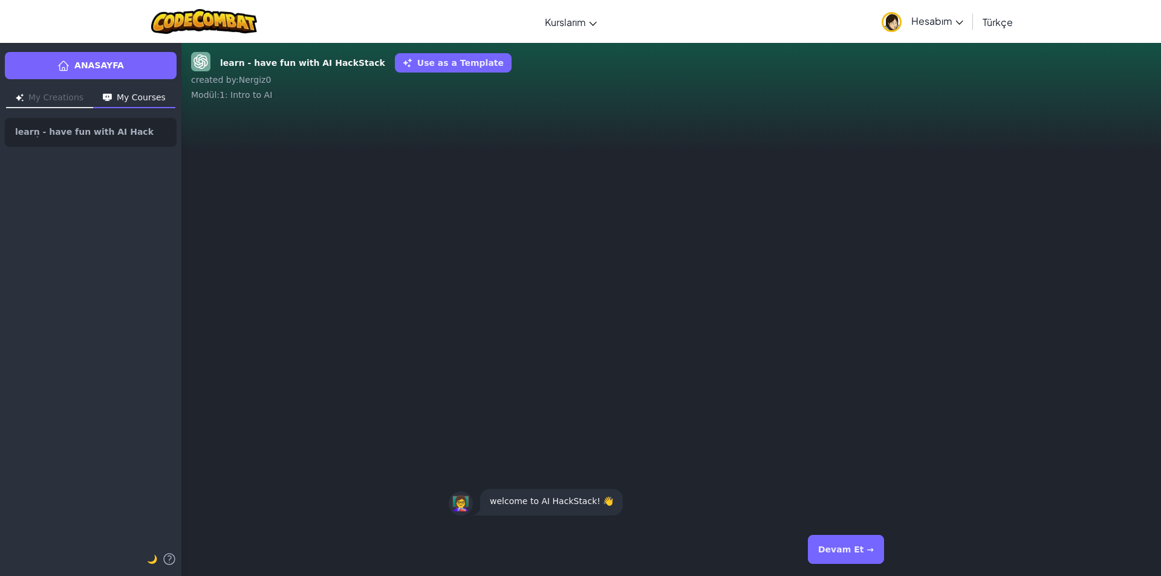
click at [42, 105] on button "My Creations" at bounding box center [49, 98] width 87 height 19
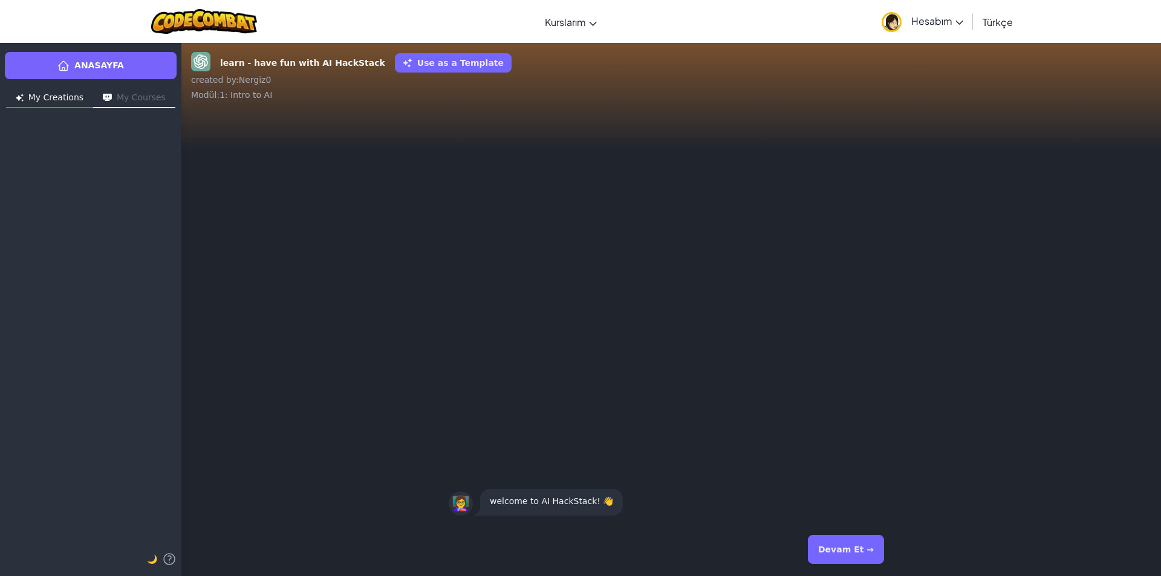
click at [122, 100] on button "My Courses" at bounding box center [134, 98] width 82 height 19
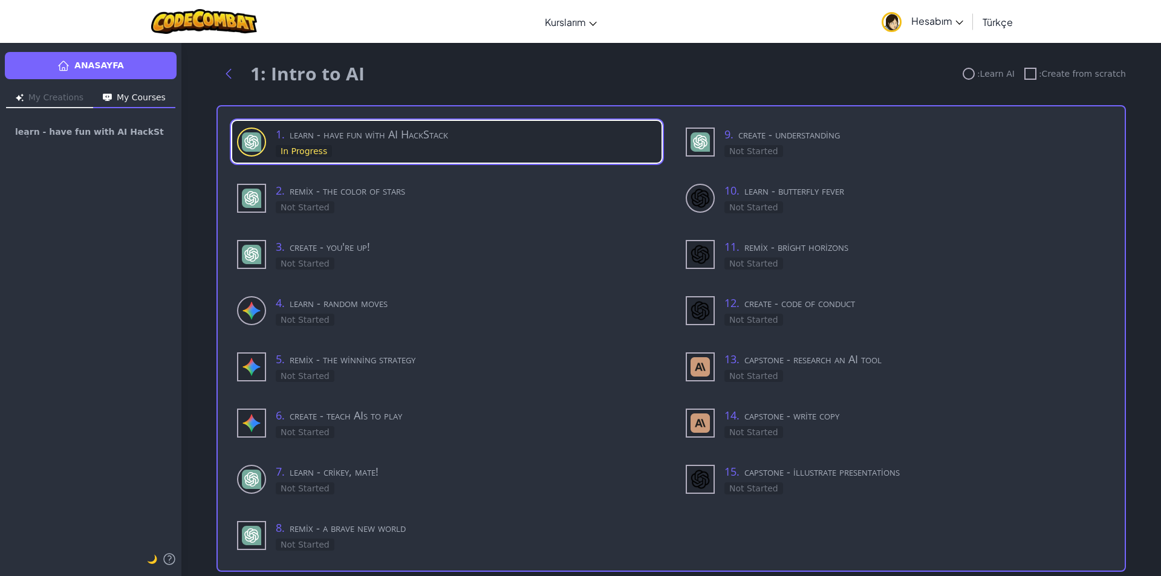
click at [413, 129] on h3 "1 . learn - have fun with AI HackStack" at bounding box center [466, 134] width 381 height 17
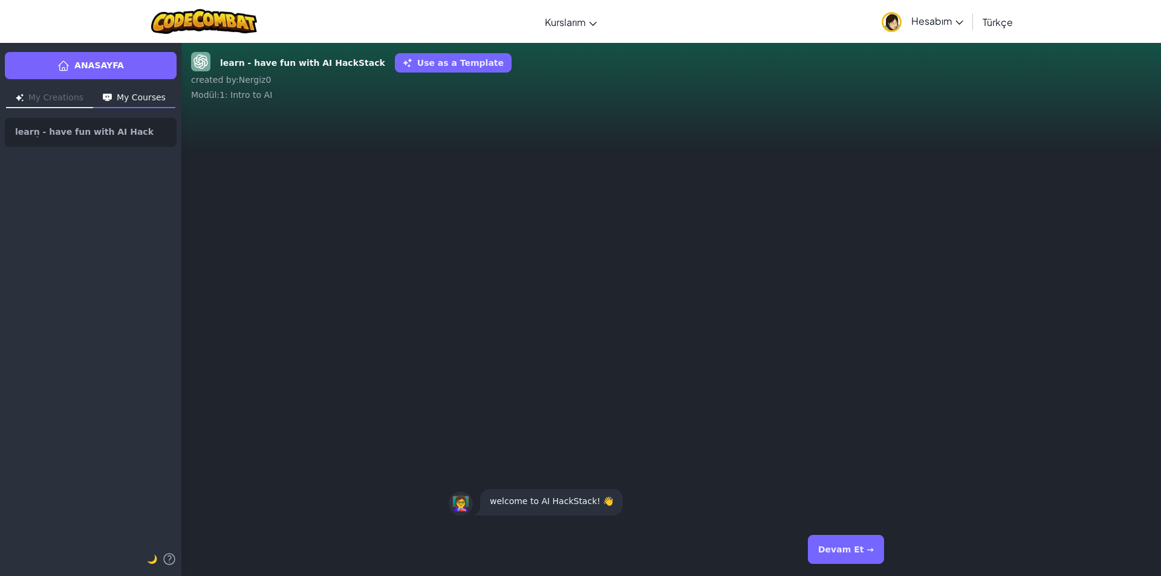
click at [849, 554] on button "Devam Et →" at bounding box center [846, 549] width 76 height 29
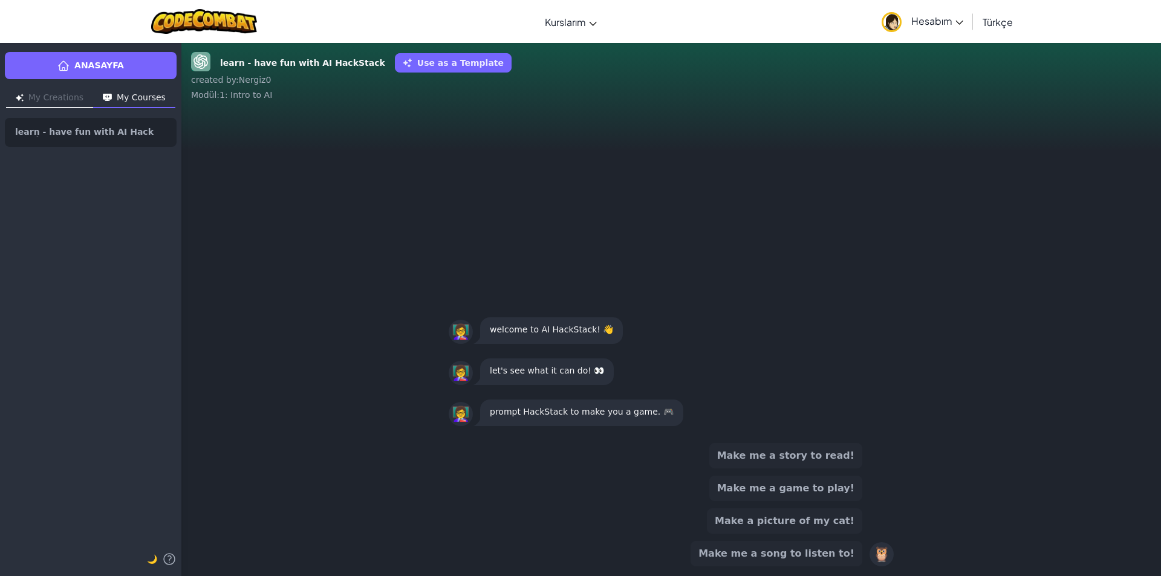
click at [797, 488] on button "Make me a game to play!" at bounding box center [785, 488] width 153 height 25
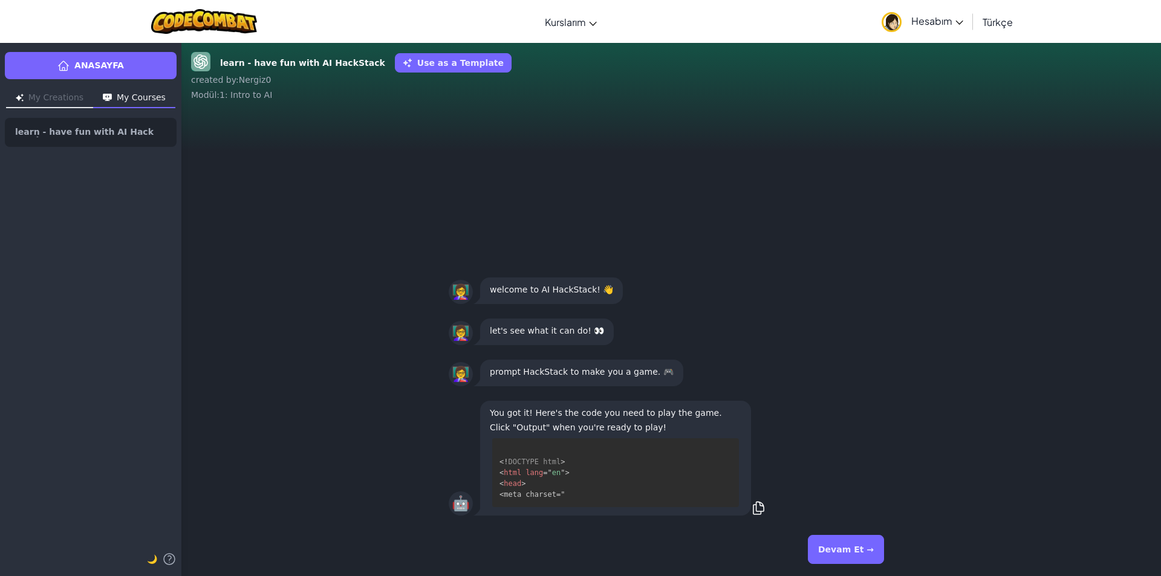
click at [845, 542] on button "Devam Et →" at bounding box center [846, 549] width 76 height 29
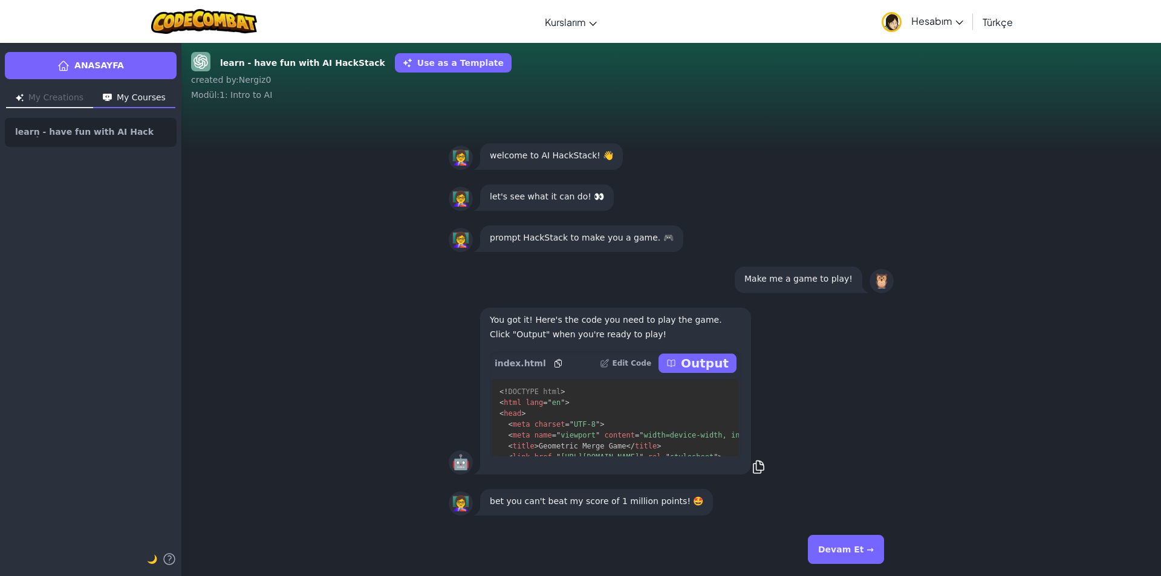
click at [826, 542] on button "Devam Et →" at bounding box center [846, 549] width 76 height 29
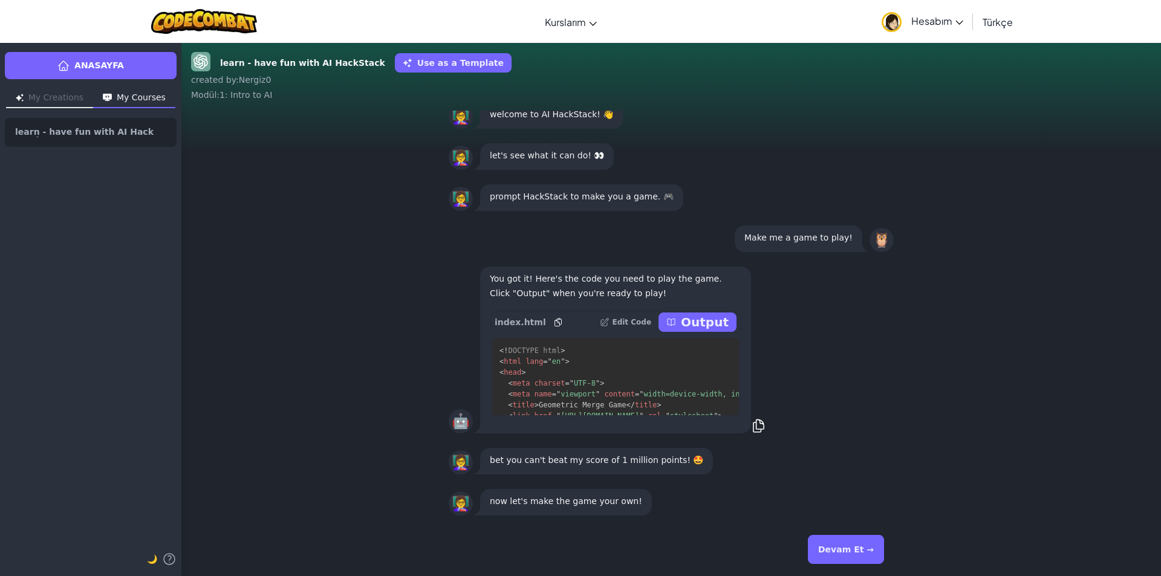
click at [833, 555] on button "Devam Et →" at bounding box center [846, 549] width 76 height 29
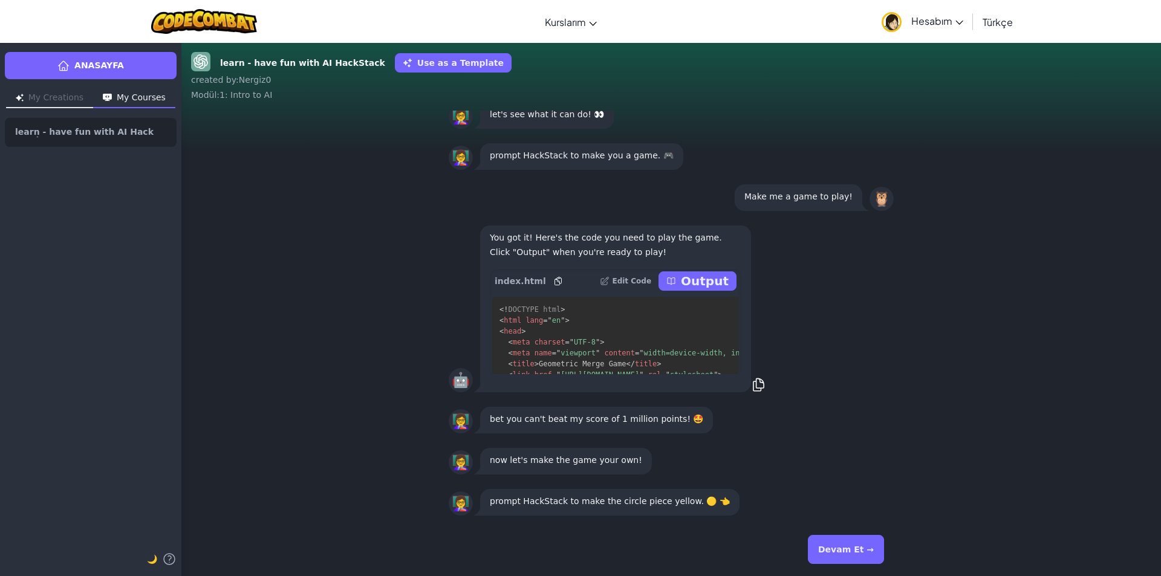
click at [833, 555] on button "Devam Et →" at bounding box center [846, 549] width 76 height 29
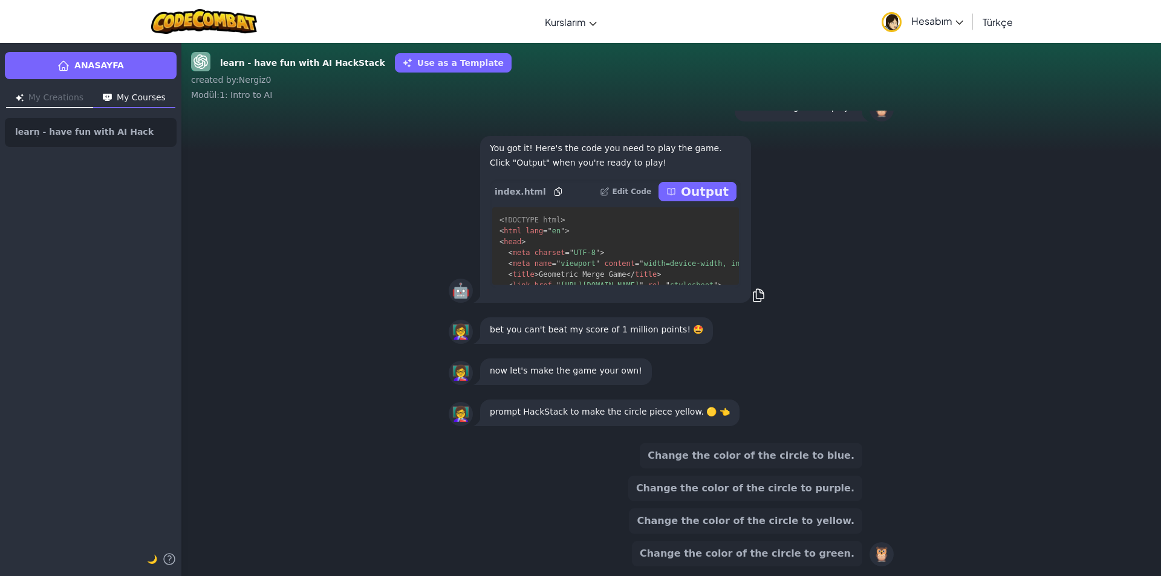
click at [785, 487] on button "Change the color of the circle to purple." at bounding box center [745, 488] width 234 height 25
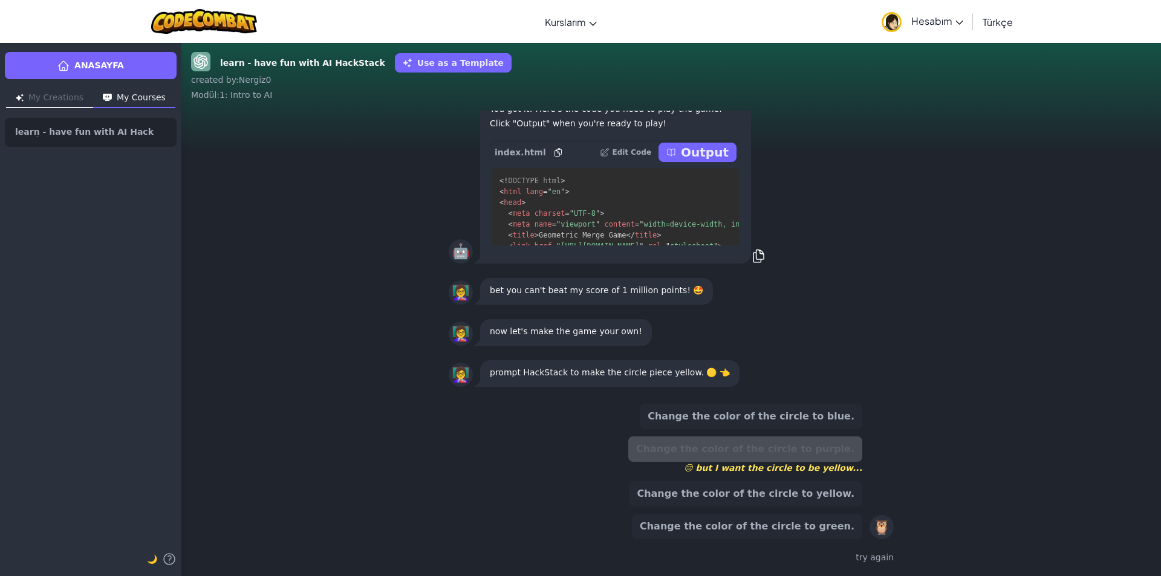
click at [785, 496] on button "Change the color of the circle to yellow." at bounding box center [745, 493] width 233 height 25
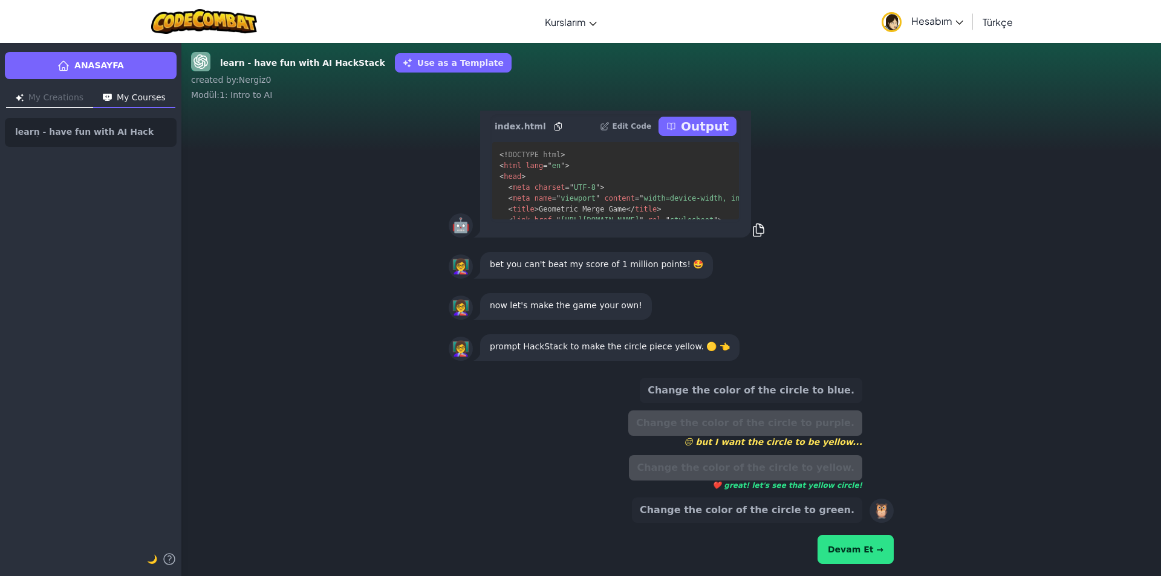
click at [847, 542] on button "Devam Et →" at bounding box center [855, 549] width 76 height 29
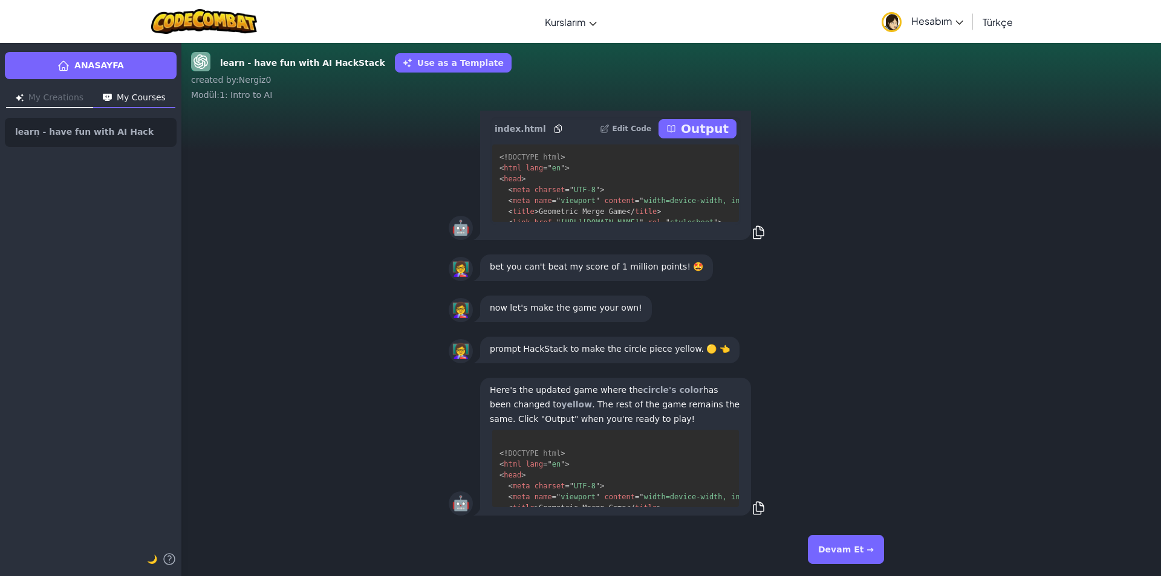
scroll to position [22, 0]
click at [847, 542] on button "Devam Et →" at bounding box center [846, 549] width 76 height 29
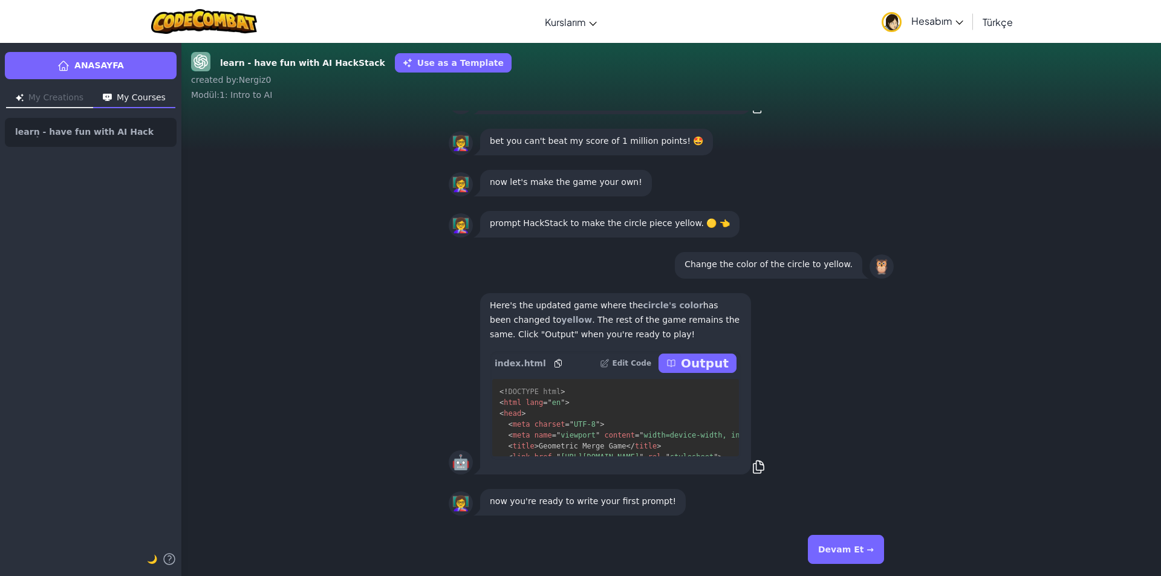
click at [847, 542] on button "Devam Et →" at bounding box center [846, 549] width 76 height 29
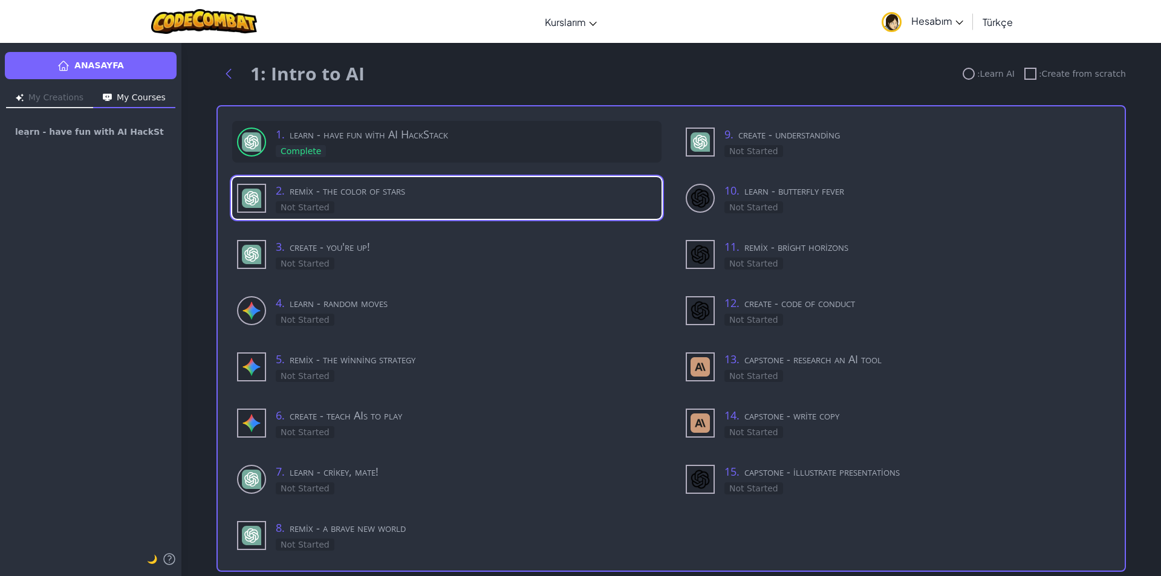
click at [459, 152] on div "1 . learn - have fun with AI HackStack Complete" at bounding box center [466, 142] width 381 height 32
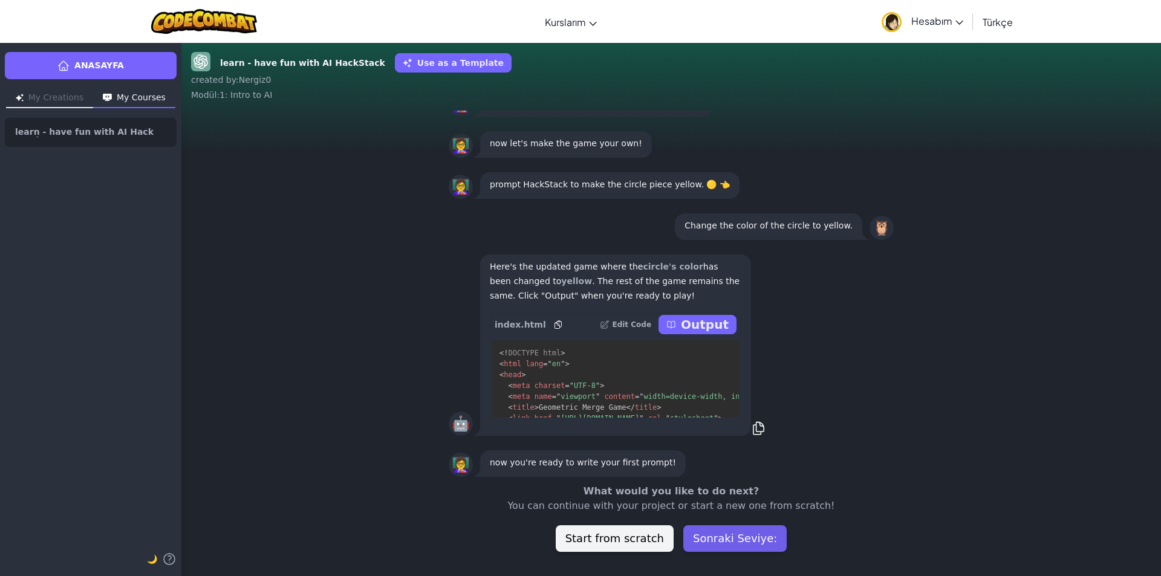
click at [708, 530] on button "Sonraki Seviye:" at bounding box center [734, 538] width 103 height 27
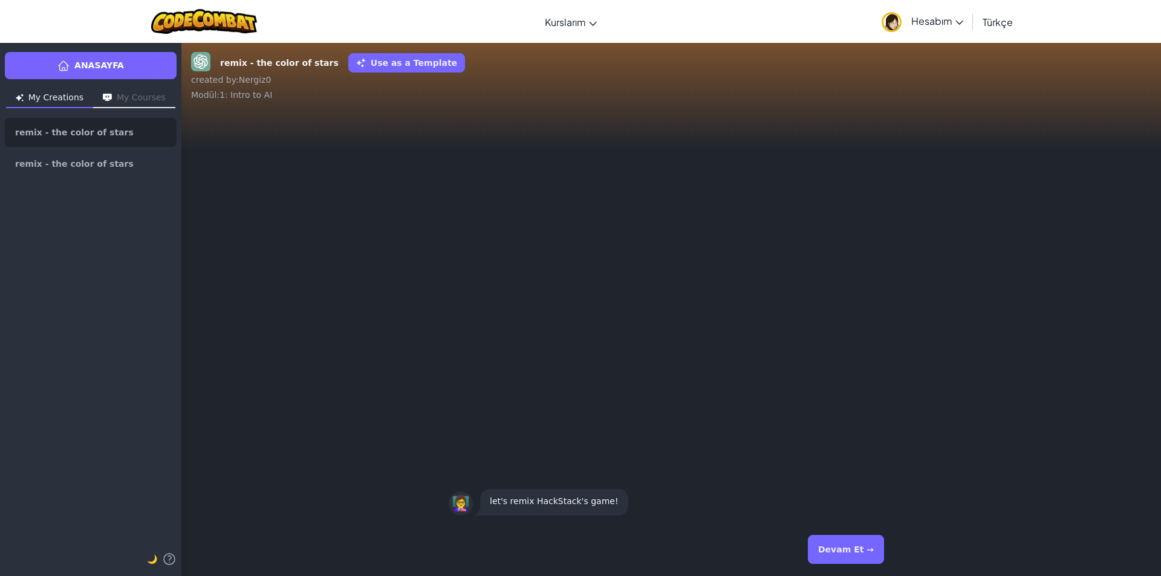
click at [706, 536] on div "Devam Et →" at bounding box center [671, 550] width 445 height 44
click at [864, 538] on button "Devam Et →" at bounding box center [846, 549] width 76 height 29
click at [858, 560] on button "Devam Et →" at bounding box center [846, 549] width 76 height 29
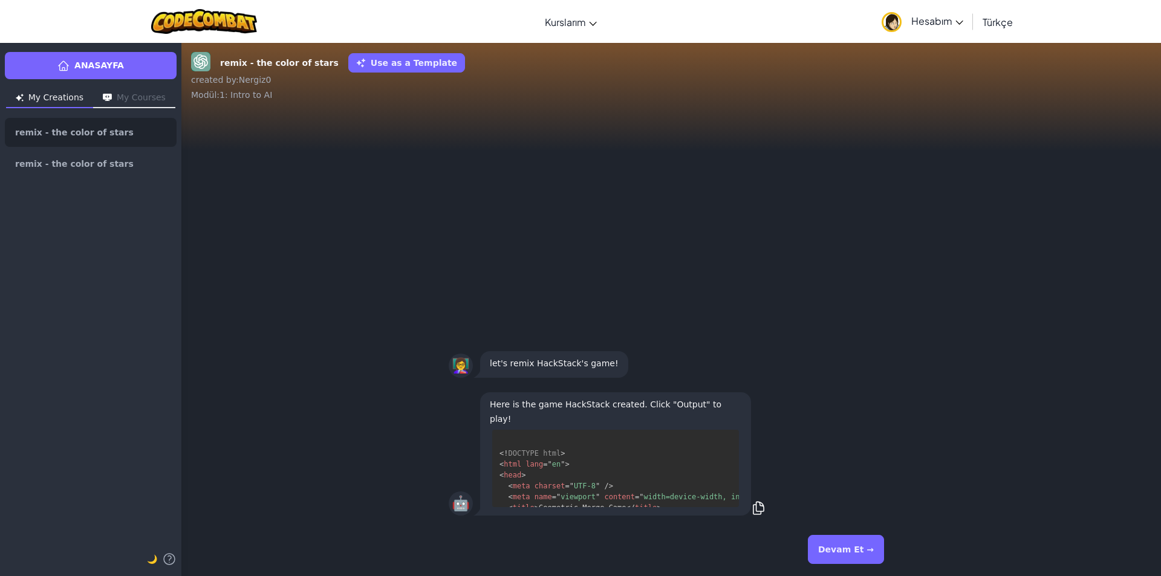
scroll to position [1916, 0]
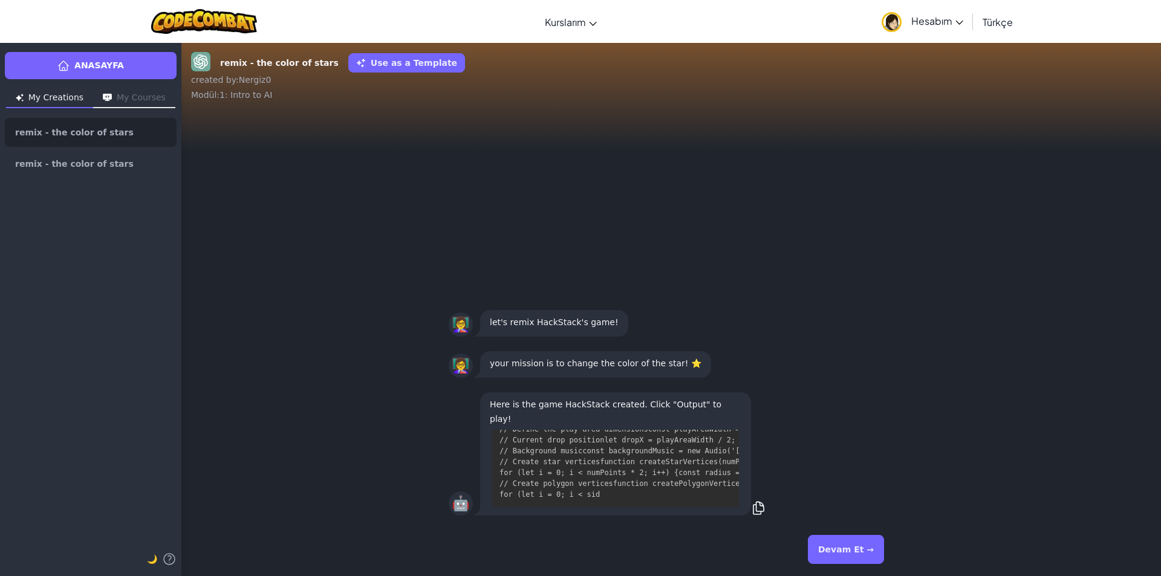
click at [867, 542] on button "Devam Et →" at bounding box center [846, 549] width 76 height 29
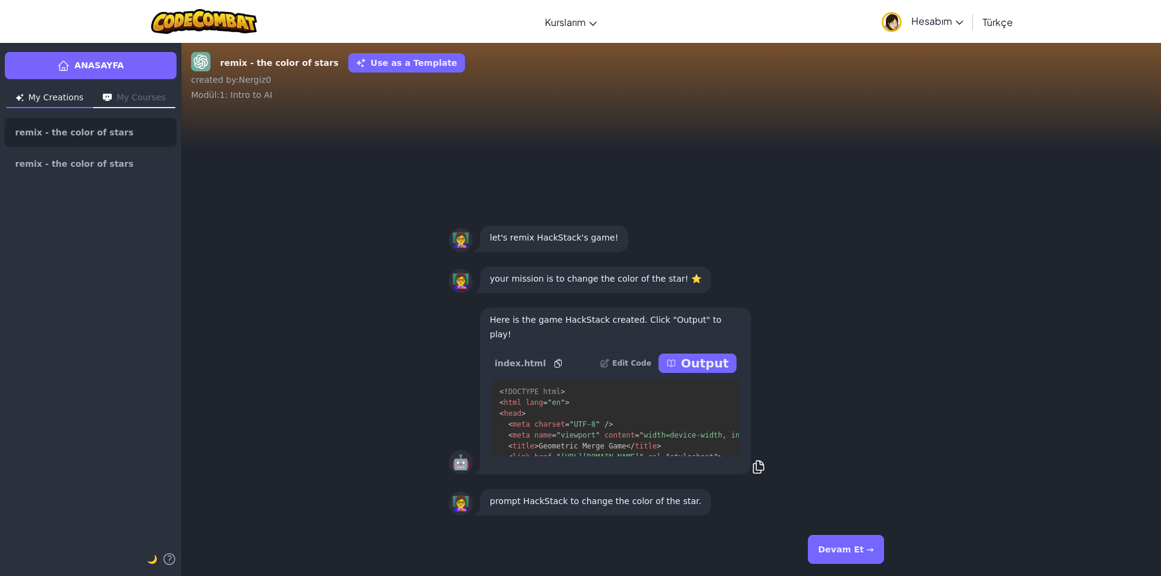
click at [839, 551] on button "Devam Et →" at bounding box center [846, 549] width 76 height 29
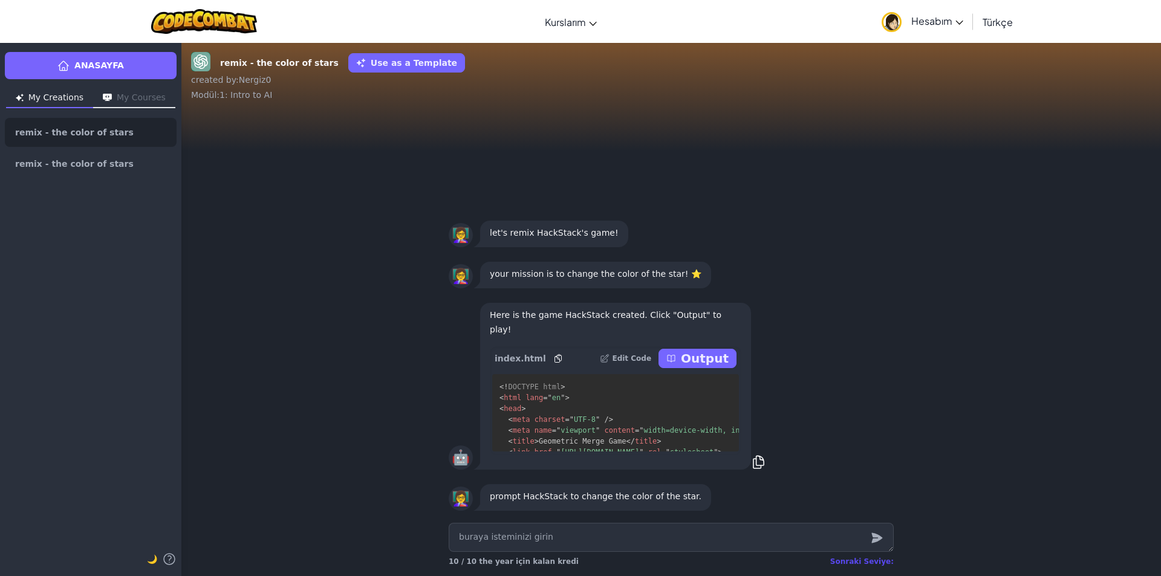
click at [858, 557] on div "Sonraki Seviye:" at bounding box center [861, 562] width 63 height 10
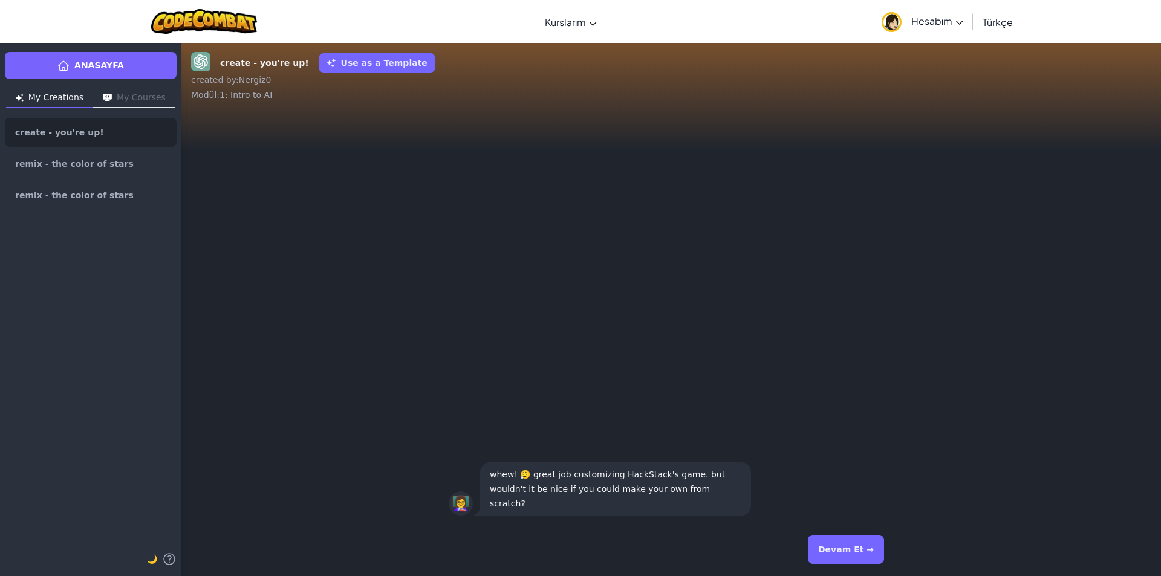
click at [855, 548] on button "Devam Et →" at bounding box center [846, 549] width 76 height 29
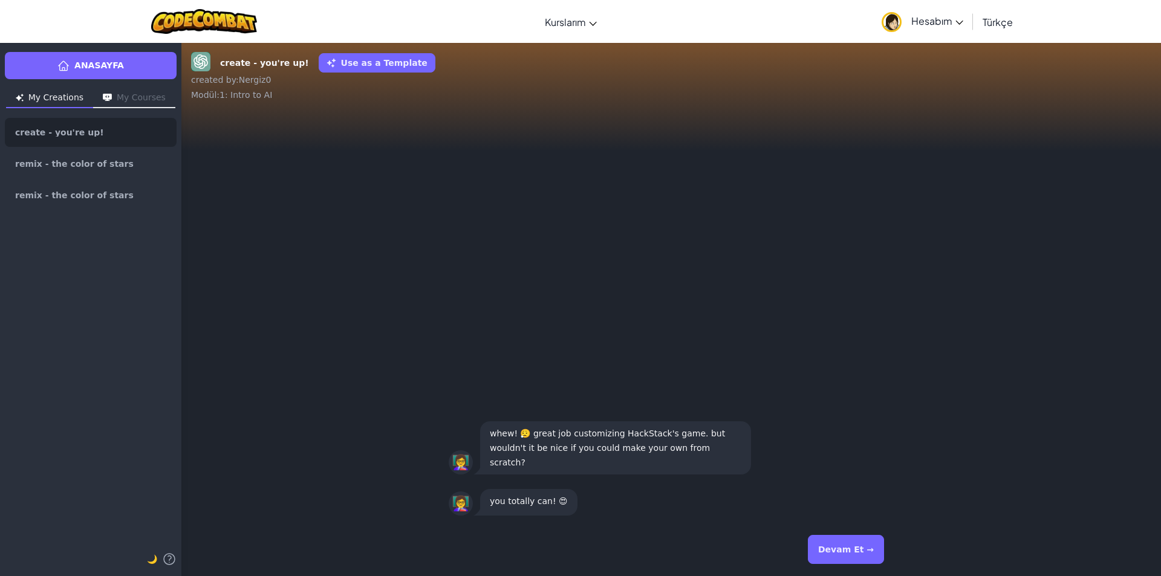
click at [855, 548] on button "Devam Et →" at bounding box center [846, 549] width 76 height 29
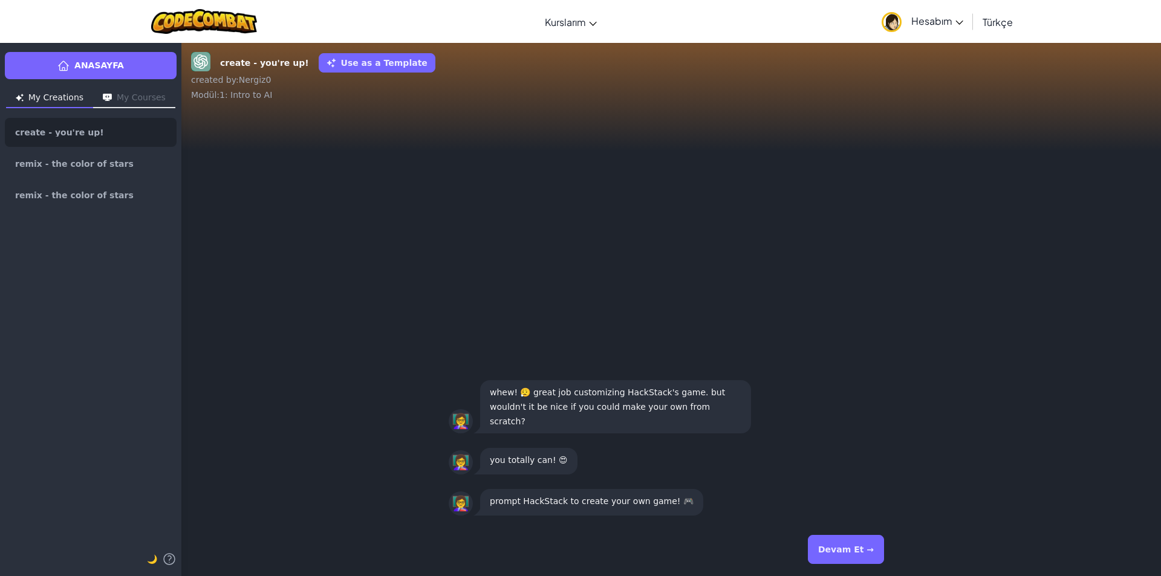
click at [855, 548] on button "Devam Et →" at bounding box center [846, 549] width 76 height 29
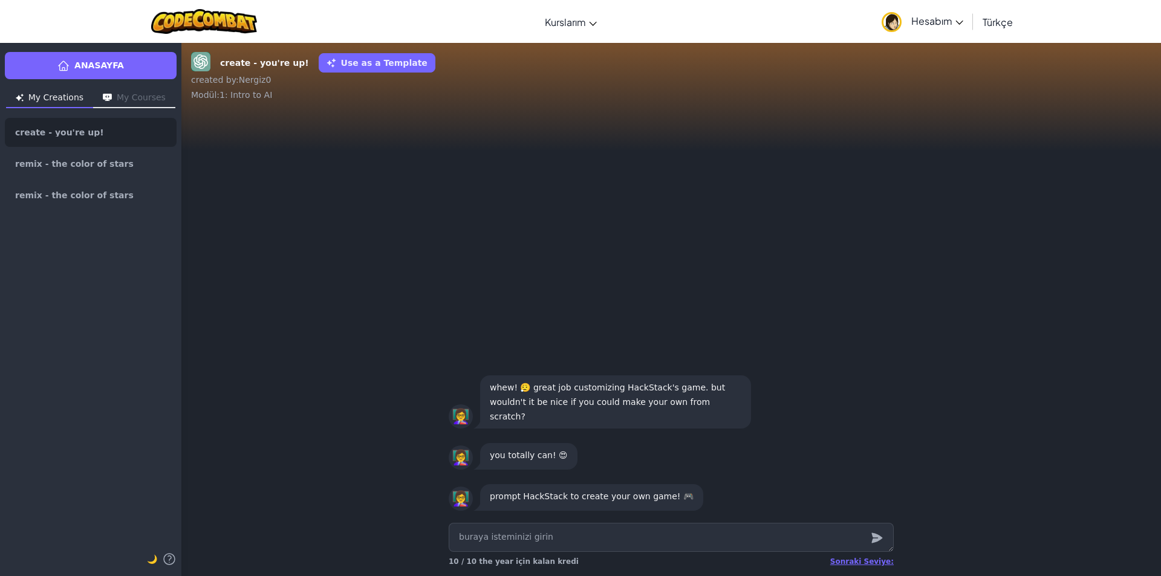
type textarea "x"
type textarea "m"
type textarea "x"
type textarea "ma"
type textarea "x"
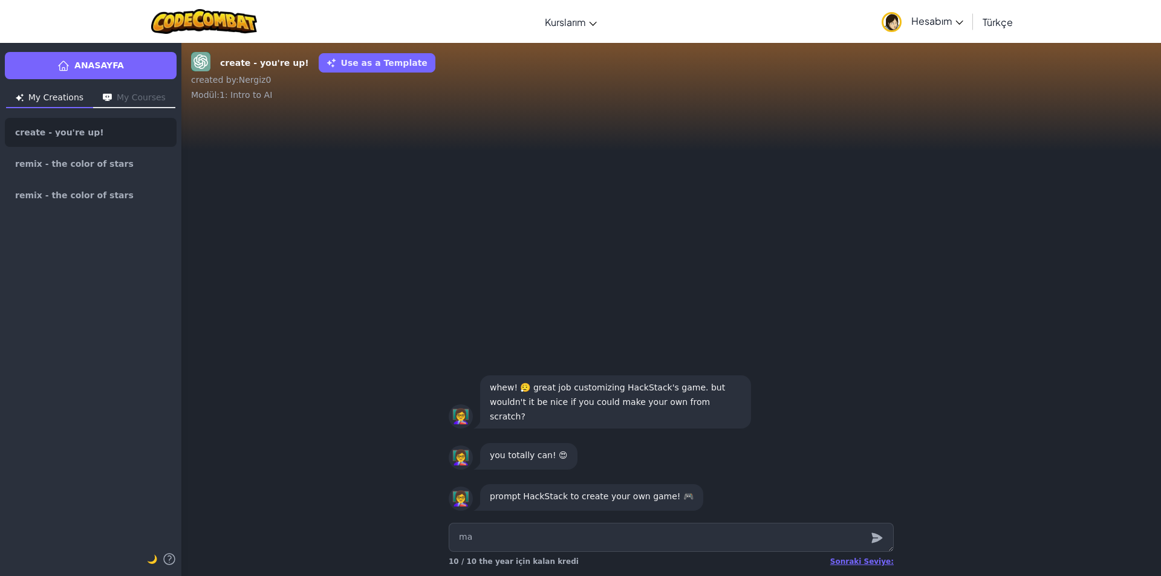
type textarea "mak"
type textarea "x"
type textarea "make"
type textarea "x"
type textarea "make"
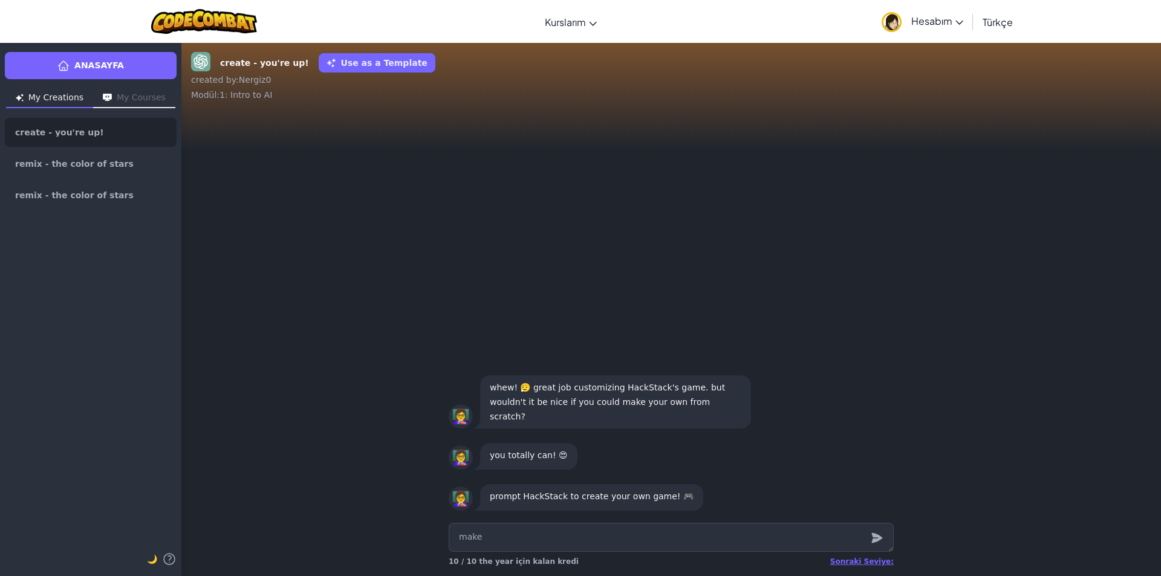
type textarea "x"
type textarea "make m"
type textarea "x"
type textarea "make me"
type textarea "x"
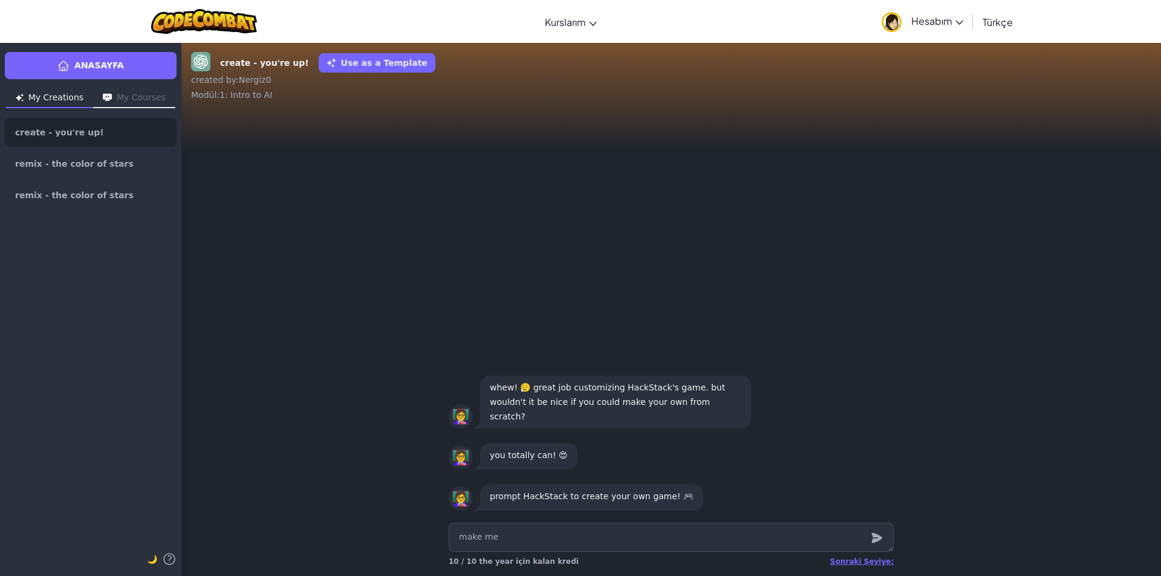
type textarea "make me"
type textarea "x"
type textarea "make me a"
type textarea "x"
type textarea "make me a"
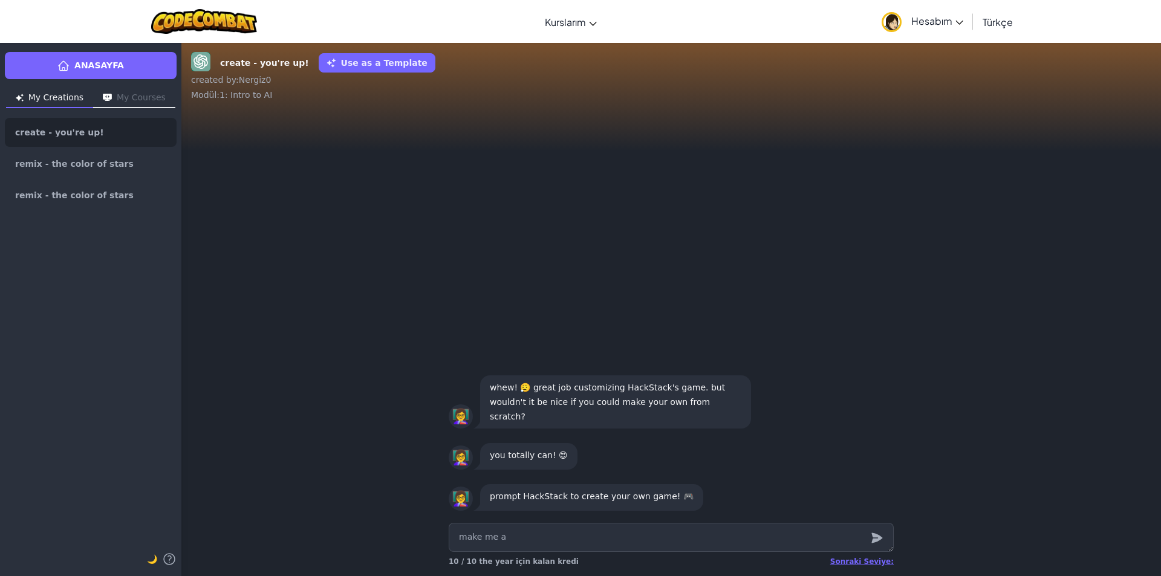
type textarea "x"
type textarea "make me a g"
type textarea "x"
type textarea "make me a ga"
type textarea "x"
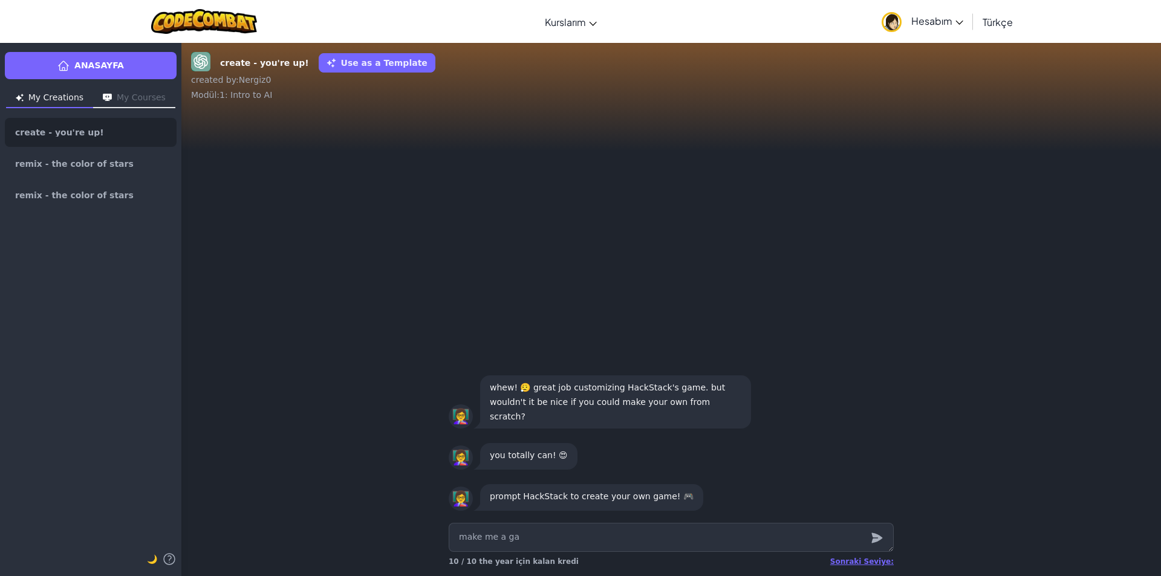
type textarea "make me a gam"
type textarea "x"
type textarea "make me a game"
type textarea "x"
type textarea "make me a game"
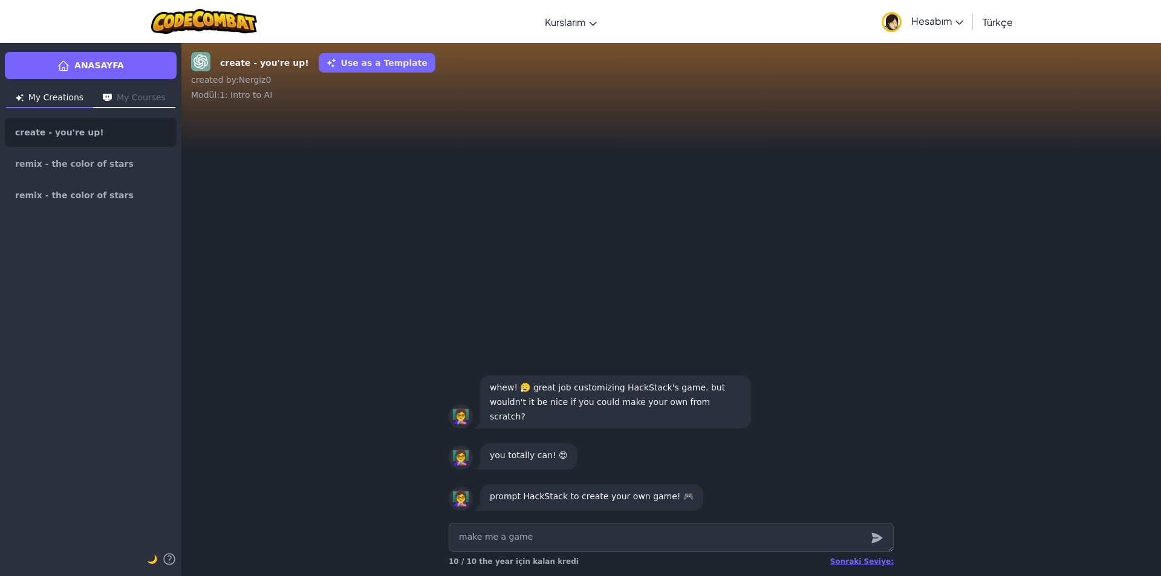
type textarea "x"
type textarea "make me a game t"
type textarea "x"
type textarea "make me a game to"
type textarea "x"
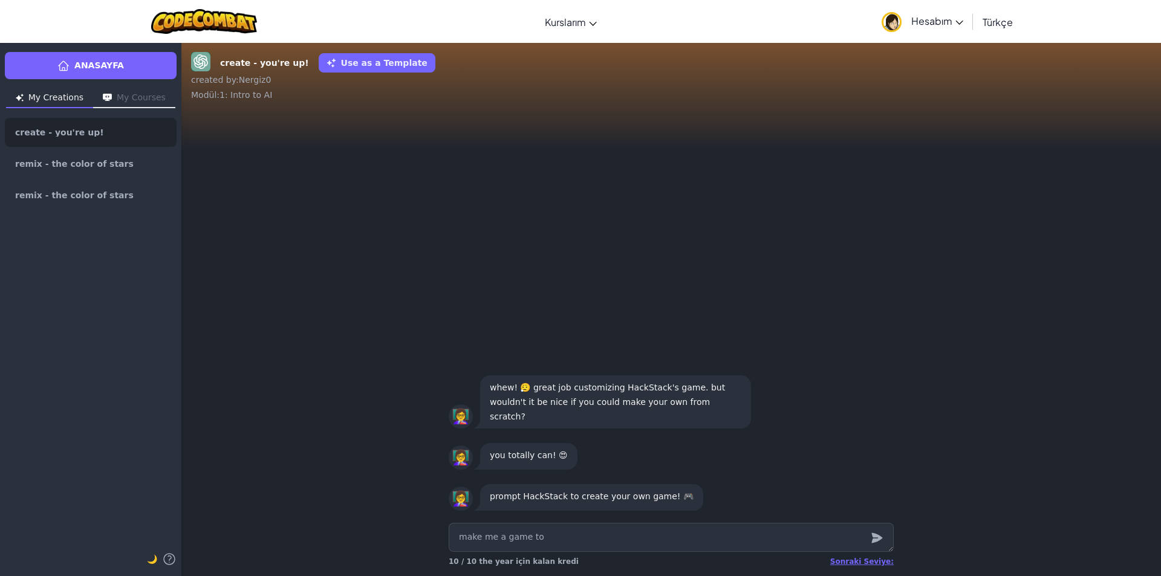
type textarea "make me a game to"
type textarea "x"
type textarea "make me a game to p"
type textarea "x"
type textarea "make me a game to pl"
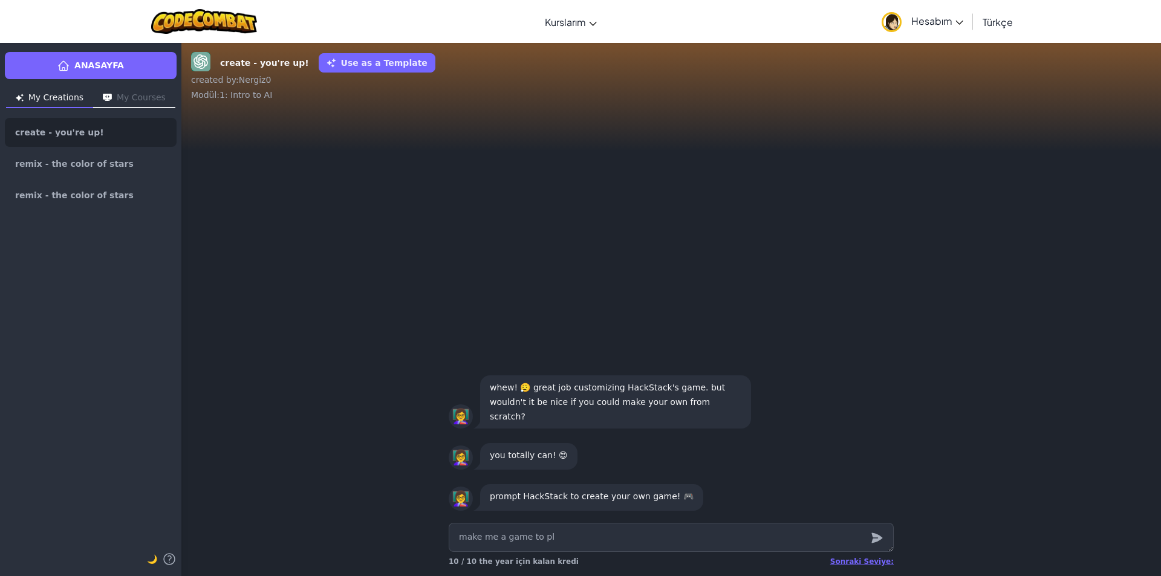
type textarea "x"
type textarea "make me a game to pla"
type textarea "x"
type textarea "make me a game to play"
click at [881, 537] on icon "submit" at bounding box center [876, 538] width 11 height 10
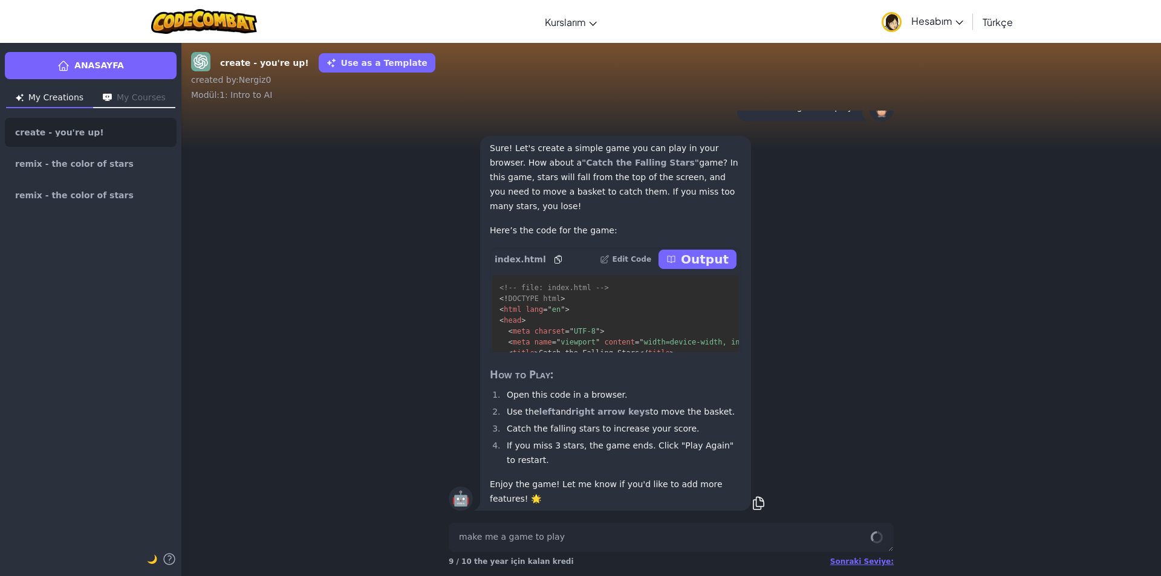
scroll to position [1, 0]
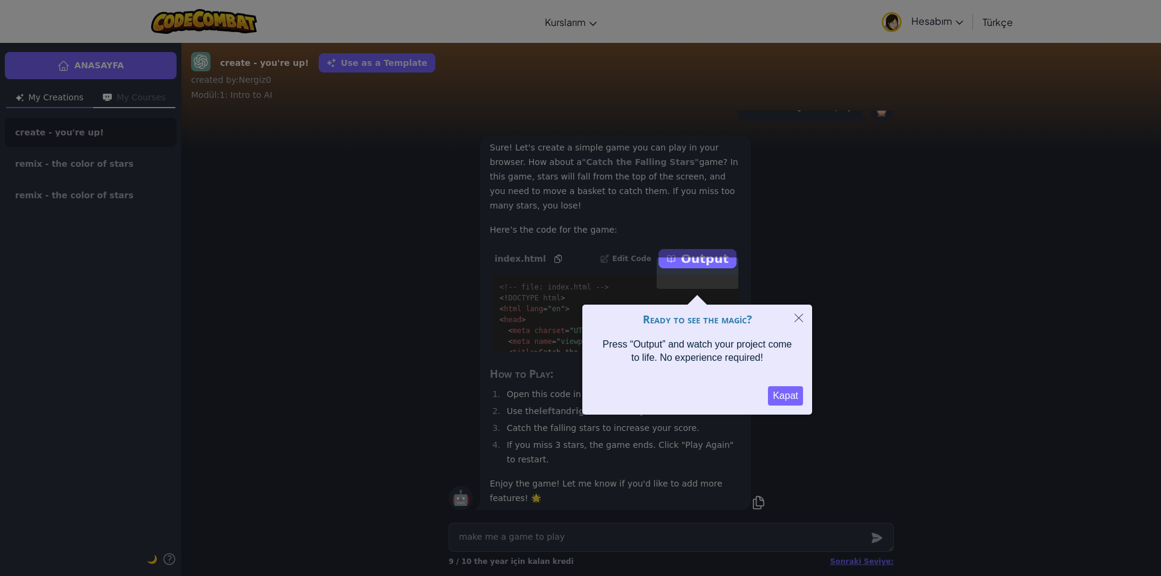
click at [804, 326] on button "Close" at bounding box center [798, 319] width 27 height 28
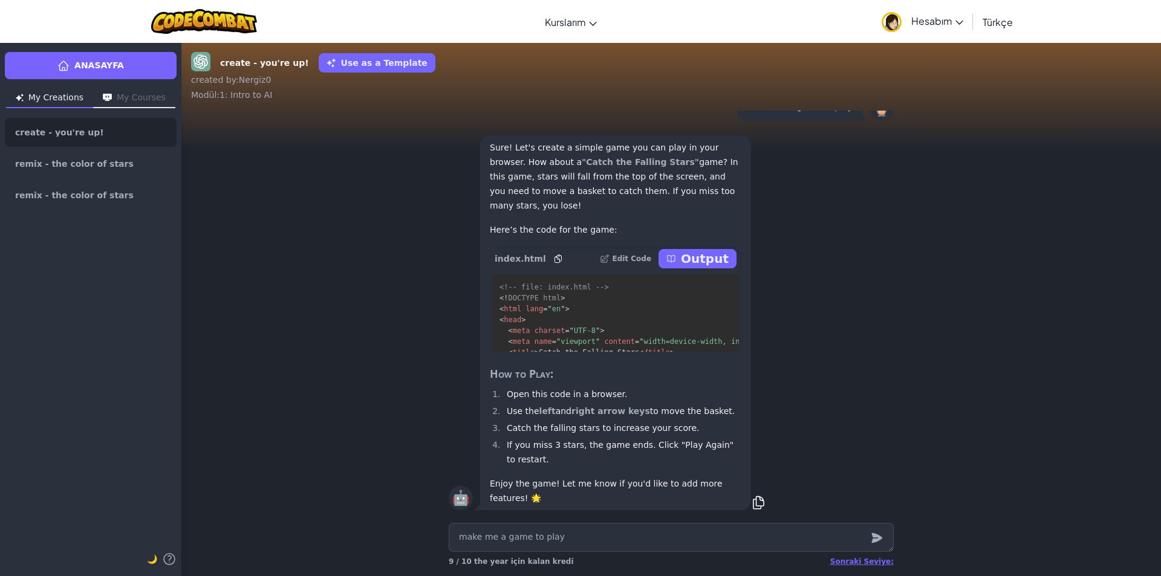
click at [699, 267] on p "Output" at bounding box center [705, 258] width 48 height 17
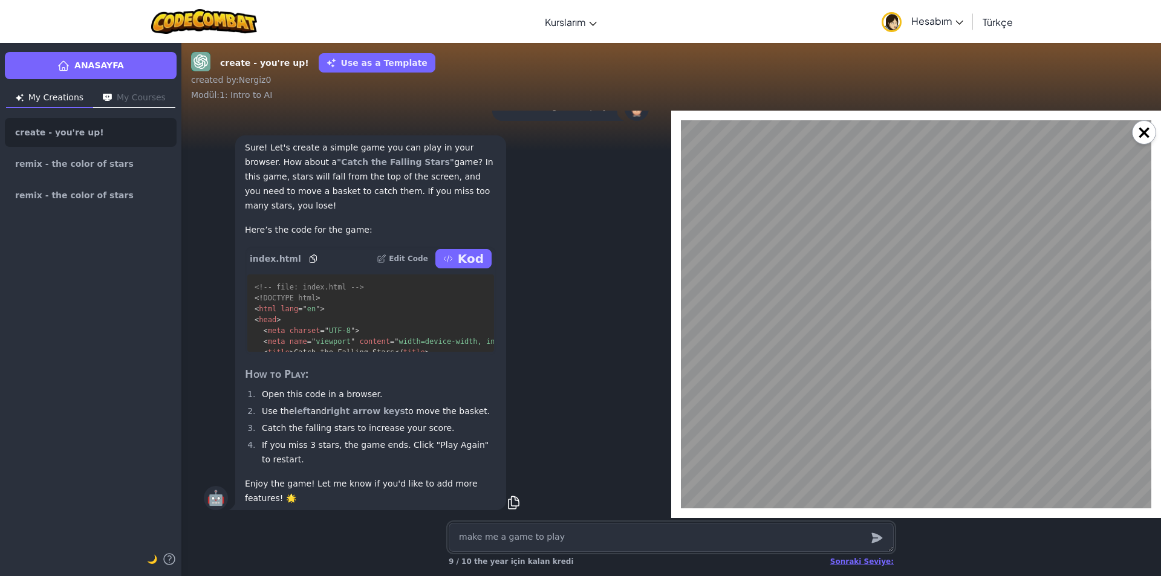
scroll to position [0, 0]
click at [924, 343] on button "Play Again" at bounding box center [915, 340] width 78 height 27
click at [925, 337] on button "Play Again" at bounding box center [915, 340] width 78 height 27
click at [1147, 134] on button "×" at bounding box center [1144, 132] width 24 height 24
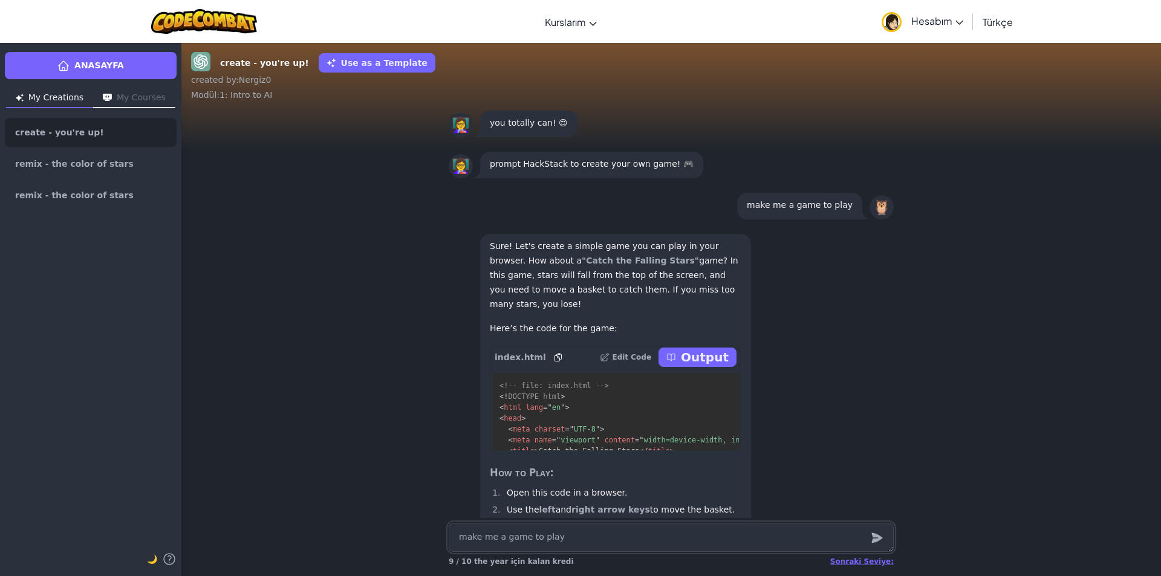
scroll to position [-68, 0]
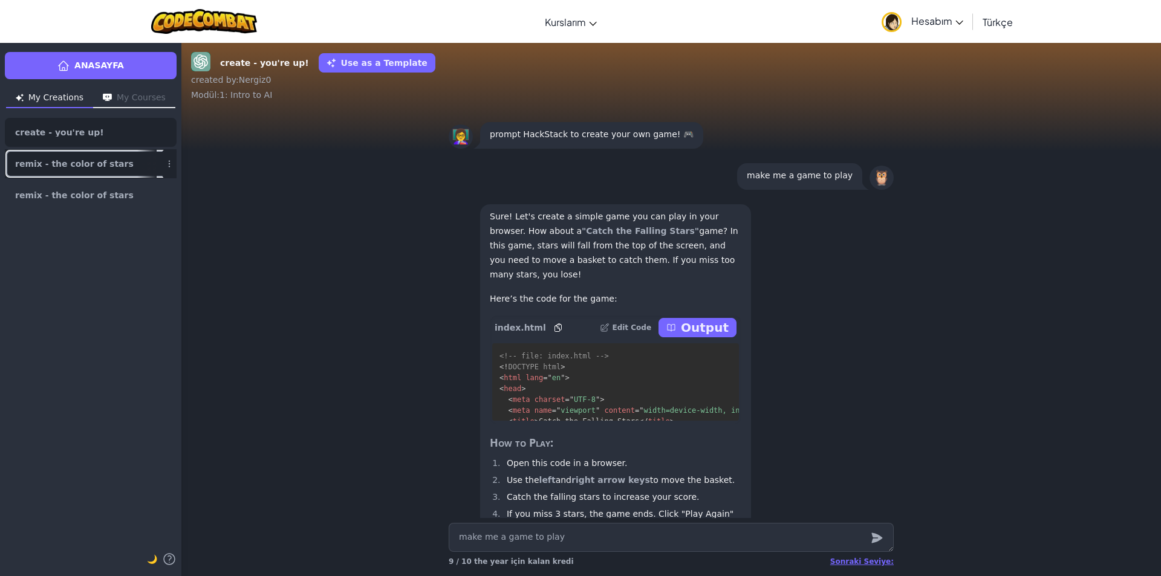
click at [113, 156] on link "remix - the color of stars" at bounding box center [91, 163] width 172 height 29
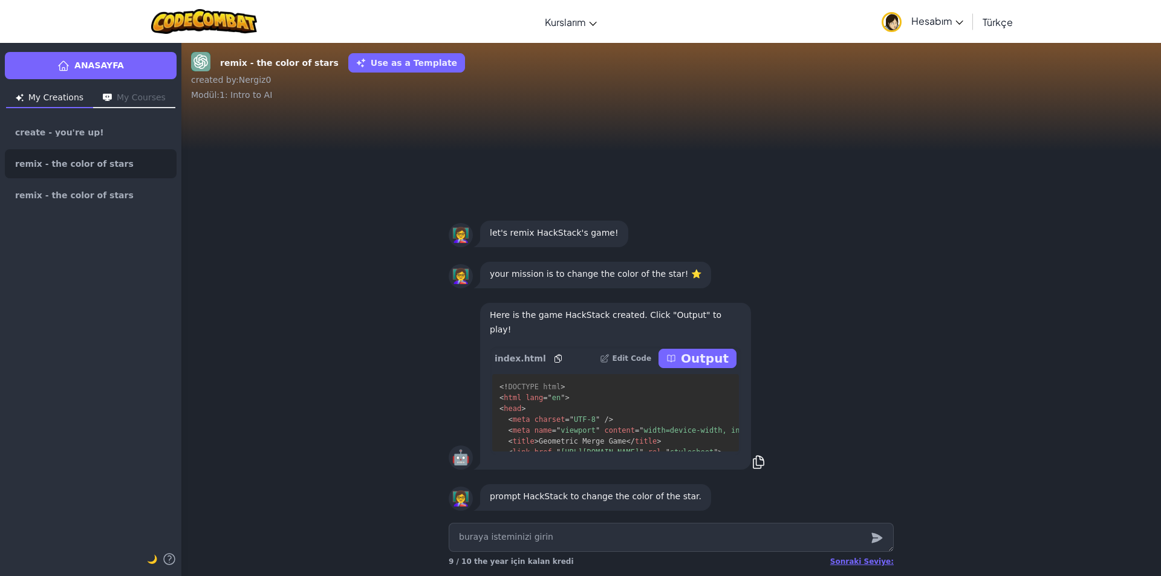
click at [731, 361] on button "Output" at bounding box center [697, 358] width 78 height 19
type textarea "x"
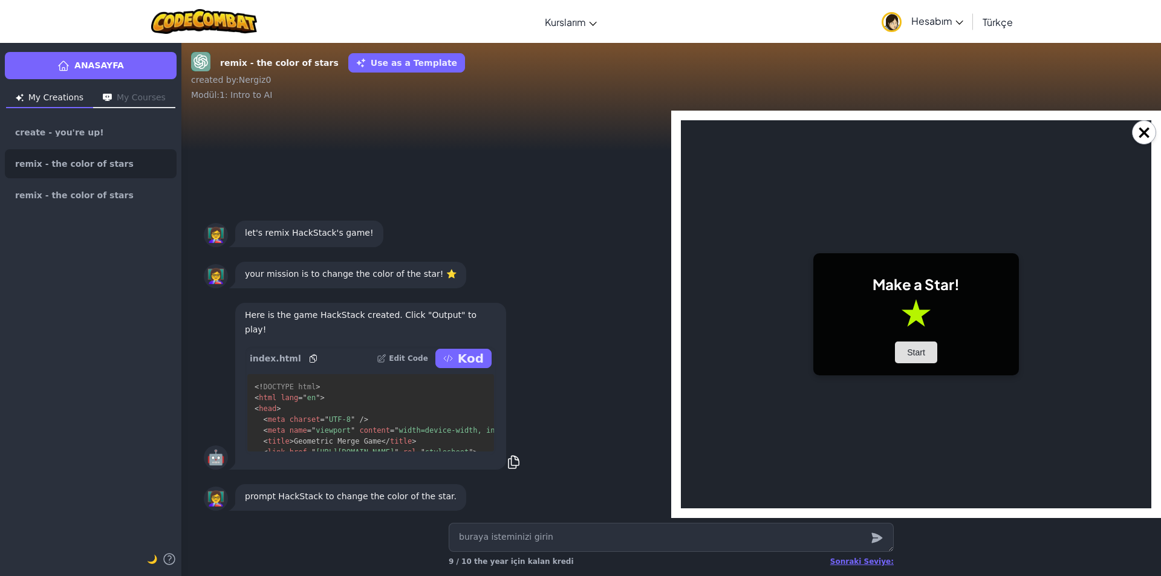
click at [912, 352] on button "Start" at bounding box center [916, 353] width 42 height 22
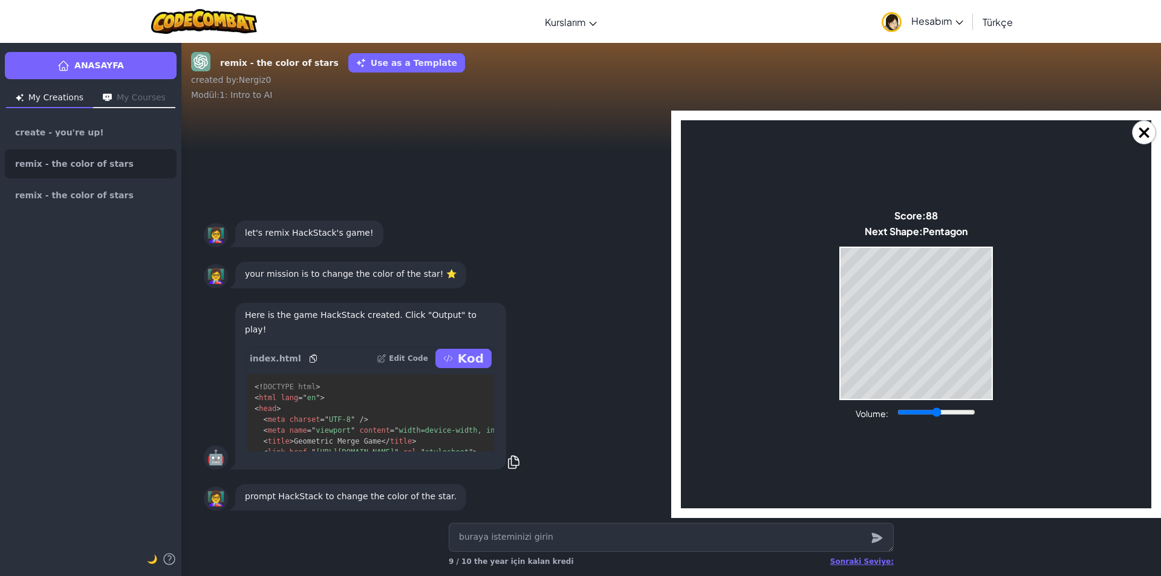
click at [883, 401] on body "Make a Star! Start Score: 88 Next Shape: [GEOGRAPHIC_DATA] Game Over Your stack…" at bounding box center [916, 314] width 470 height 388
click at [941, 407] on body "Make a Star! Start Score: 88 Next Shape: [GEOGRAPHIC_DATA] Game Over Your stack…" at bounding box center [916, 314] width 470 height 388
click at [948, 407] on input "Volume:" at bounding box center [936, 412] width 78 height 10
type input "0.07"
click at [907, 413] on input "Volume:" at bounding box center [936, 412] width 78 height 10
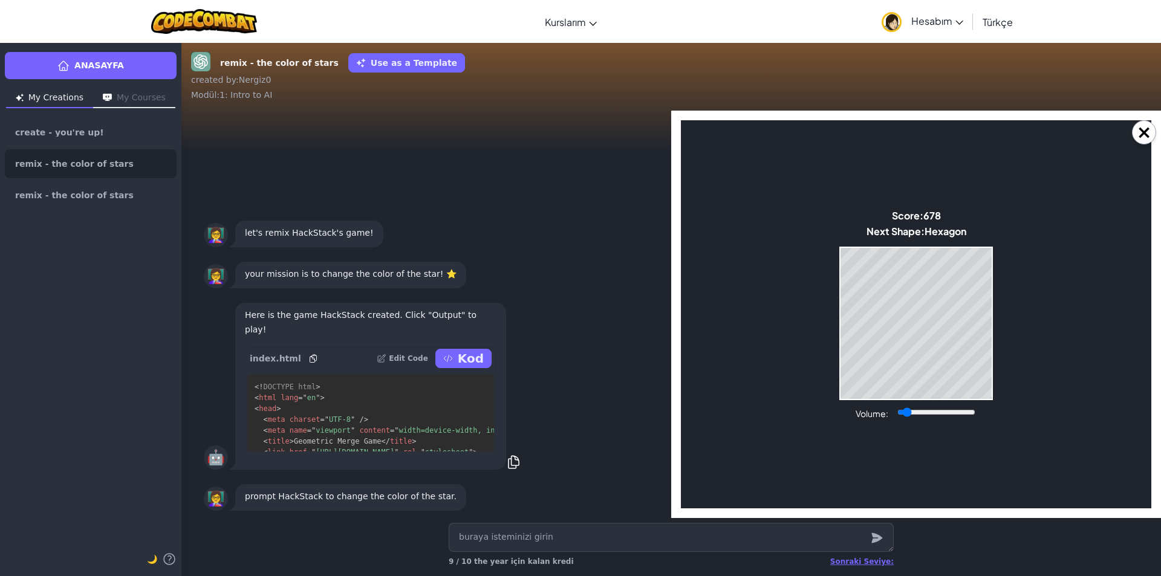
drag, startPoint x: 1012, startPoint y: 256, endPoint x: 993, endPoint y: 259, distance: 19.7
click at [993, 259] on body "Make a Star! Start Score: 678 Next Shape: Hexagon Game Over Your stack reached …" at bounding box center [916, 314] width 470 height 388
click at [837, 344] on body "Make a Star! Start Score: 1071 Next Shape: Triangle Game Over Your stack reache…" at bounding box center [916, 314] width 470 height 388
click at [835, 349] on body "Make a Star! Start Score: 1074 Next Shape: Triangle Game Over Your stack reache…" at bounding box center [916, 314] width 470 height 388
drag, startPoint x: 902, startPoint y: 219, endPoint x: 902, endPoint y: 246, distance: 27.2
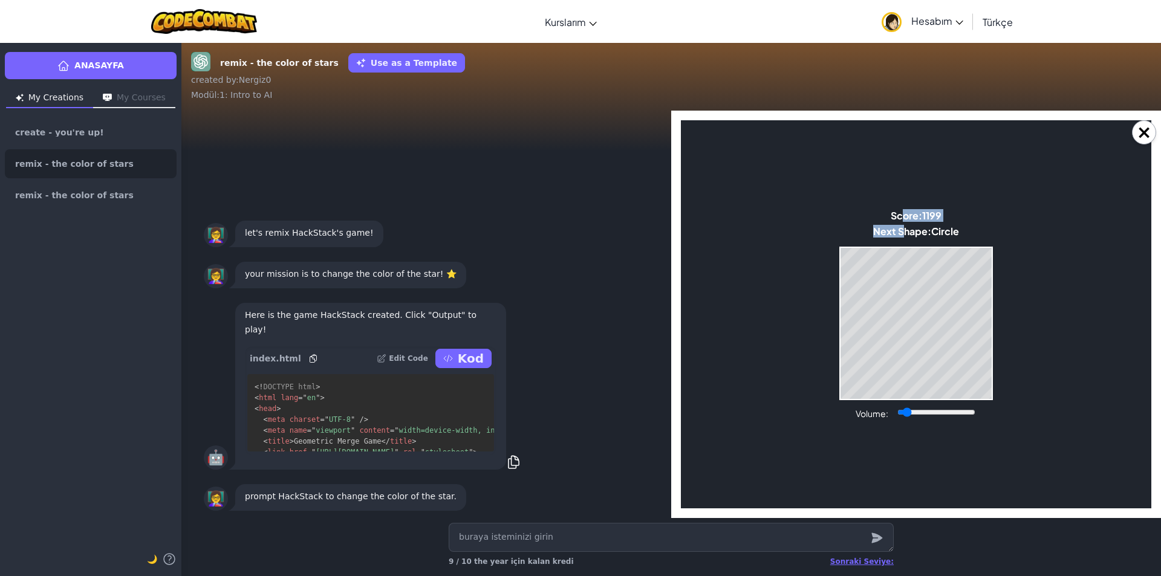
click at [902, 228] on div "Score: 1199 Next Shape: Circle" at bounding box center [916, 224] width 86 height 31
drag, startPoint x: 947, startPoint y: 242, endPoint x: 916, endPoint y: 244, distance: 30.2
click at [945, 242] on body "Make a Star! Start Score: 1222 Next Shape: Circle Game Over Your stack reached …" at bounding box center [916, 314] width 470 height 388
click at [916, 244] on body "Make a Star! Start Score: 1222 Next Shape: Circle Game Over Your stack reached …" at bounding box center [916, 314] width 470 height 388
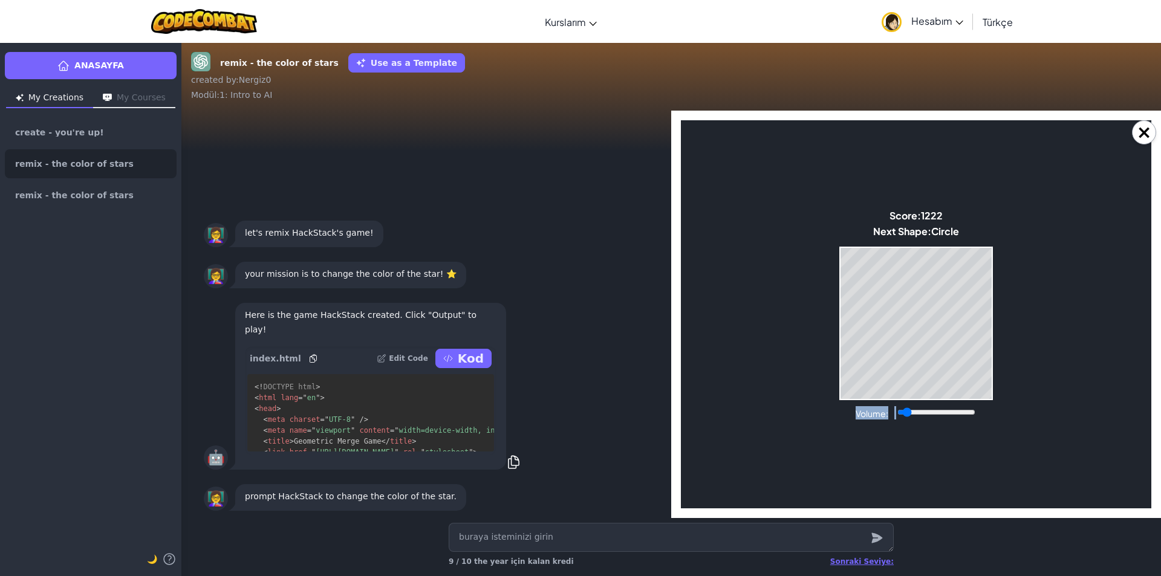
click at [916, 244] on body "Make a Star! Start Score: 1222 Next Shape: Circle Game Over Your stack reached …" at bounding box center [916, 314] width 470 height 388
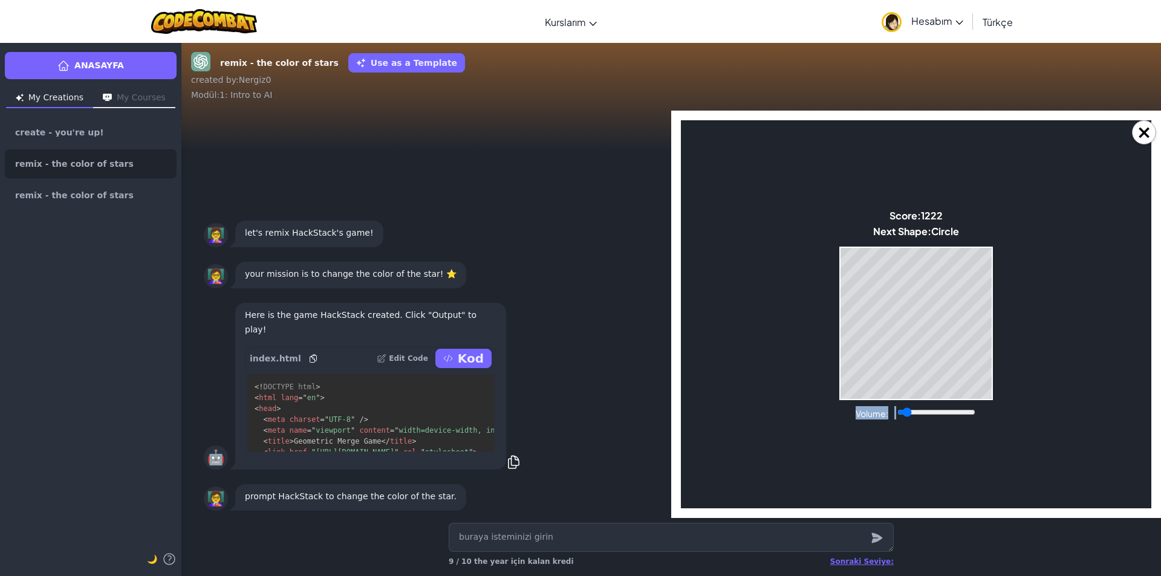
click at [916, 244] on body "Make a Star! Start Score: 1222 Next Shape: Circle Game Over Your stack reached …" at bounding box center [916, 314] width 470 height 388
click at [912, 244] on body "Make a Star! Start Score: 1222 Next Shape: Circle Game Over Your stack reached …" at bounding box center [916, 314] width 470 height 388
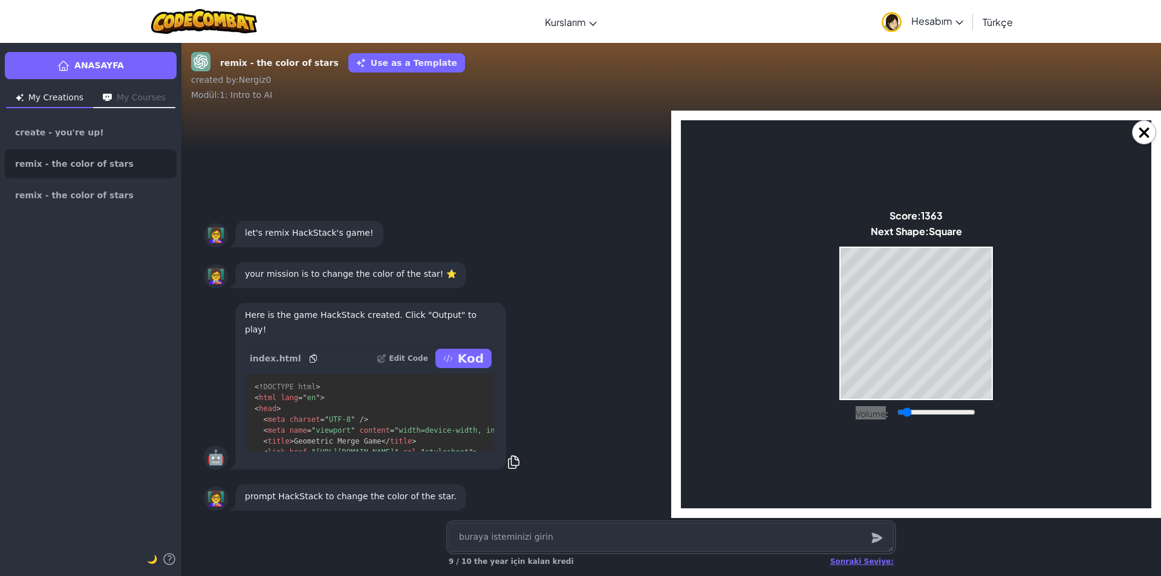
click at [509, 546] on textarea at bounding box center [671, 537] width 445 height 29
type textarea "x"
type textarea "m"
type textarea "x"
type textarea "ma"
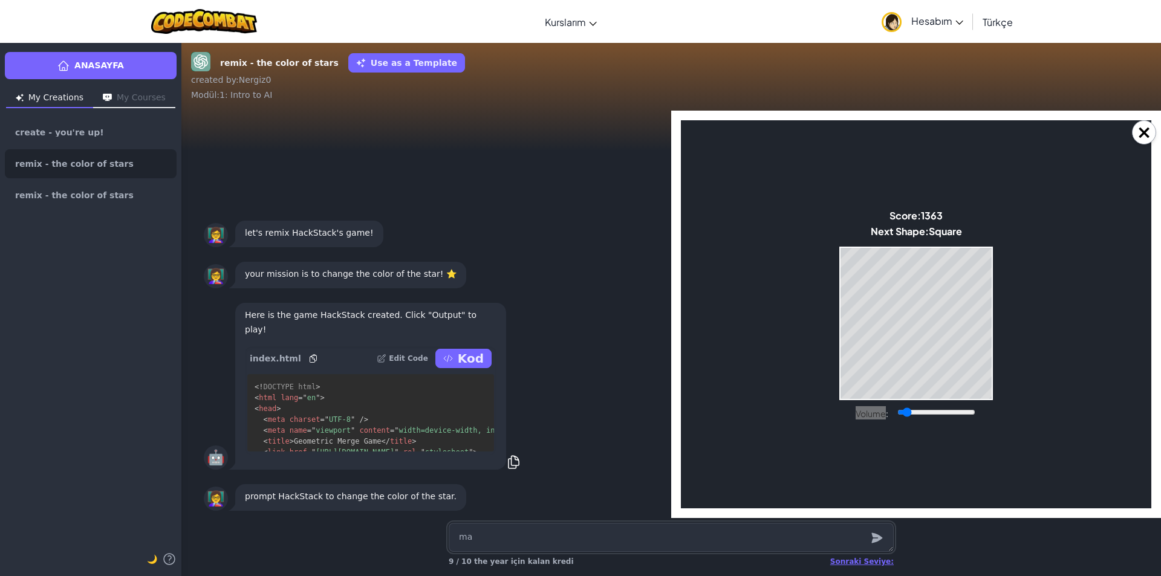
type textarea "x"
type textarea "maj"
type textarea "x"
type textarea "maje"
type textarea "x"
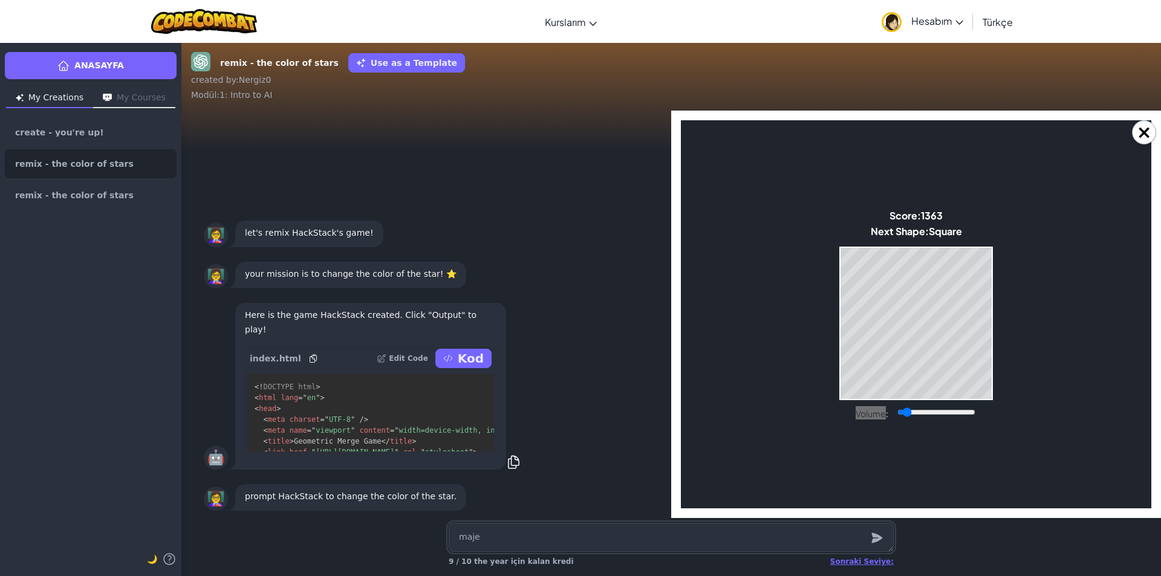
type textarea "maje"
type textarea "x"
type textarea "maje m"
type textarea "x"
type textarea "maje me"
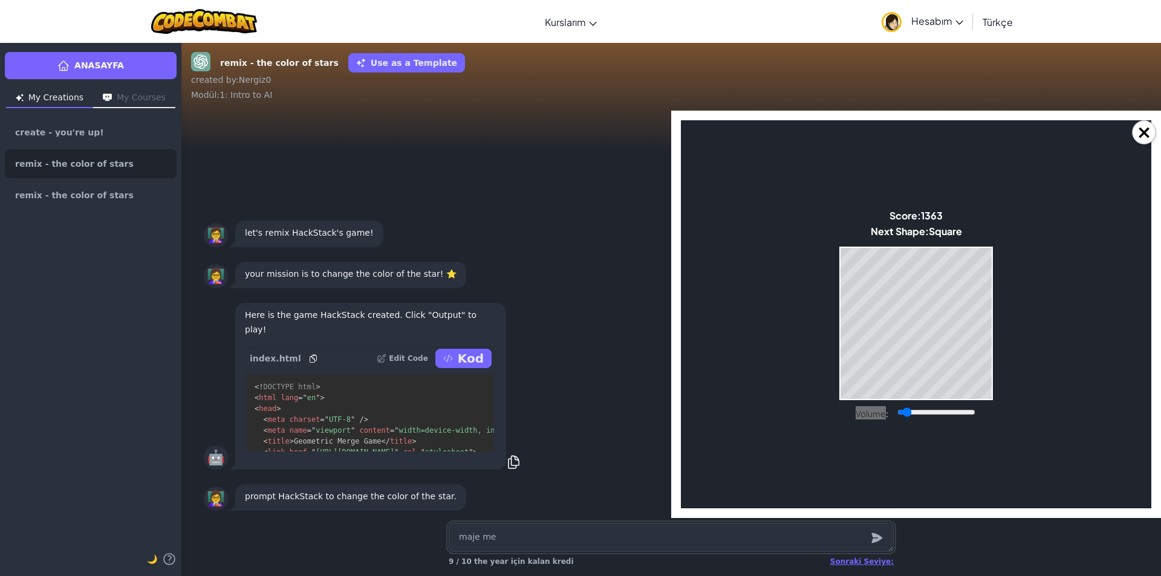
type textarea "x"
type textarea "maje me"
type textarea "x"
type textarea "maje me s"
type textarea "x"
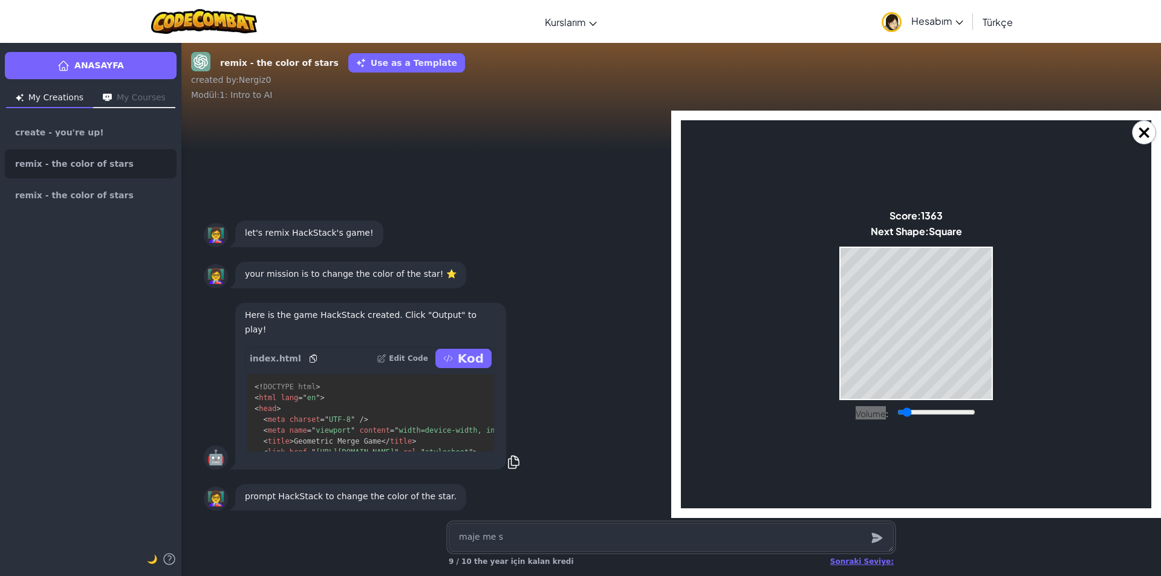
type textarea "maje me"
type textarea "x"
type textarea "maje me a"
type textarea "x"
type textarea "maje me a"
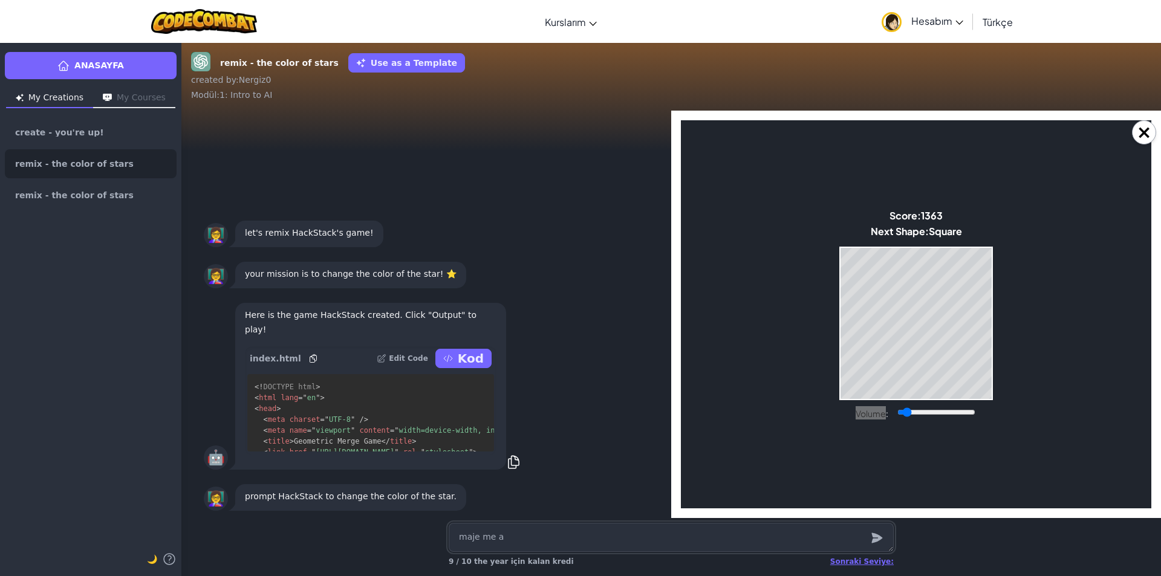
type textarea "x"
type textarea "maje me a g"
type textarea "x"
type textarea "maje me a ga"
type textarea "x"
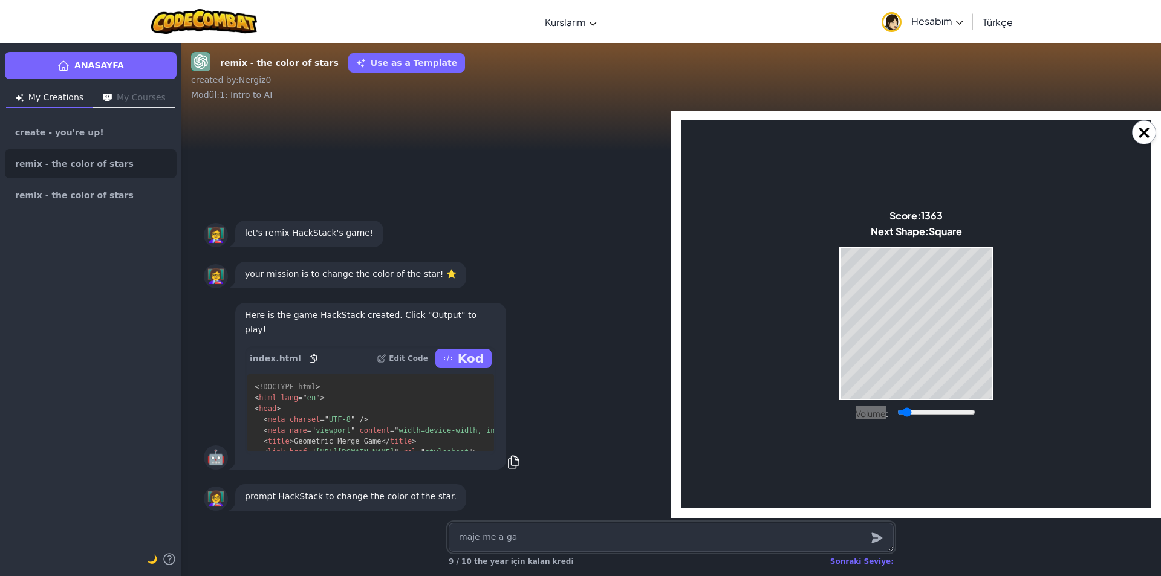
type textarea "maje me a gam"
type textarea "x"
type textarea "maje me a game"
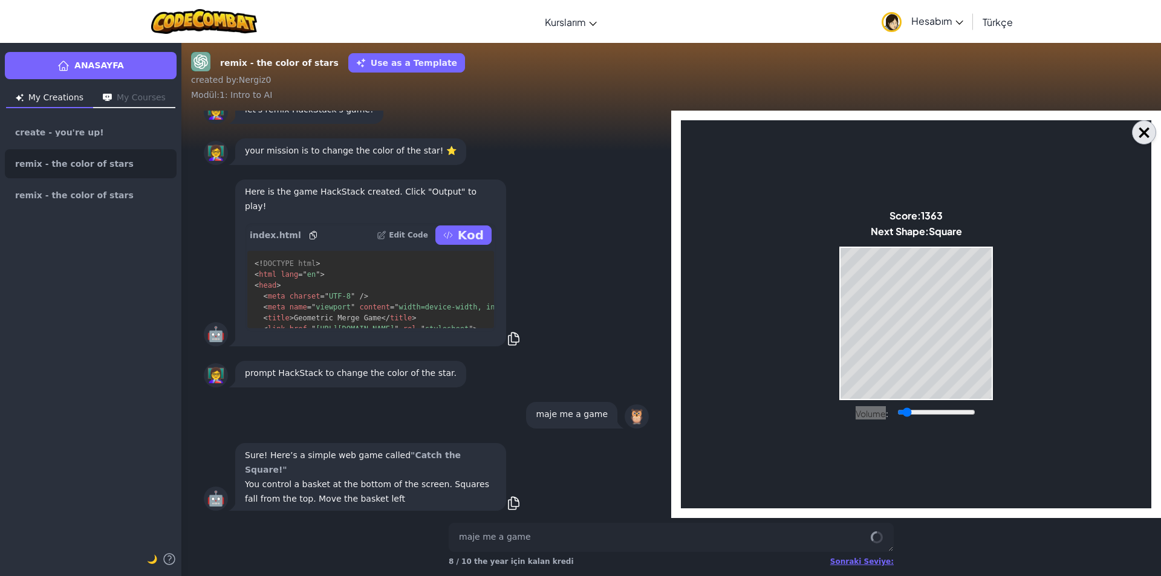
click at [1143, 129] on button "×" at bounding box center [1144, 132] width 24 height 24
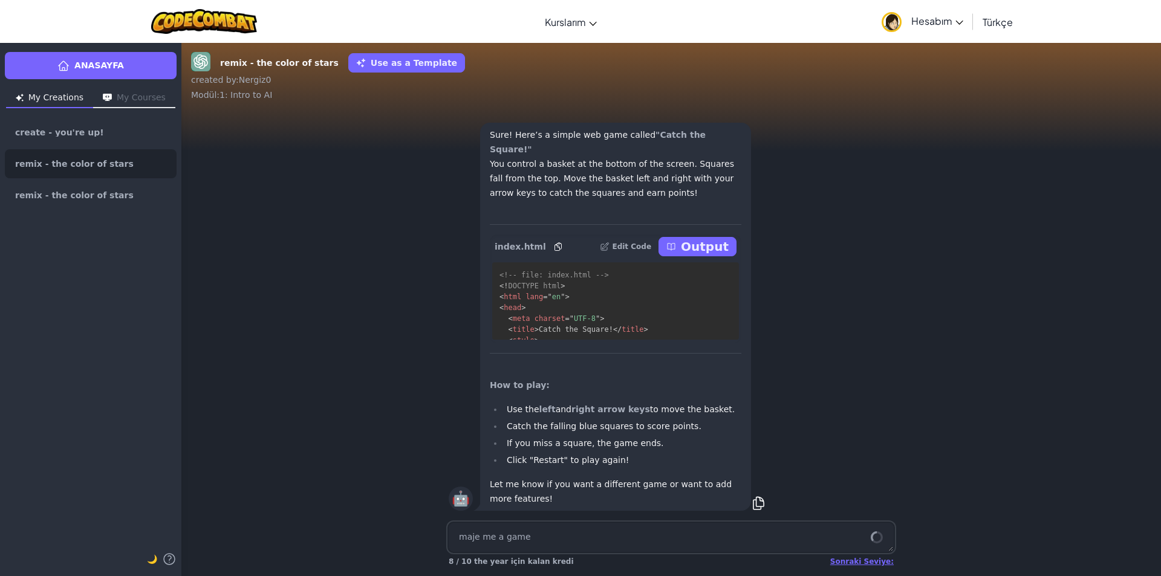
scroll to position [1, 0]
click at [676, 249] on icon at bounding box center [671, 246] width 10 height 10
type textarea "x"
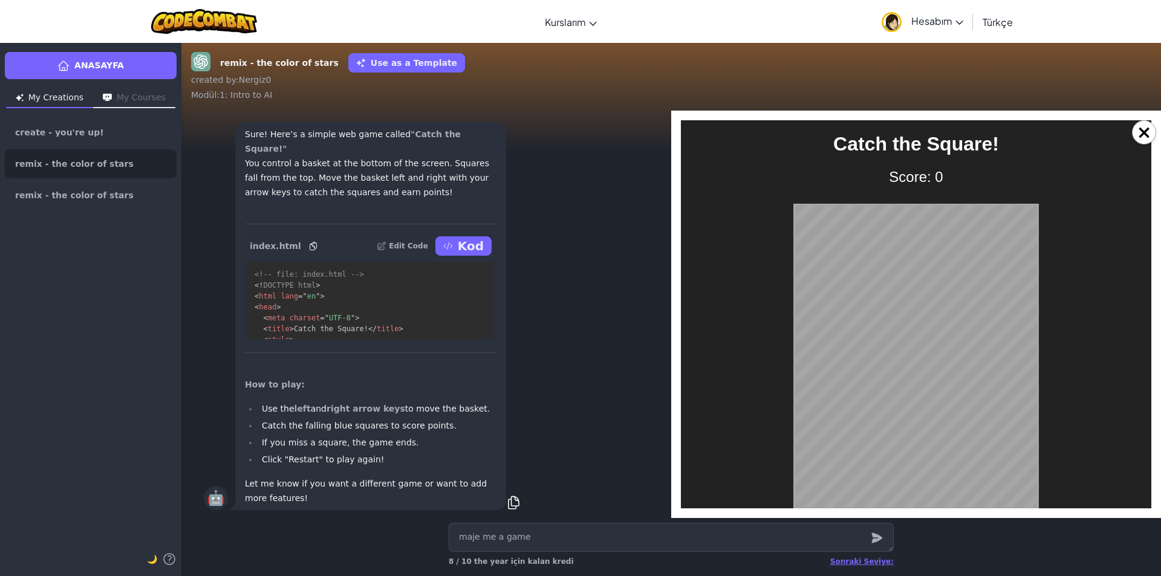
scroll to position [24, 0]
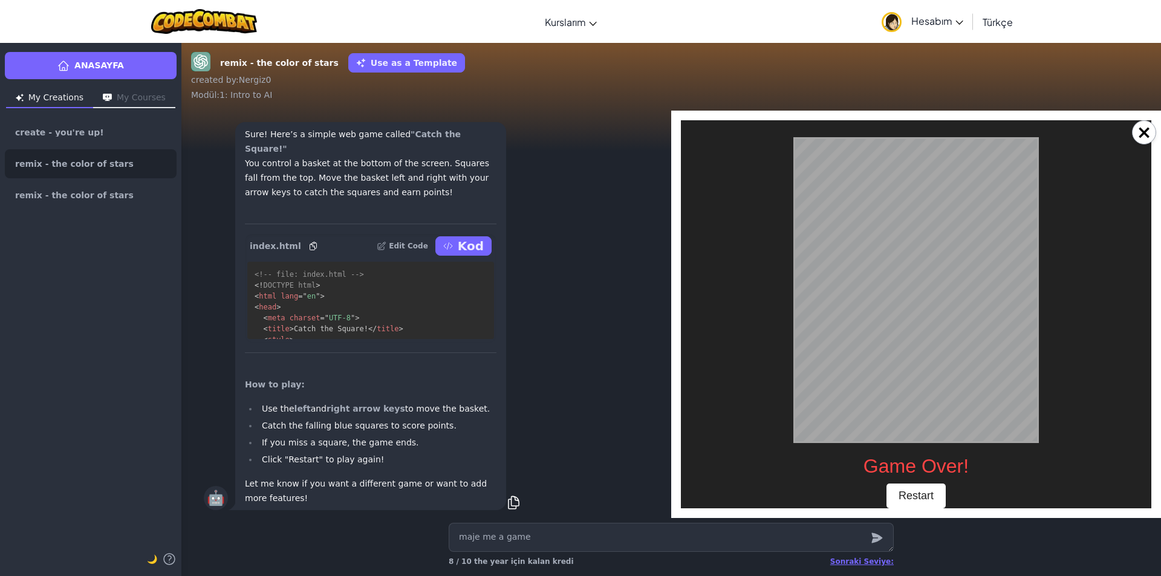
click at [921, 491] on button "Restart" at bounding box center [915, 496] width 59 height 25
click at [461, 540] on textarea "maje me a game" at bounding box center [671, 537] width 445 height 29
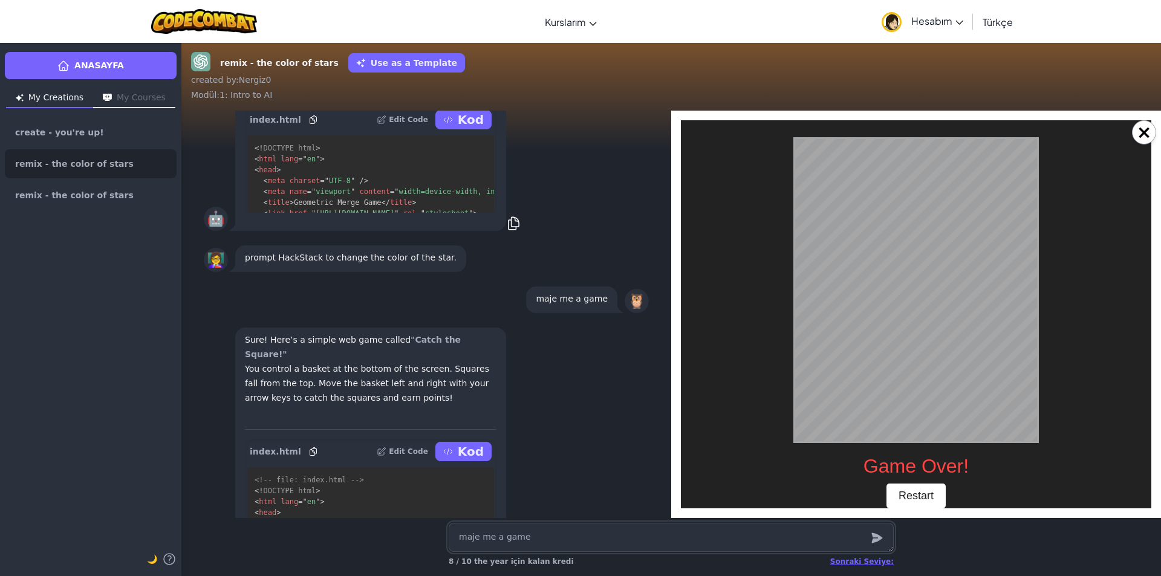
scroll to position [1, 0]
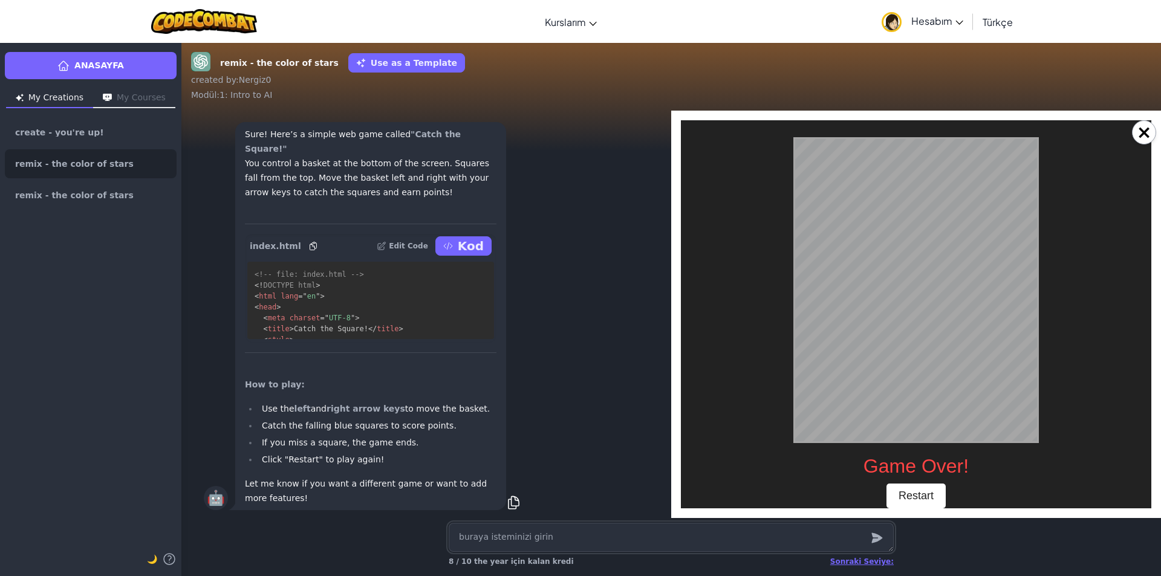
type textarea "x"
type textarea "m"
type textarea "x"
type textarea "ma"
type textarea "x"
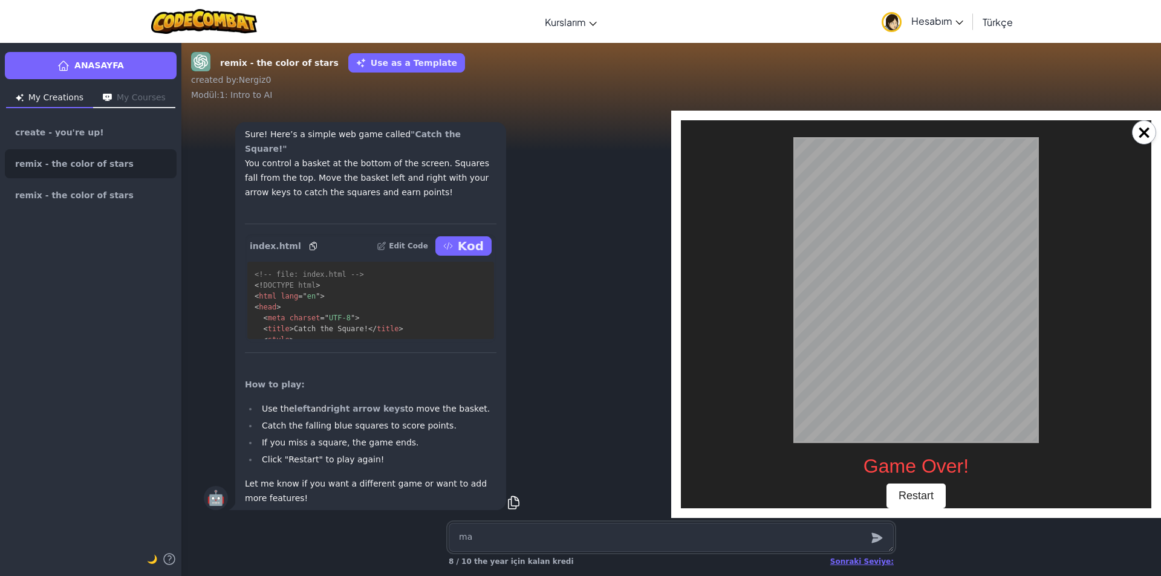
type textarea "mak"
type textarea "x"
type textarea "maken"
type textarea "x"
type textarea "maken"
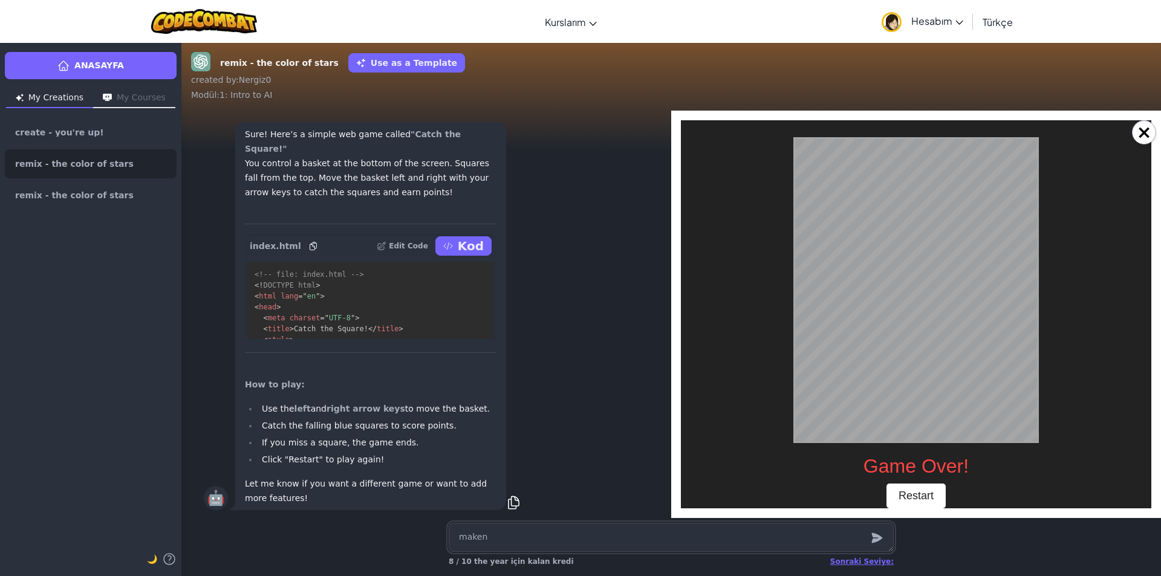
type textarea "x"
type textarea "maken"
type textarea "x"
type textarea "make"
type textarea "x"
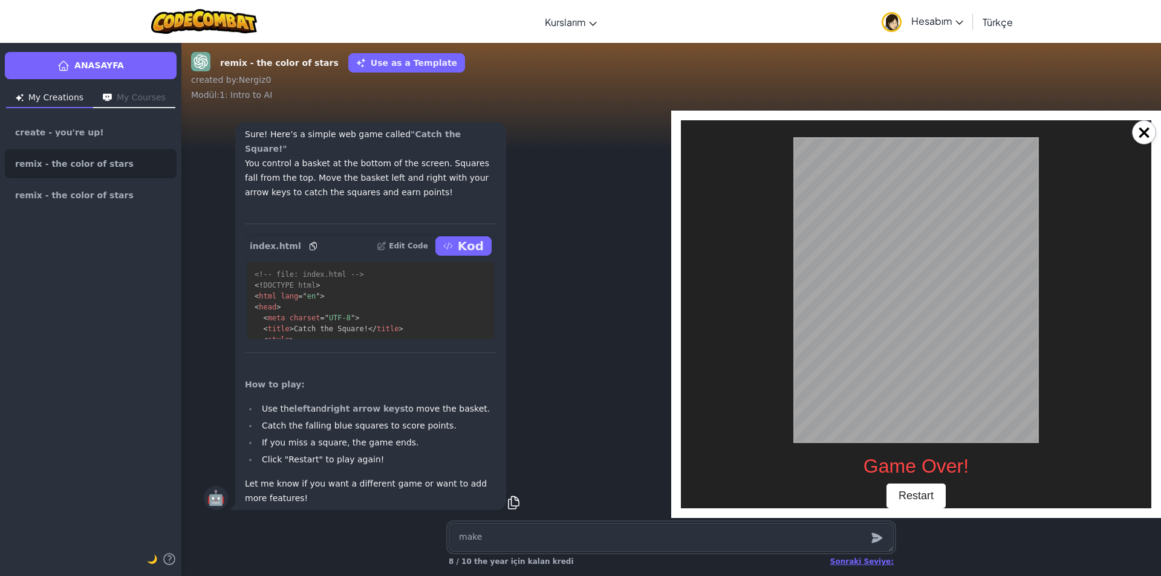
type textarea "make"
type textarea "x"
type textarea "make a"
type textarea "x"
type textarea "make a"
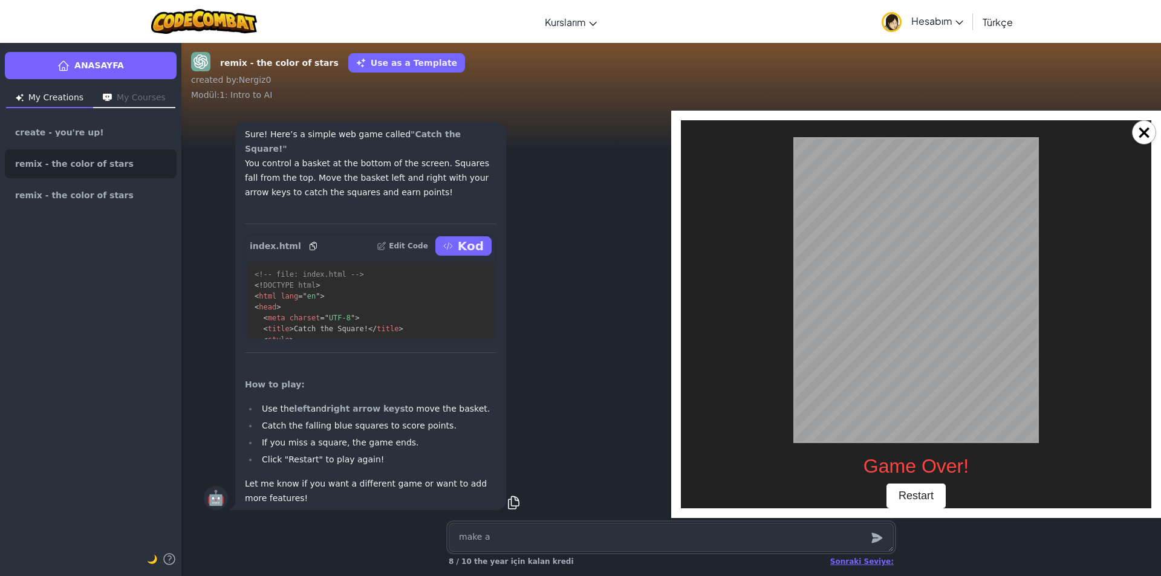
type textarea "x"
type textarea "make a g"
type textarea "x"
type textarea "make a ga"
type textarea "x"
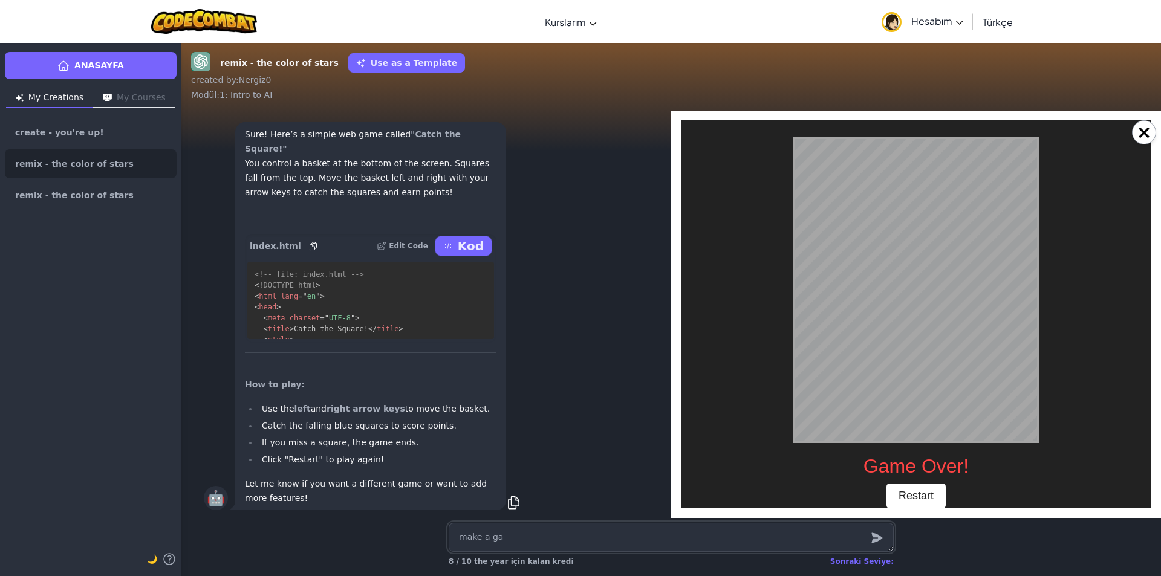
type textarea "make a gam"
type textarea "x"
type textarea "make a game"
click at [872, 533] on icon "submit" at bounding box center [876, 538] width 11 height 10
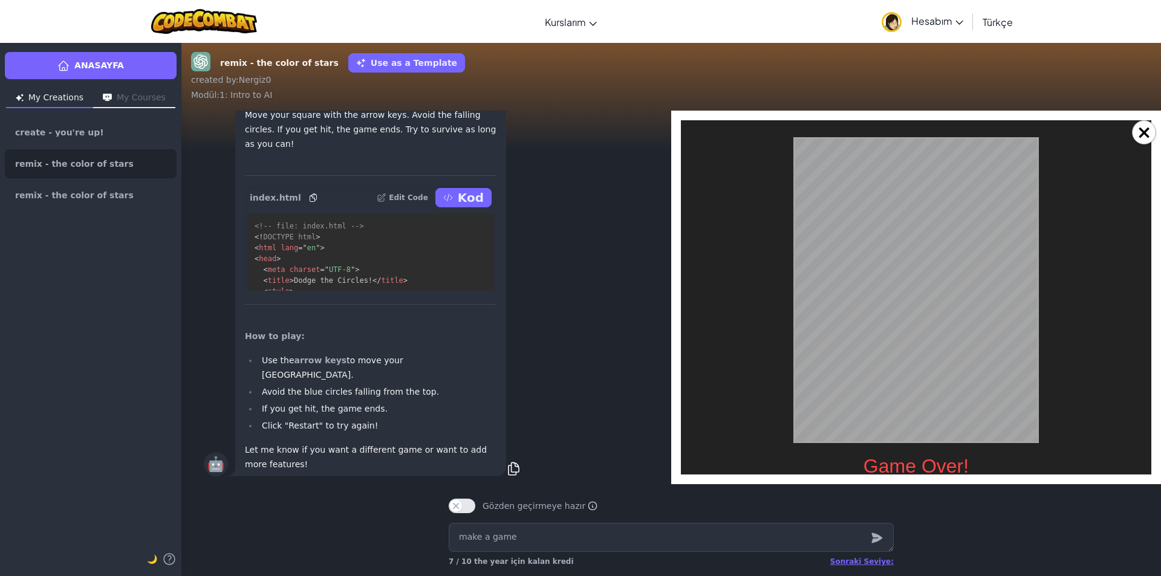
click at [470, 207] on button "Kod" at bounding box center [463, 197] width 56 height 19
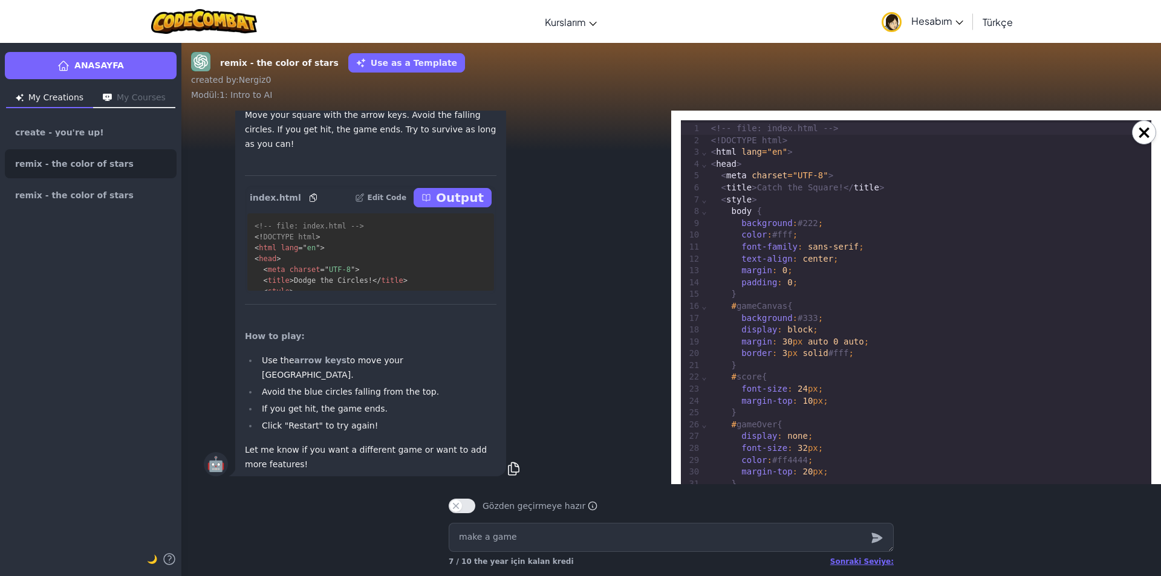
click at [470, 207] on button "Output" at bounding box center [452, 197] width 78 height 19
type textarea "x"
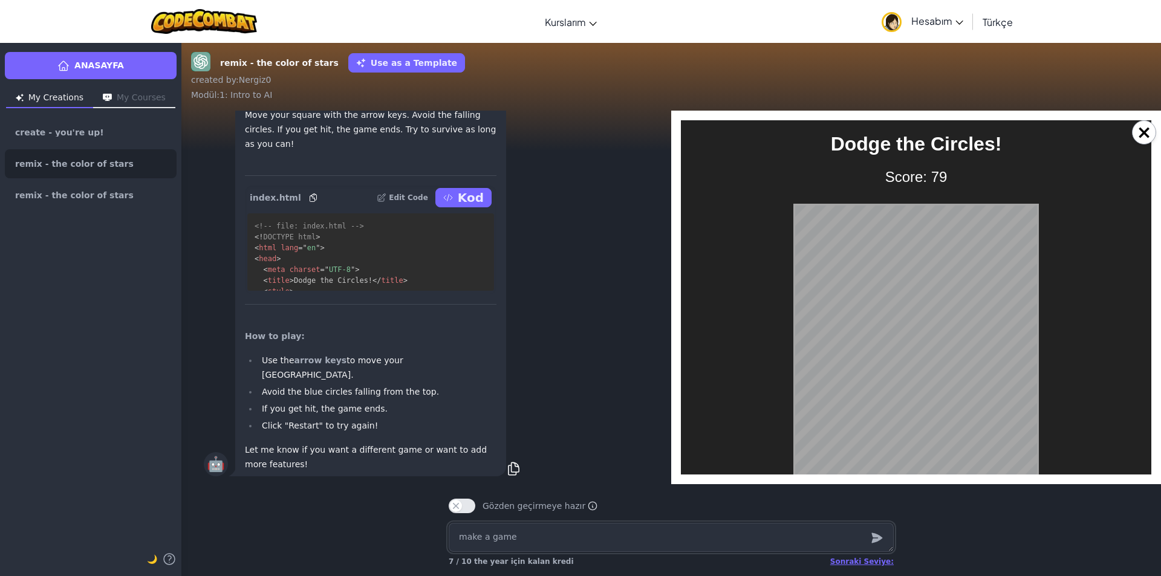
scroll to position [35, 0]
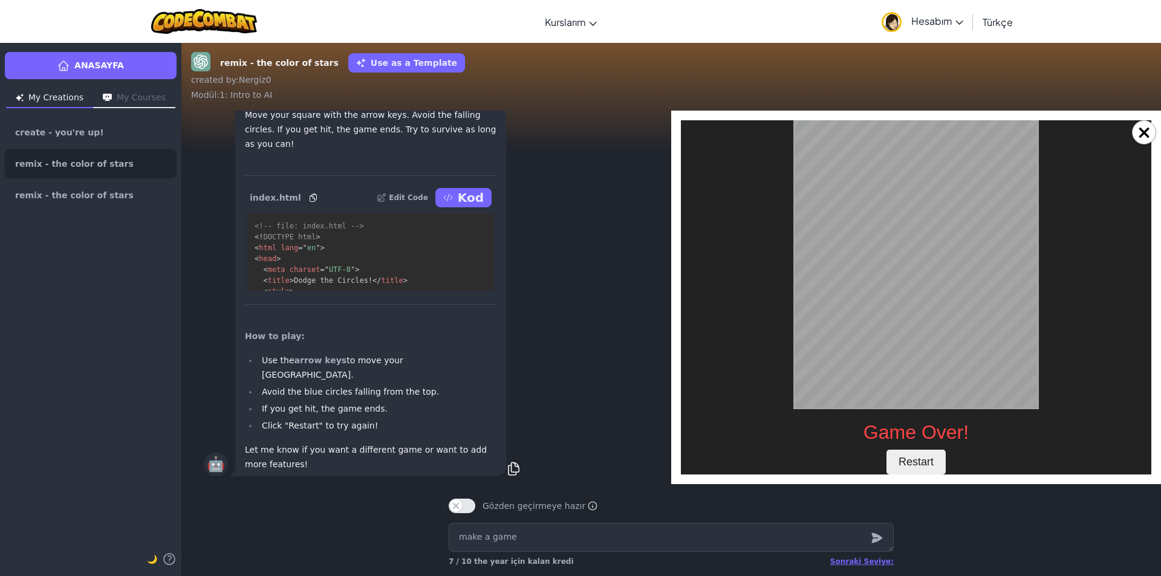
click at [914, 460] on button "Restart" at bounding box center [915, 462] width 59 height 25
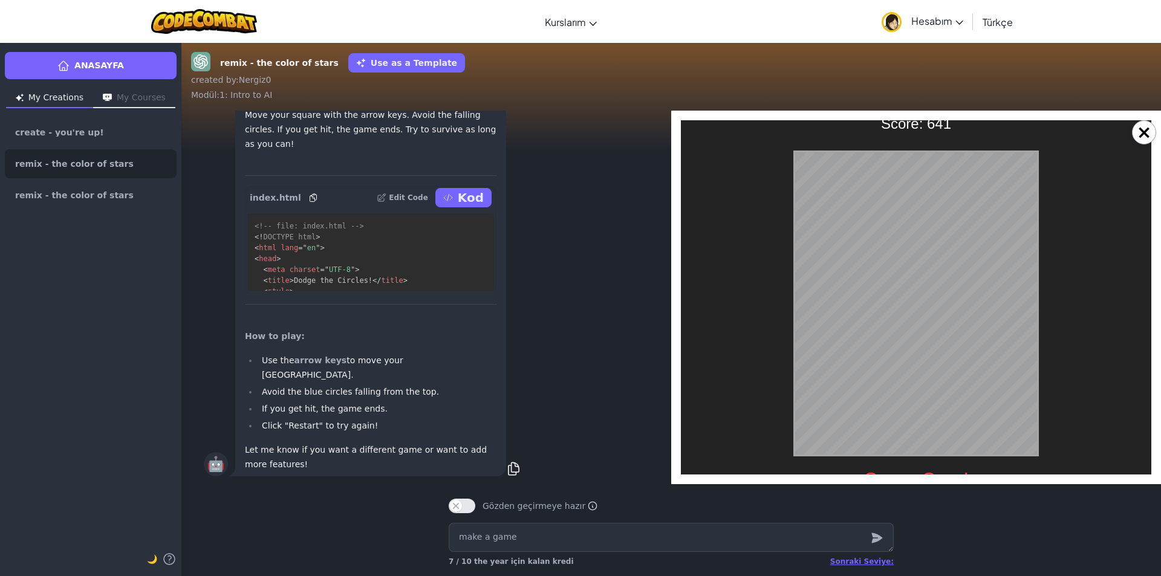
scroll to position [100, 0]
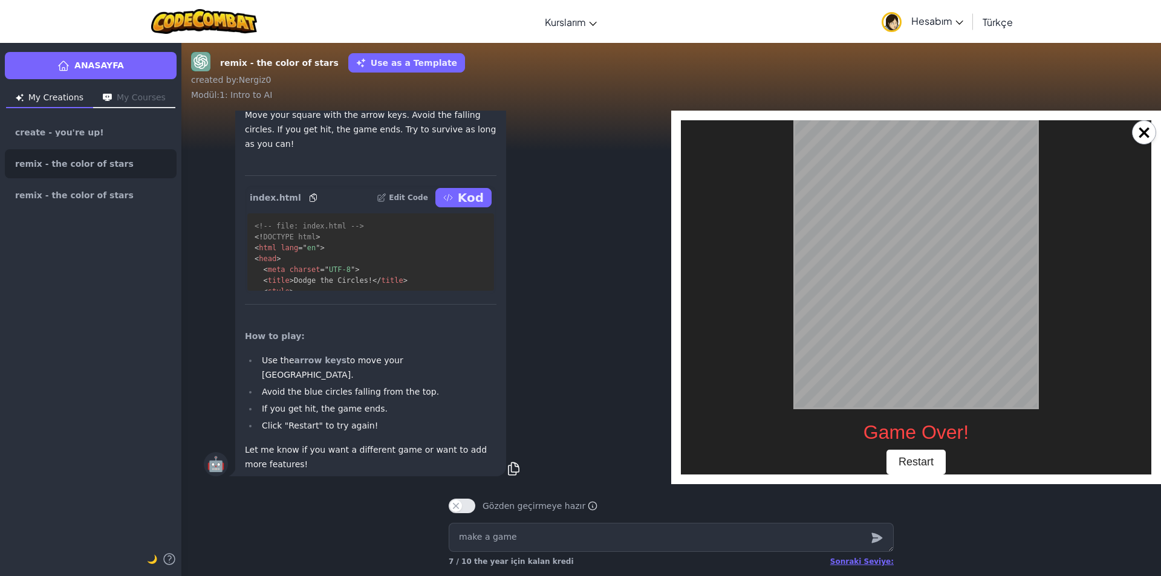
click at [910, 475] on div "×" at bounding box center [916, 298] width 490 height 374
click at [910, 470] on button "Restart" at bounding box center [915, 462] width 59 height 25
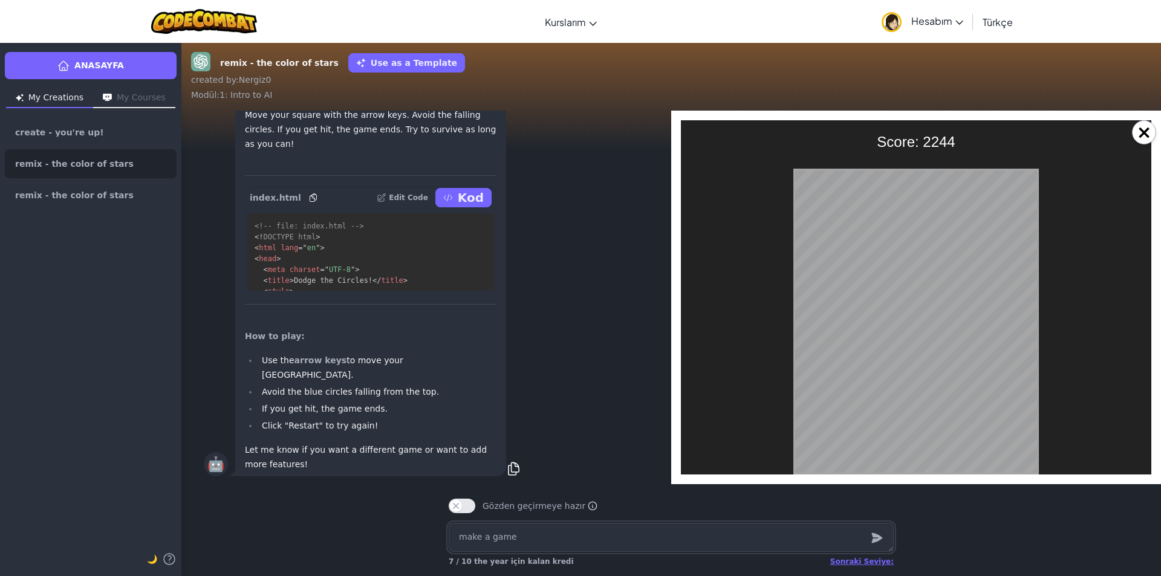
click at [465, 533] on textarea "make a game" at bounding box center [671, 537] width 445 height 29
type textarea "x"
type textarea "m"
type textarea "x"
type textarea "ma"
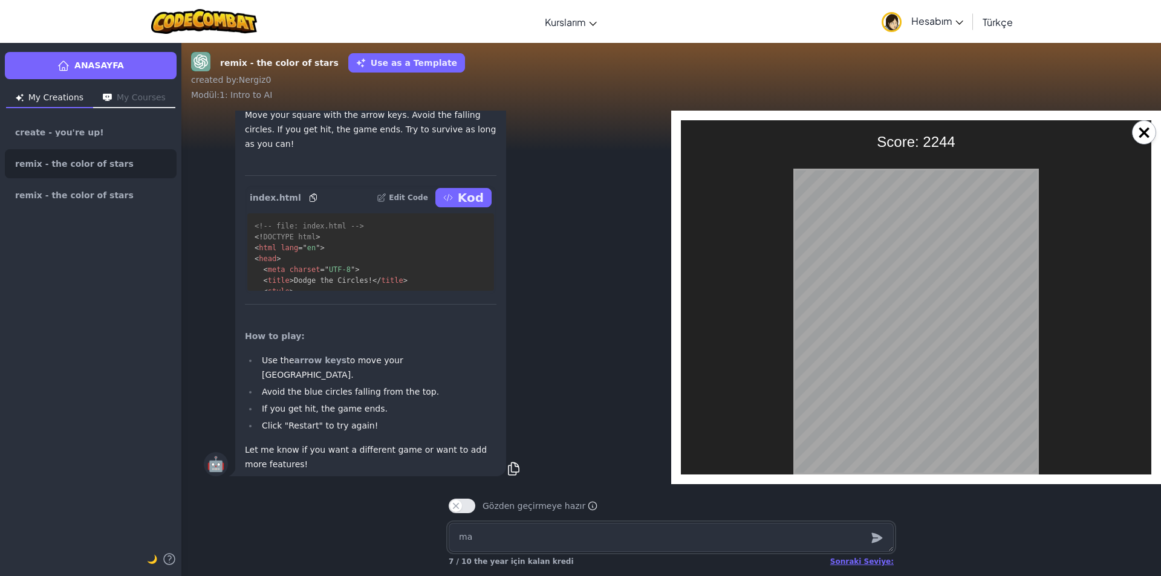
type textarea "x"
type textarea "mak"
type textarea "x"
type textarea "make"
type textarea "x"
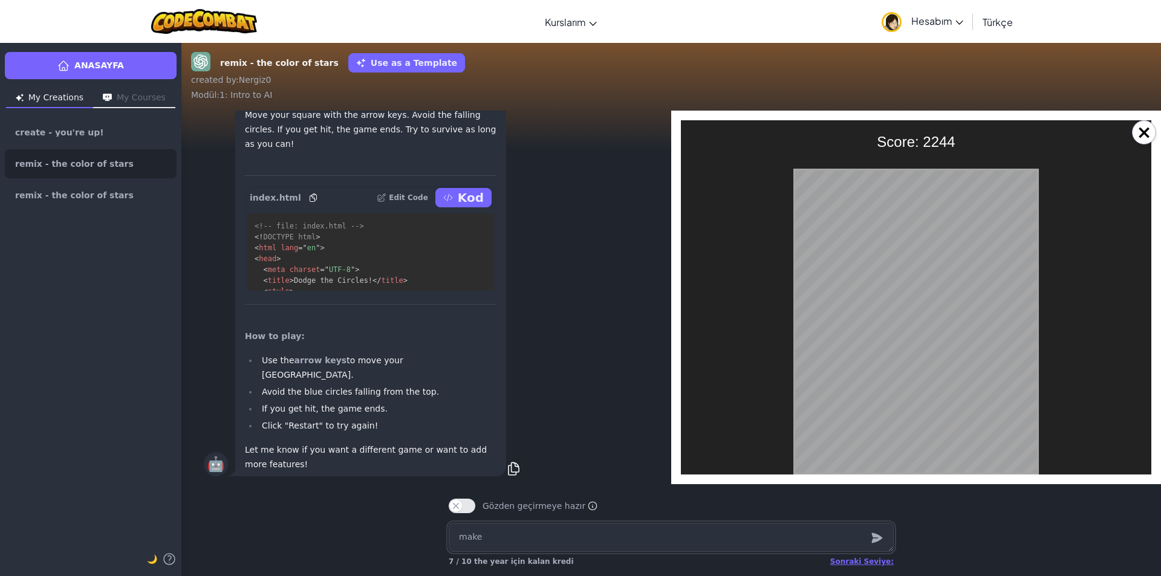
type textarea "make"
type textarea "x"
type textarea "make a"
type textarea "x"
type textarea "make a"
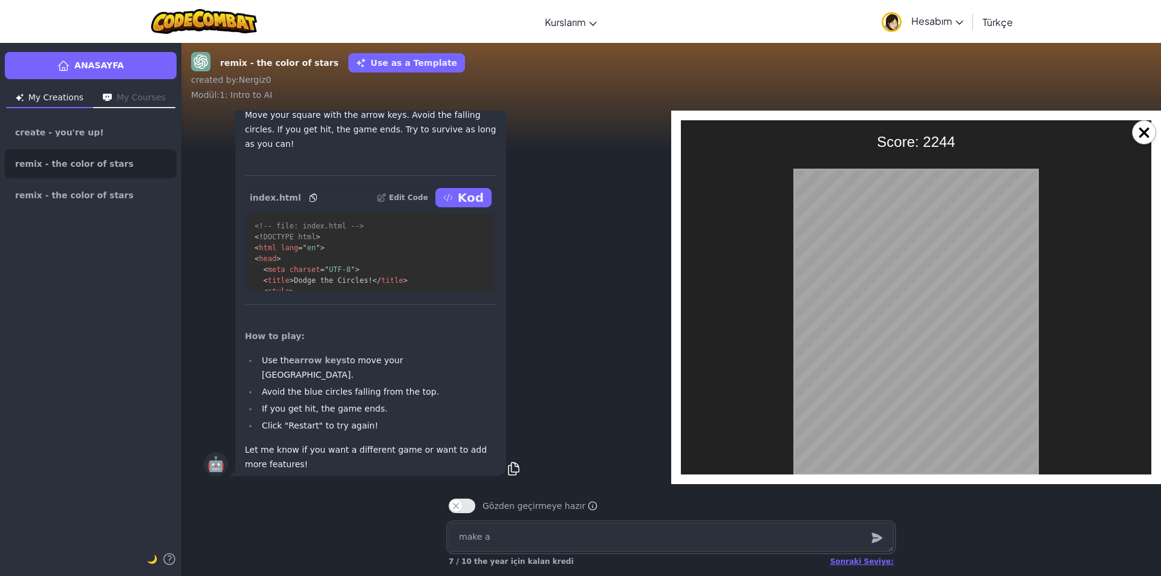
type textarea "x"
type textarea "make a g"
type textarea "x"
type textarea "make a ga"
type textarea "x"
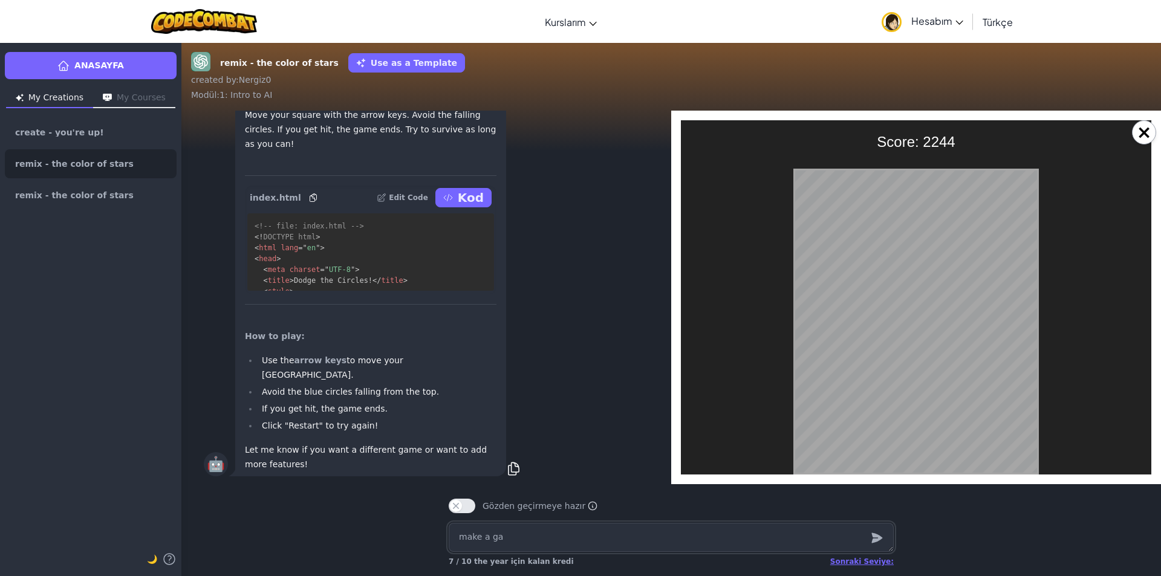
type textarea "make a gam"
type textarea "x"
type textarea "make a game"
type textarea "x"
type textarea "make a game ,"
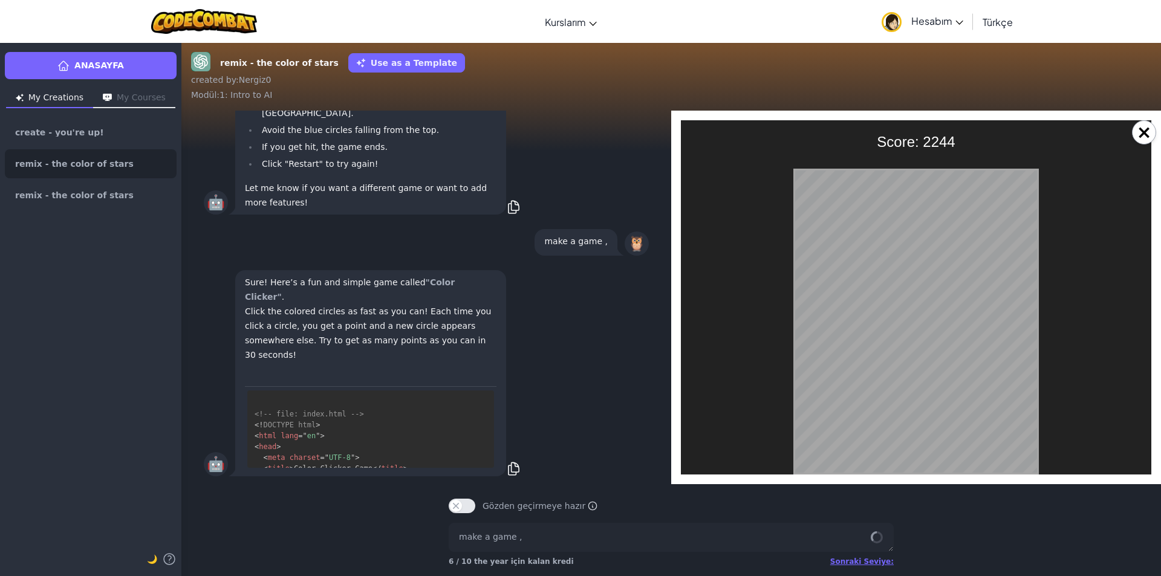
scroll to position [175, 0]
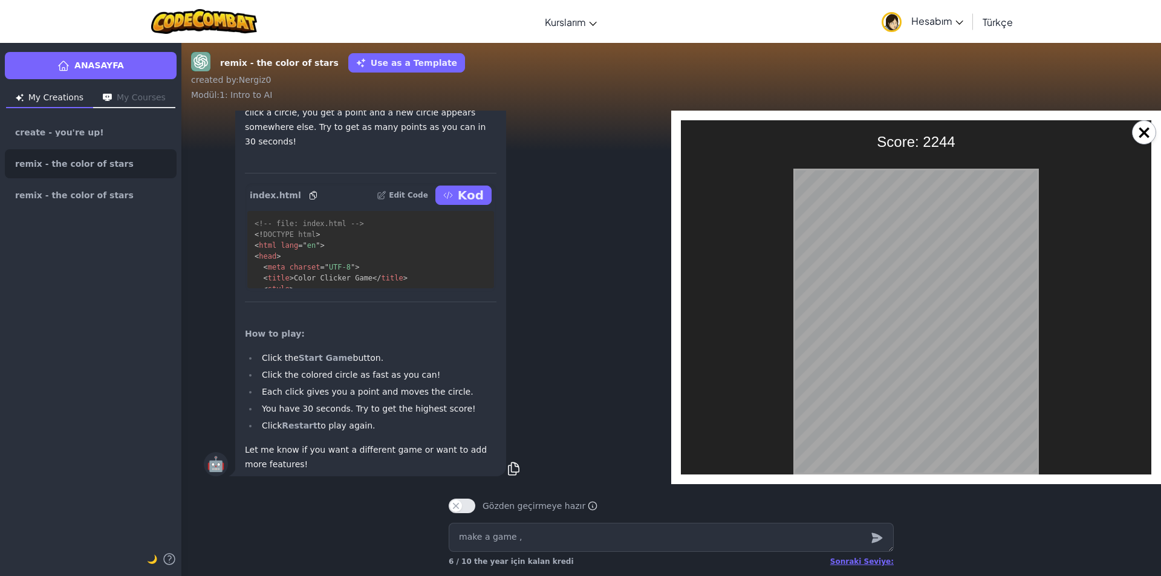
click at [458, 204] on button "Kod" at bounding box center [463, 195] width 56 height 19
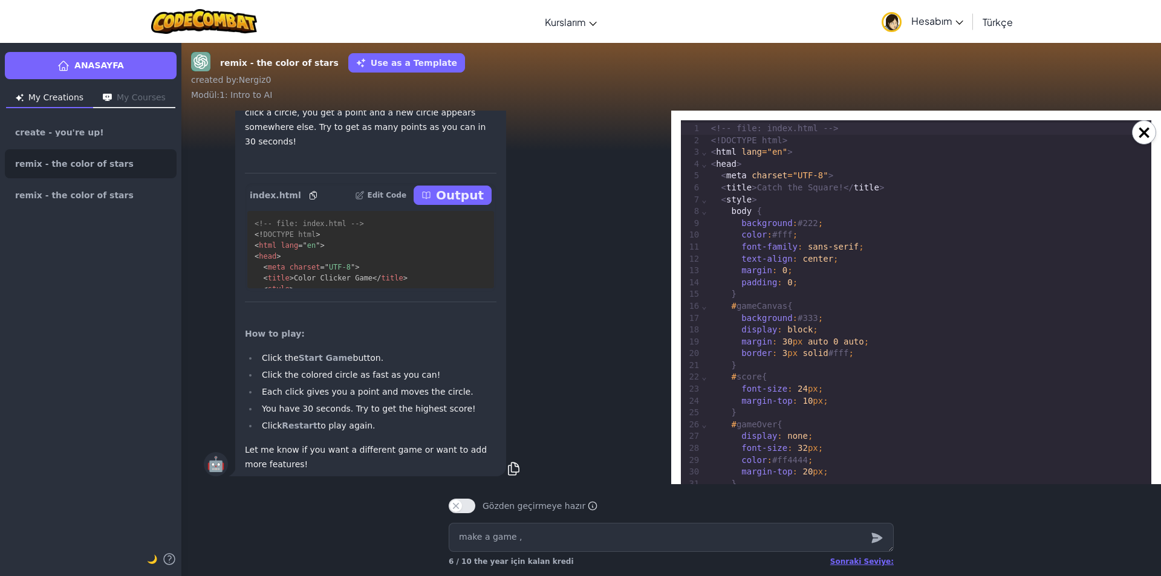
click at [458, 196] on p "Output" at bounding box center [460, 195] width 48 height 17
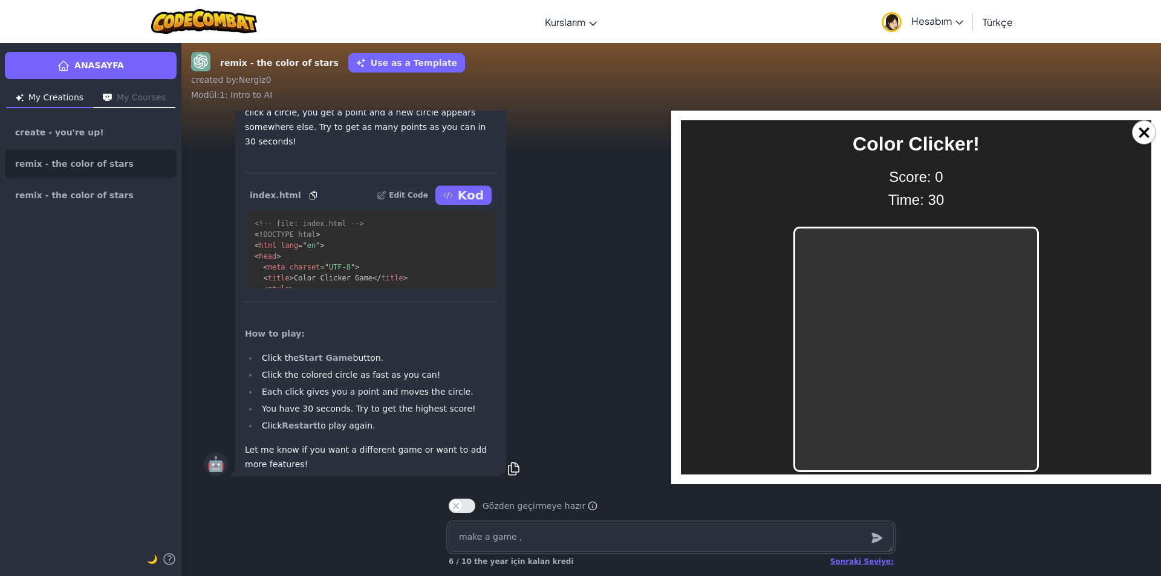
scroll to position [0, 0]
click at [934, 413] on div at bounding box center [915, 349] width 245 height 245
drag, startPoint x: 934, startPoint y: 413, endPoint x: 924, endPoint y: 421, distance: 12.9
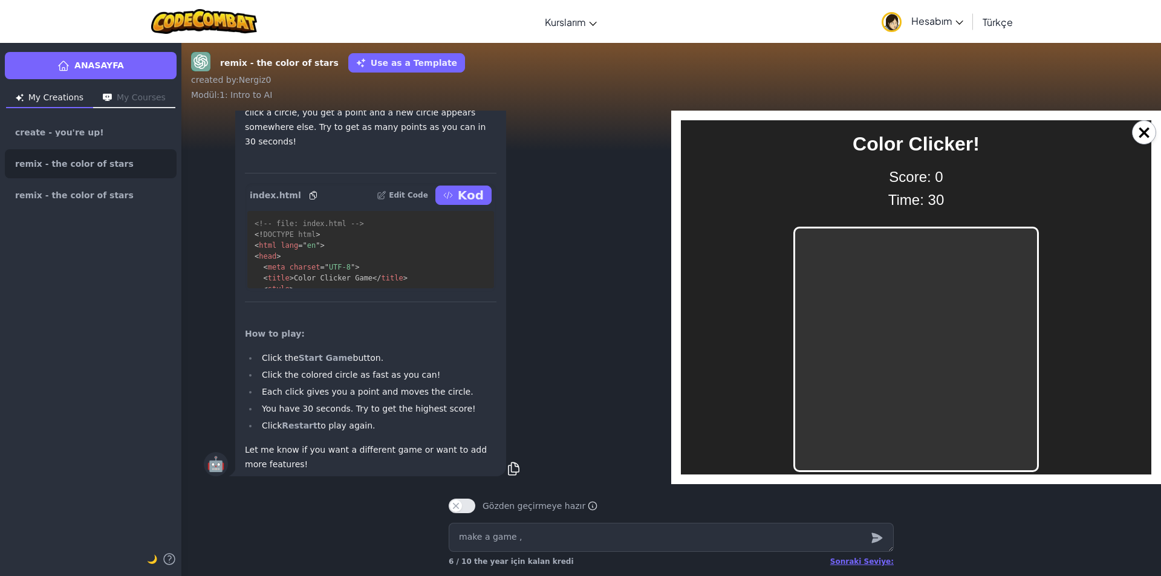
click at [924, 421] on div at bounding box center [915, 349] width 245 height 245
click at [817, 400] on div at bounding box center [915, 349] width 245 height 245
drag, startPoint x: 863, startPoint y: 398, endPoint x: 960, endPoint y: 467, distance: 119.6
click at [962, 466] on div at bounding box center [915, 349] width 245 height 245
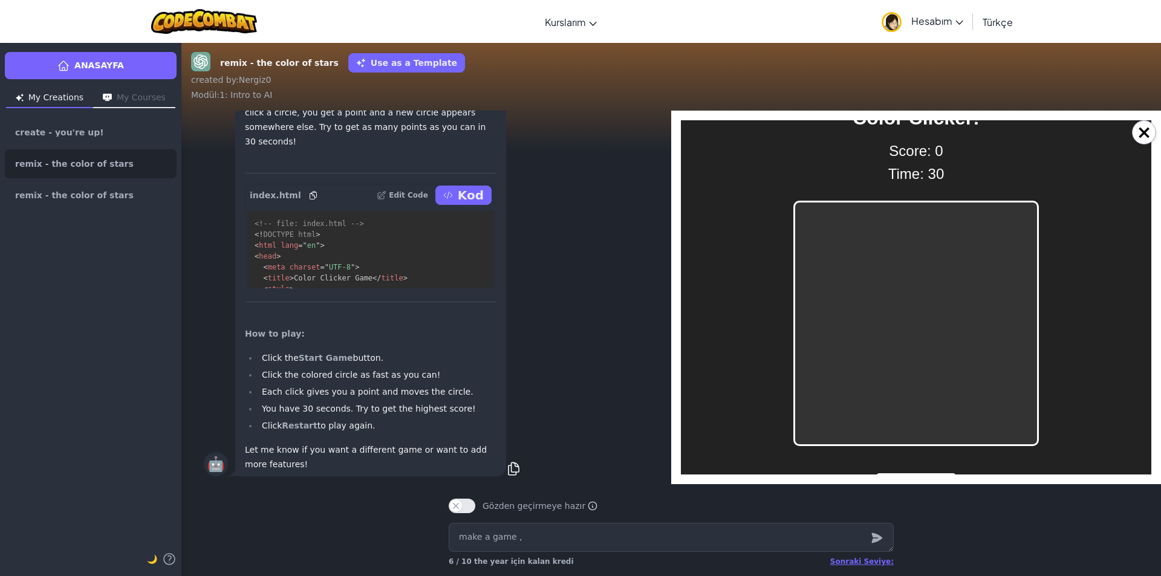
scroll to position [50, 0]
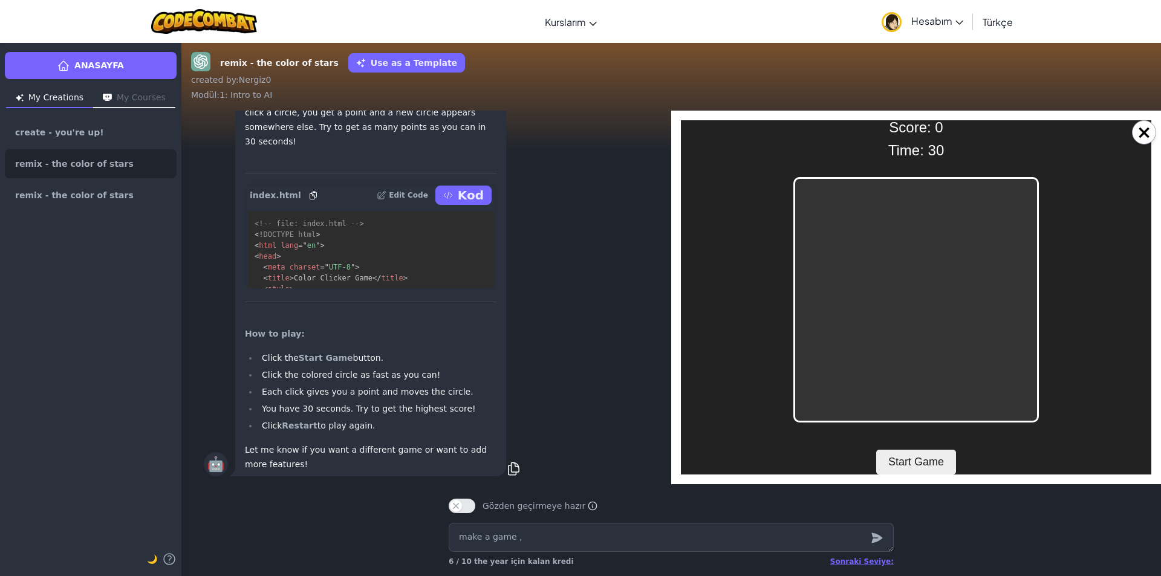
click at [948, 456] on button "Start Game" at bounding box center [916, 462] width 80 height 25
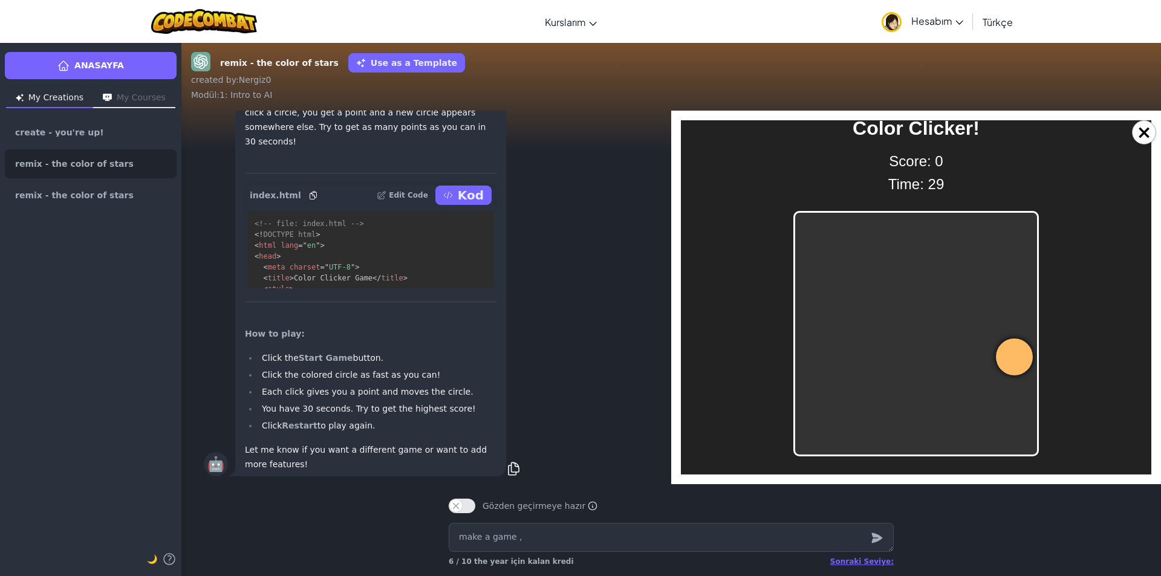
drag, startPoint x: 1018, startPoint y: 371, endPoint x: 1000, endPoint y: 371, distance: 18.1
click at [1000, 371] on div at bounding box center [1014, 356] width 37 height 37
click at [1000, 371] on div at bounding box center [915, 333] width 245 height 245
click at [972, 270] on div at bounding box center [979, 259] width 29 height 29
click at [942, 328] on div at bounding box center [938, 328] width 34 height 34
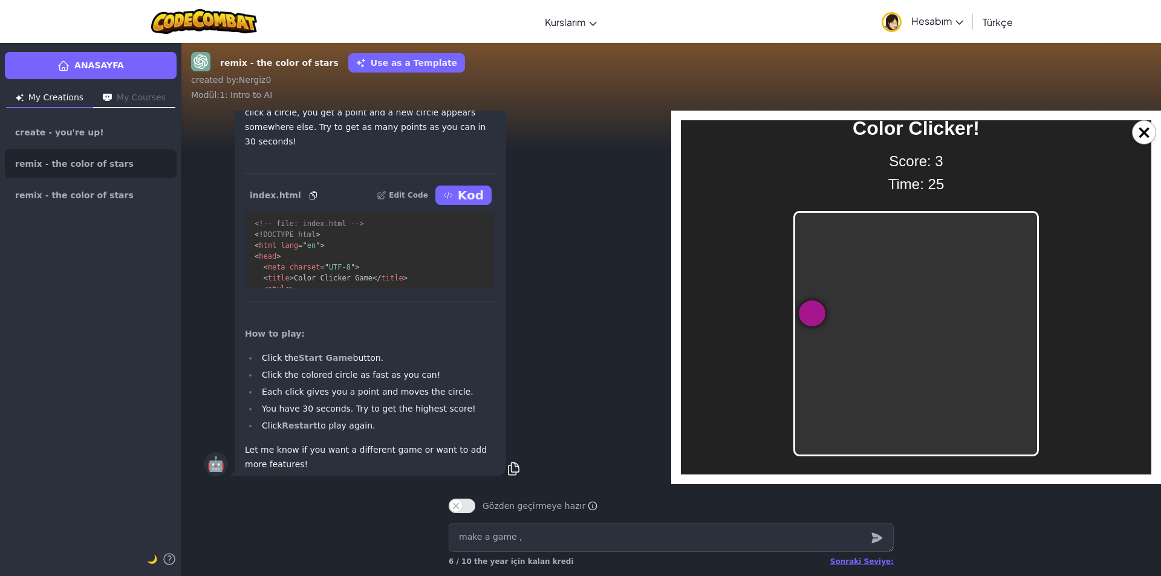
click at [800, 316] on div at bounding box center [811, 313] width 26 height 26
click at [934, 309] on div at bounding box center [933, 311] width 34 height 34
click at [950, 269] on div at bounding box center [961, 284] width 34 height 34
click at [822, 394] on div at bounding box center [835, 390] width 26 height 26
click at [1006, 438] on div at bounding box center [1018, 435] width 25 height 25
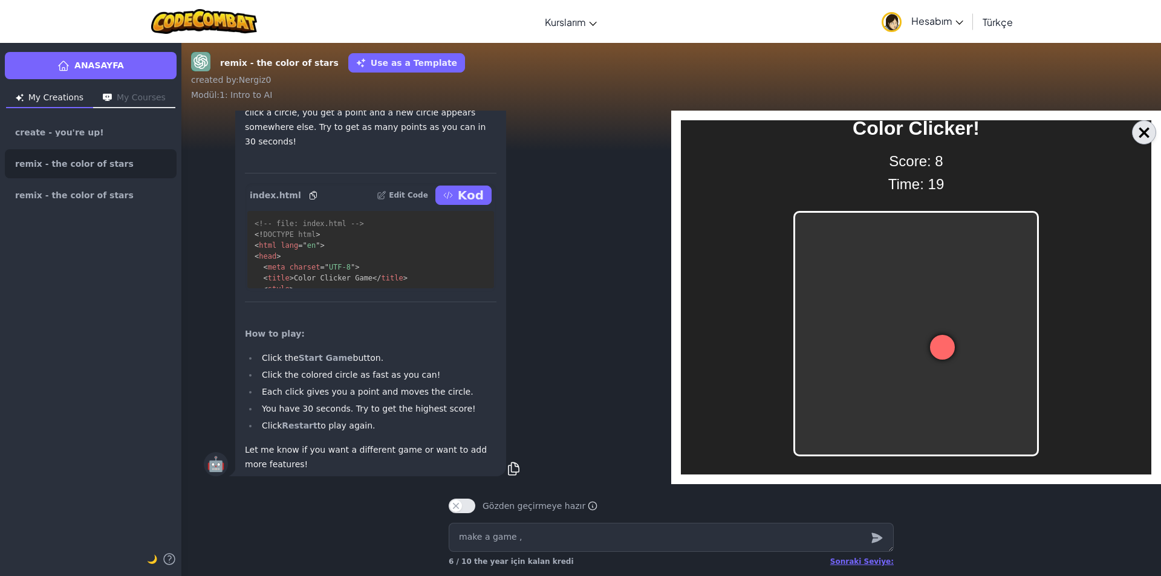
click at [1148, 135] on button "×" at bounding box center [1144, 132] width 24 height 24
type textarea "x"
